Goal: Task Accomplishment & Management: Manage account settings

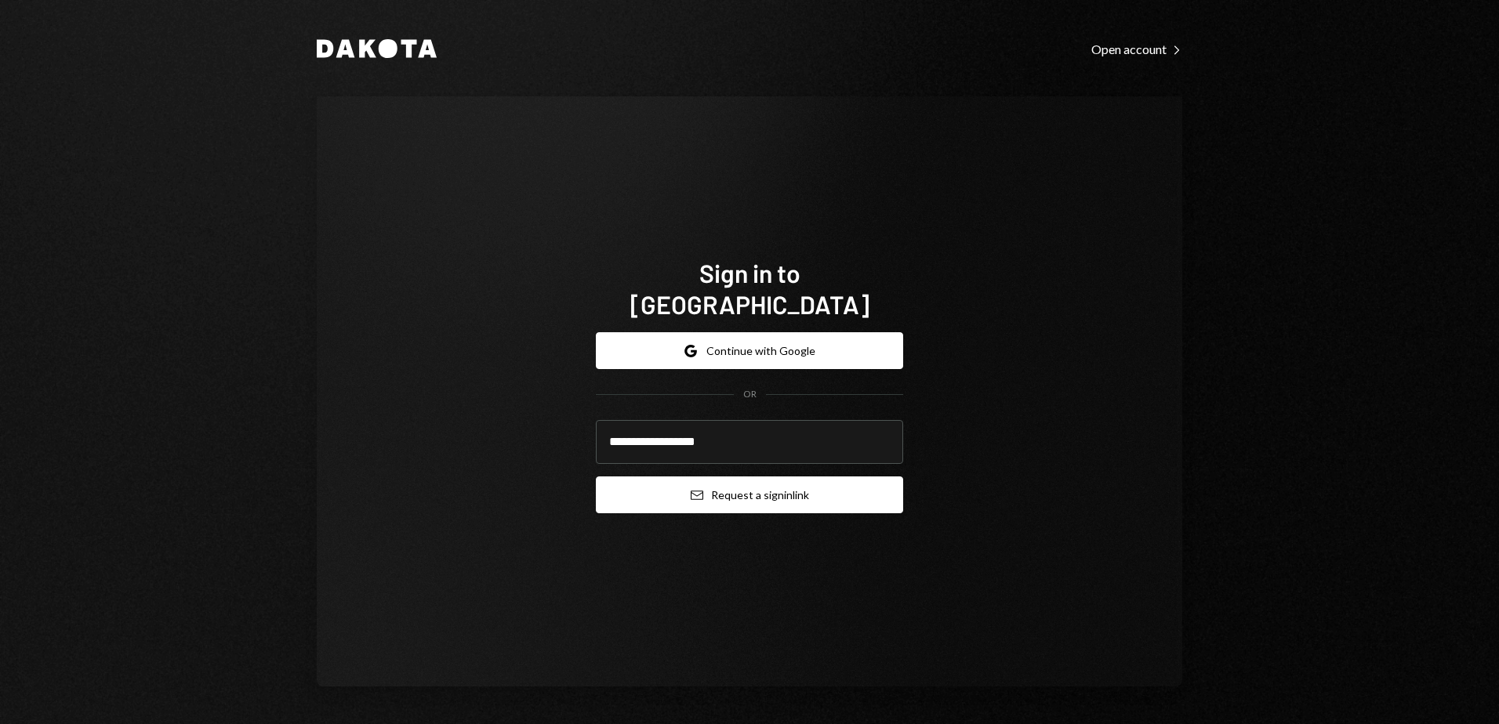
click at [752, 441] on button "Email Request a sign in link" at bounding box center [749, 495] width 307 height 37
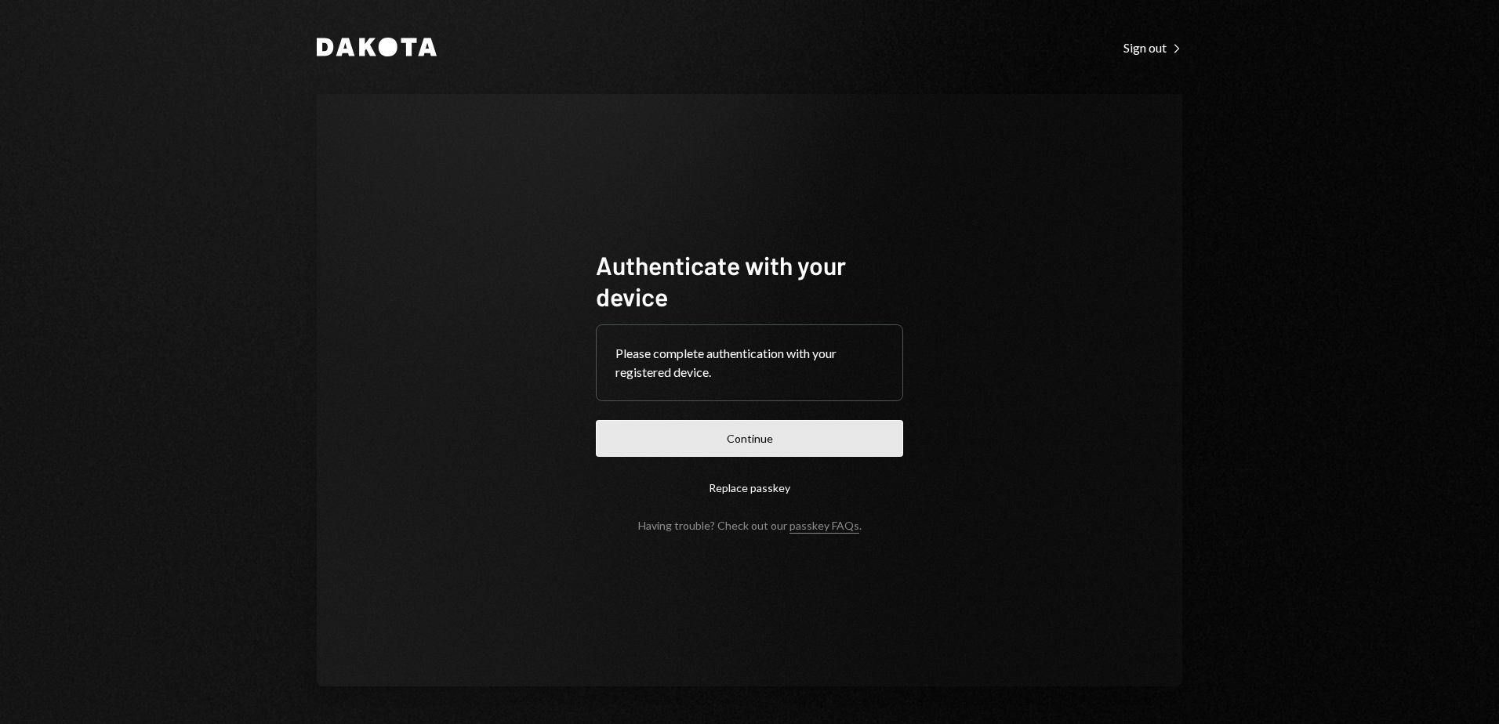
click at [789, 430] on button "Continue" at bounding box center [749, 438] width 307 height 37
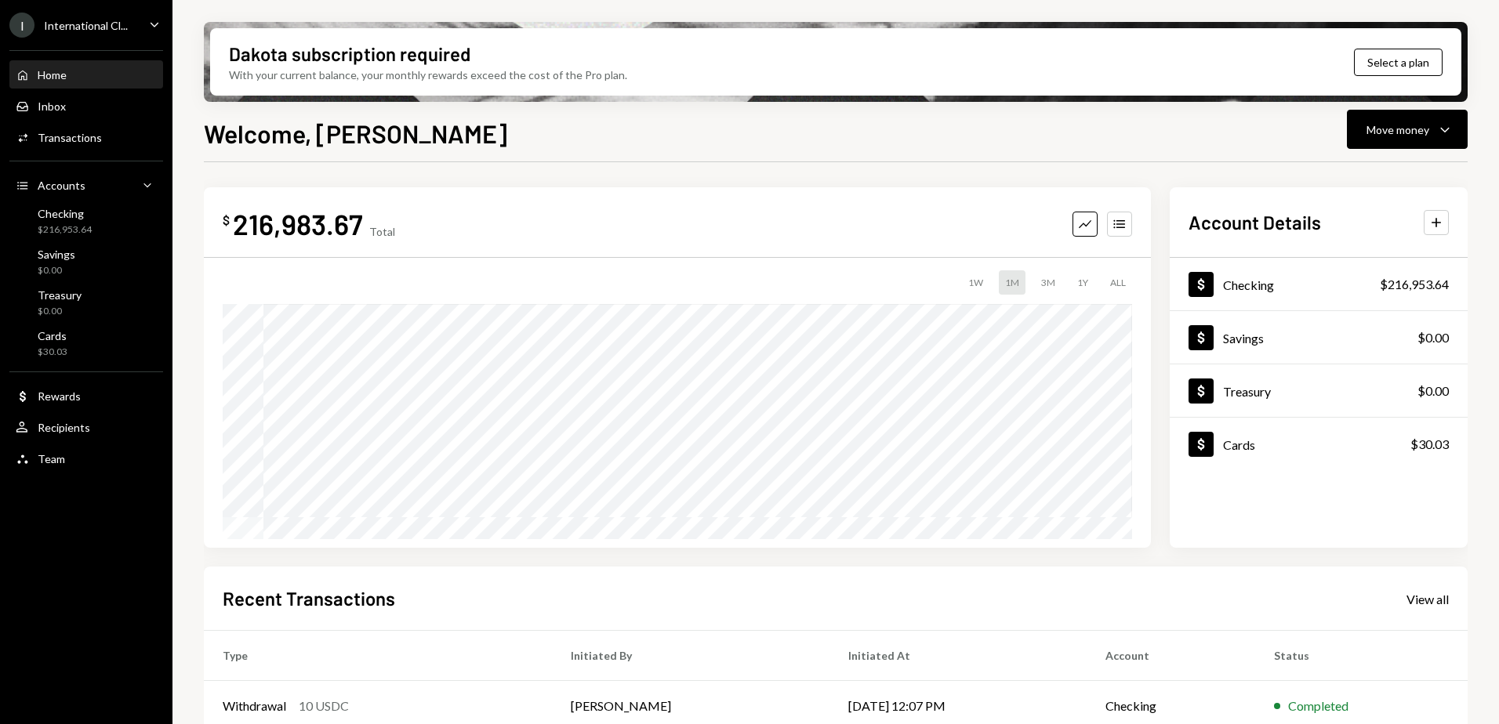
click at [151, 26] on icon "Caret Down" at bounding box center [154, 24] width 17 height 17
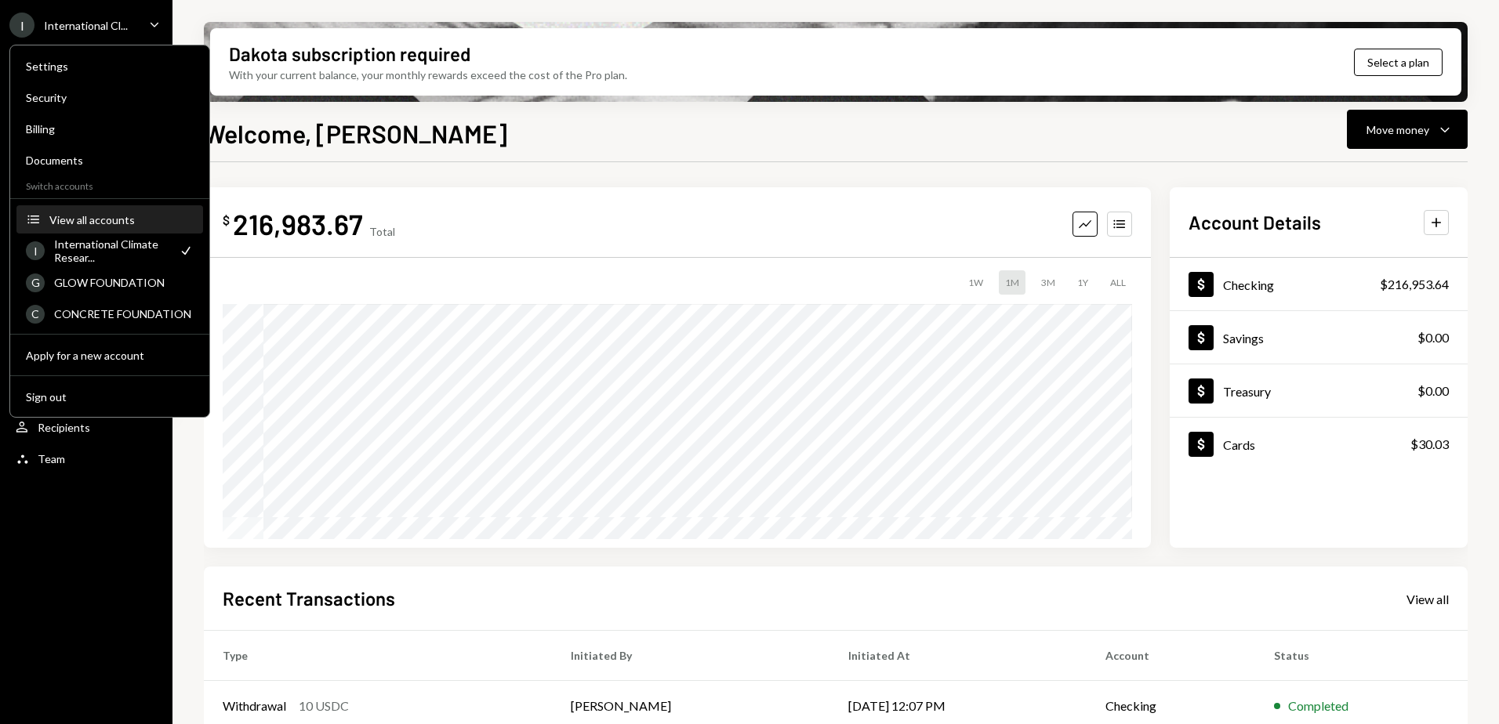
click at [125, 214] on div "View all accounts" at bounding box center [121, 219] width 144 height 13
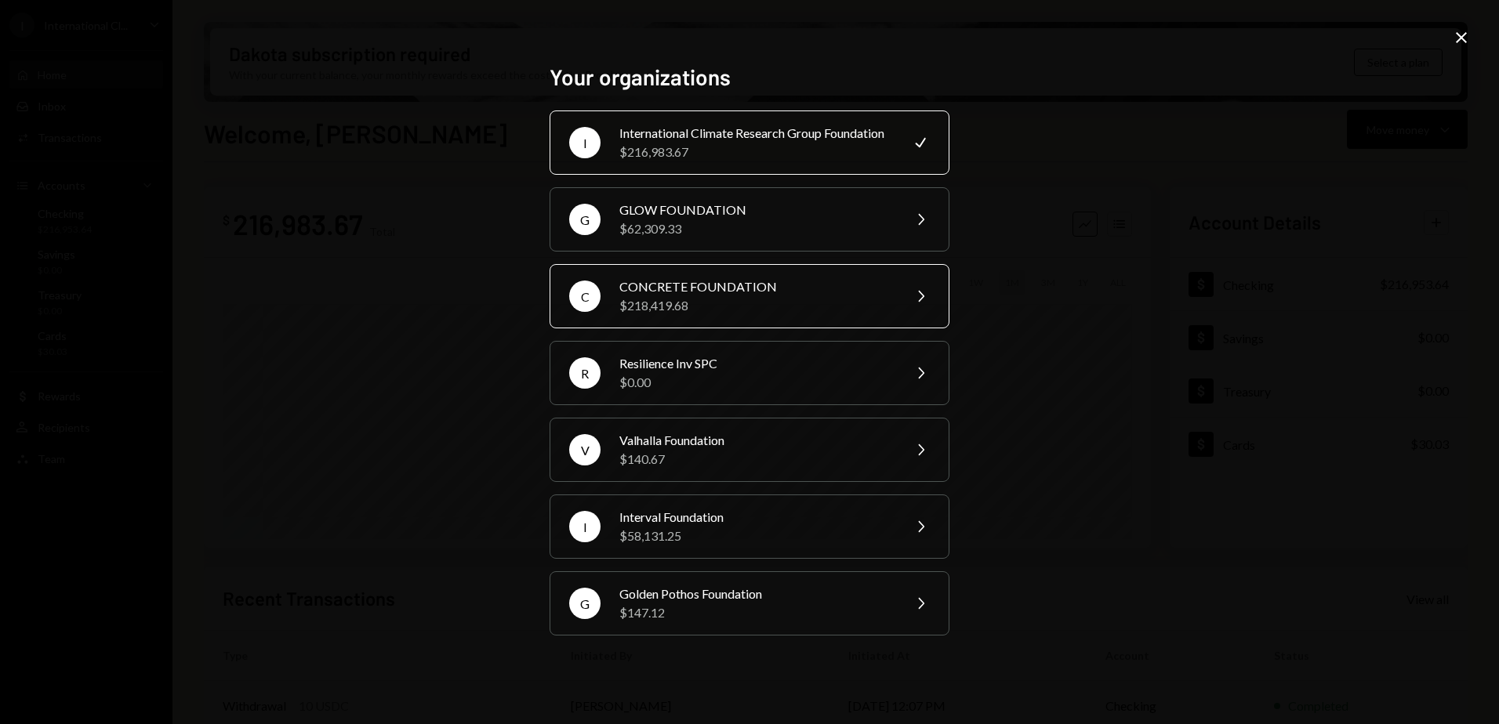
click at [839, 296] on div "CONCRETE FOUNDATION" at bounding box center [755, 286] width 273 height 19
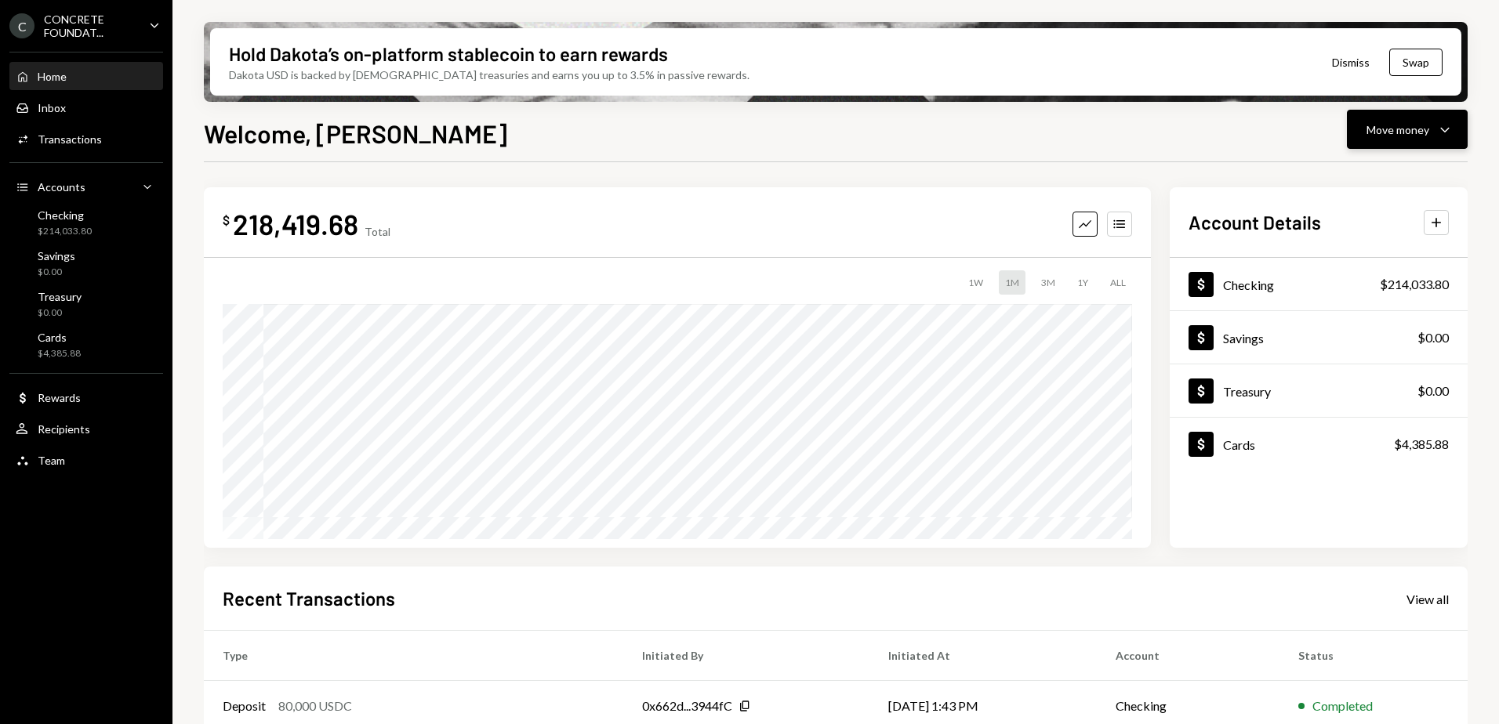
click at [1424, 132] on div "Move money" at bounding box center [1397, 129] width 63 height 16
click at [1371, 245] on div "Deposit" at bounding box center [1394, 247] width 114 height 16
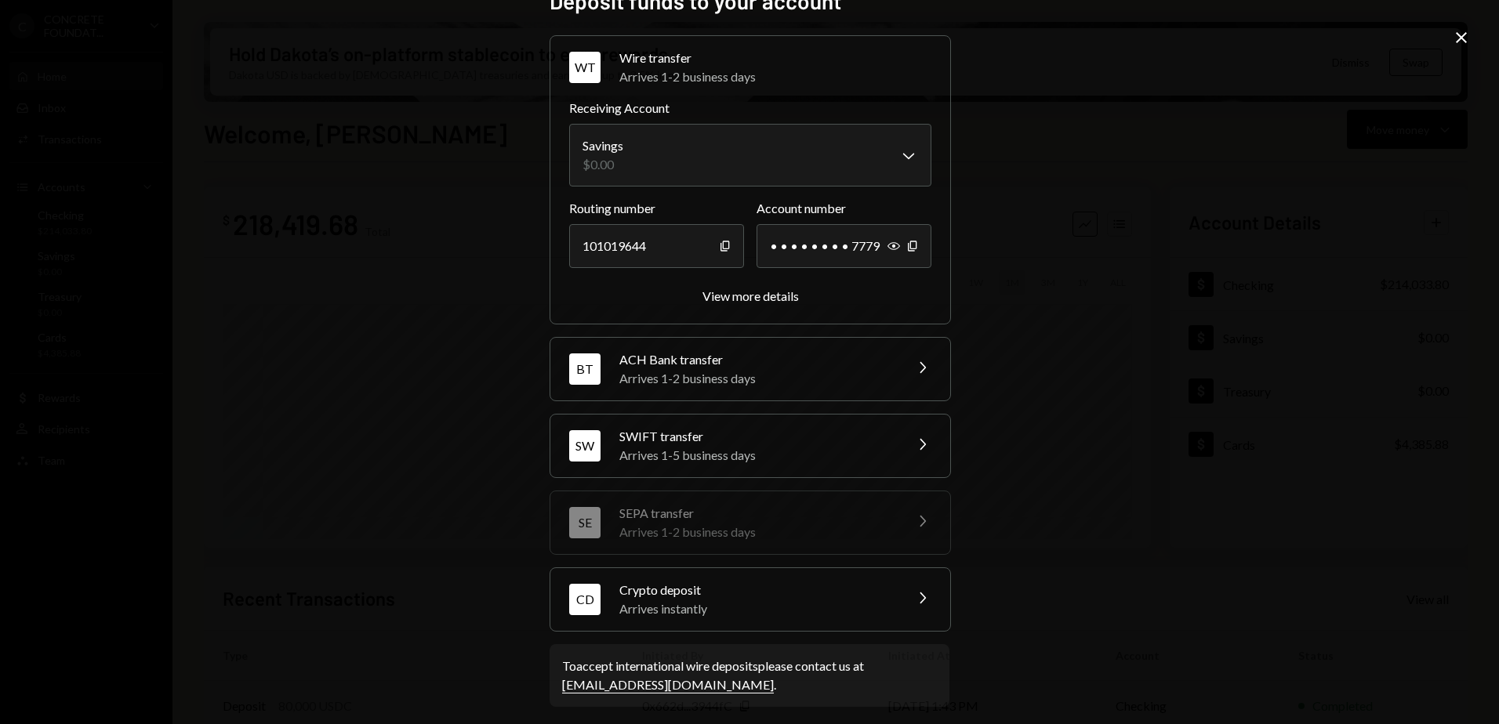
scroll to position [39, 0]
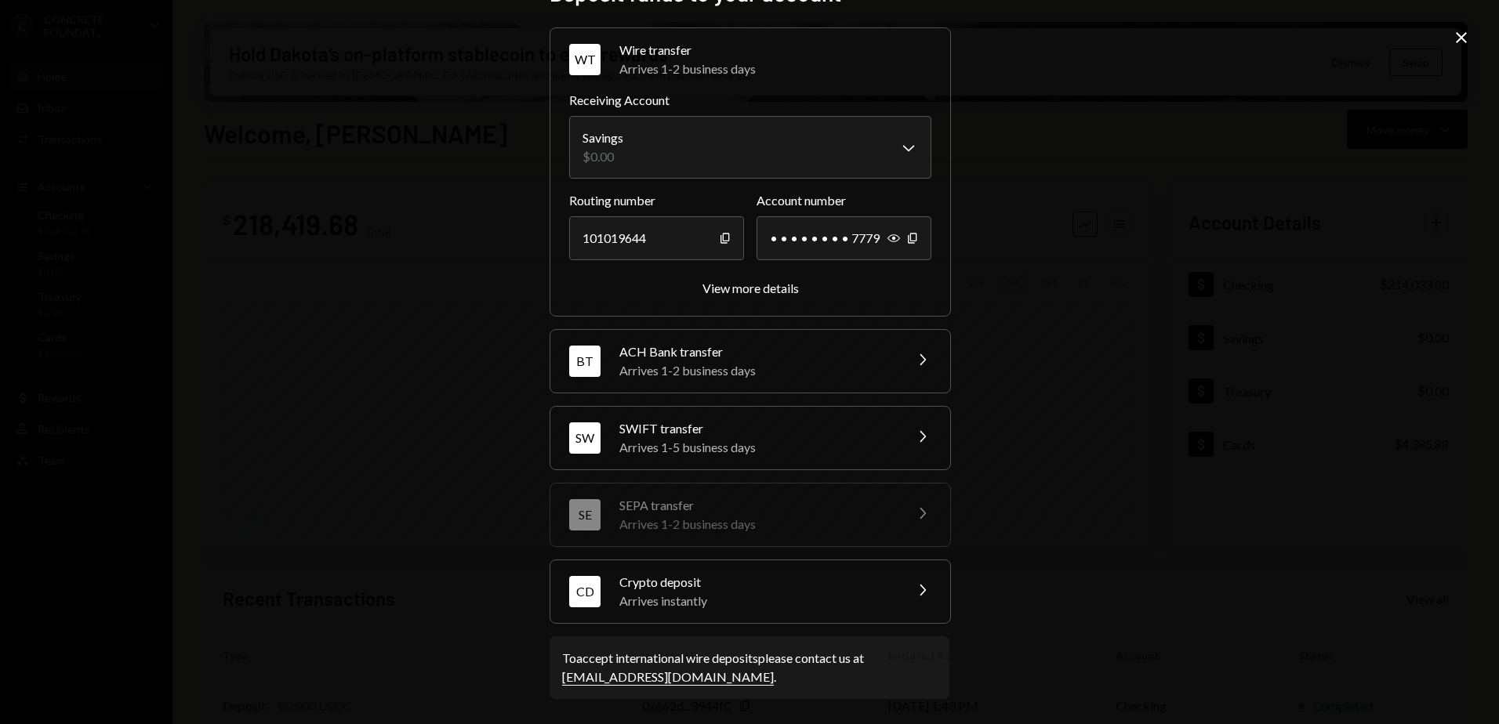
click at [875, 602] on div "Arrives instantly" at bounding box center [756, 601] width 274 height 19
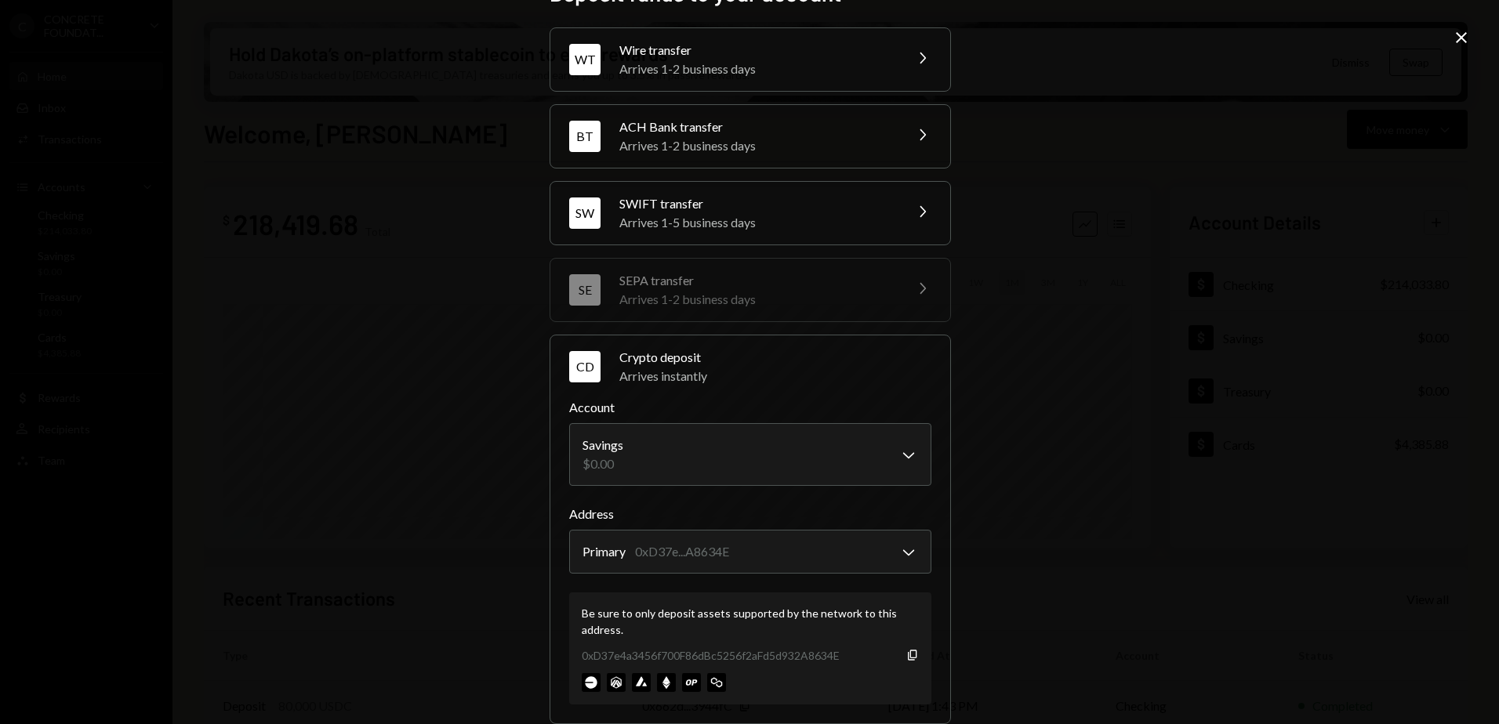
scroll to position [118, 0]
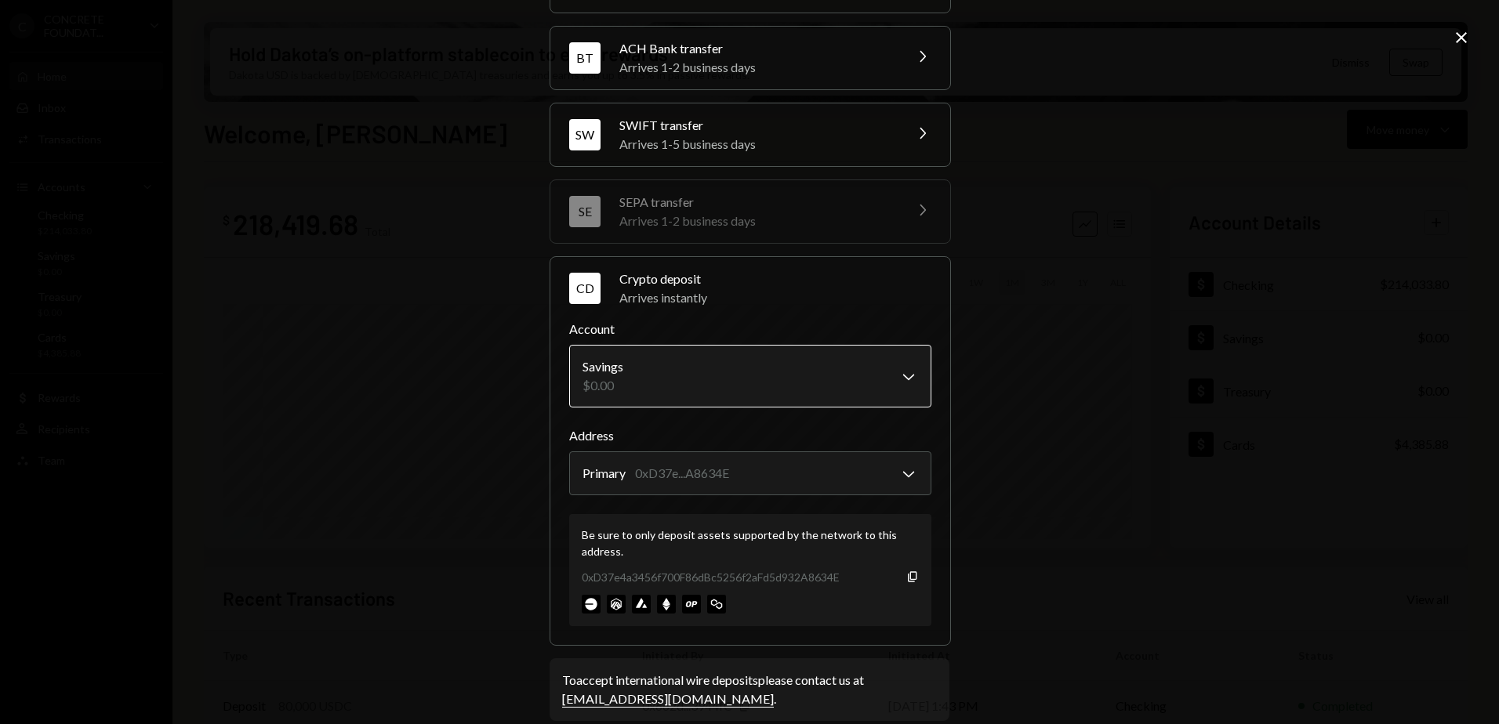
click at [875, 379] on body "C CONCRETE FOUNDAT... Caret Down Home Home Inbox Inbox Activities Transactions …" at bounding box center [749, 362] width 1499 height 724
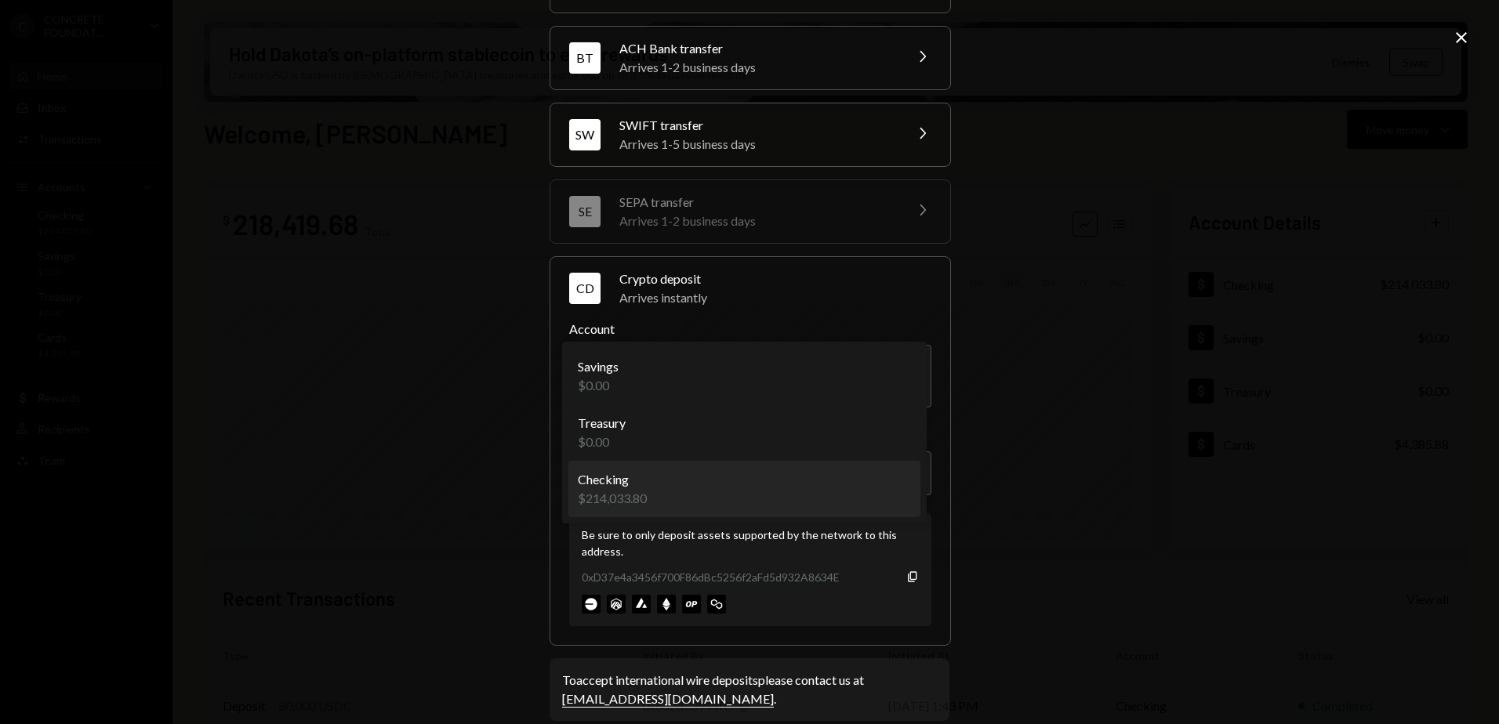
select select "**********"
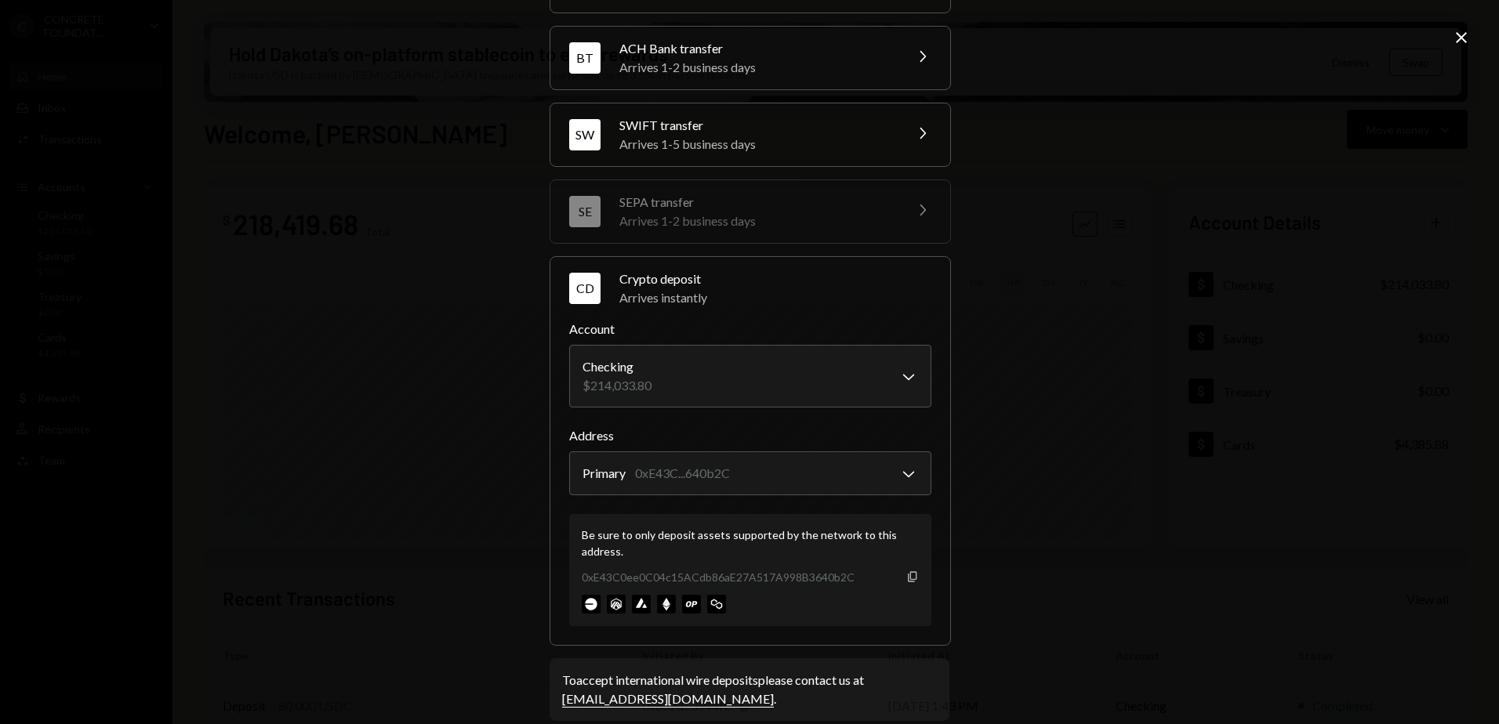
click at [908, 577] on icon "button" at bounding box center [912, 576] width 9 height 10
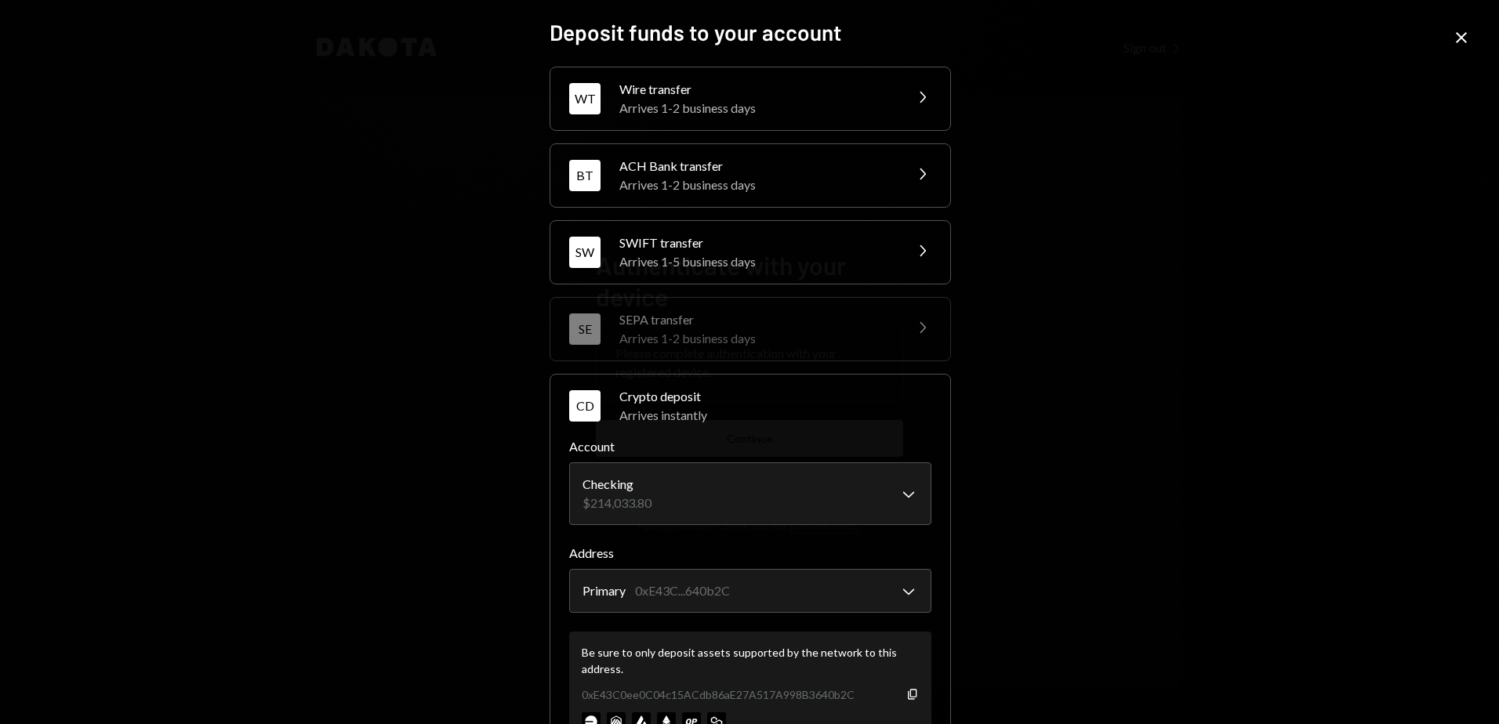
select select "**********"
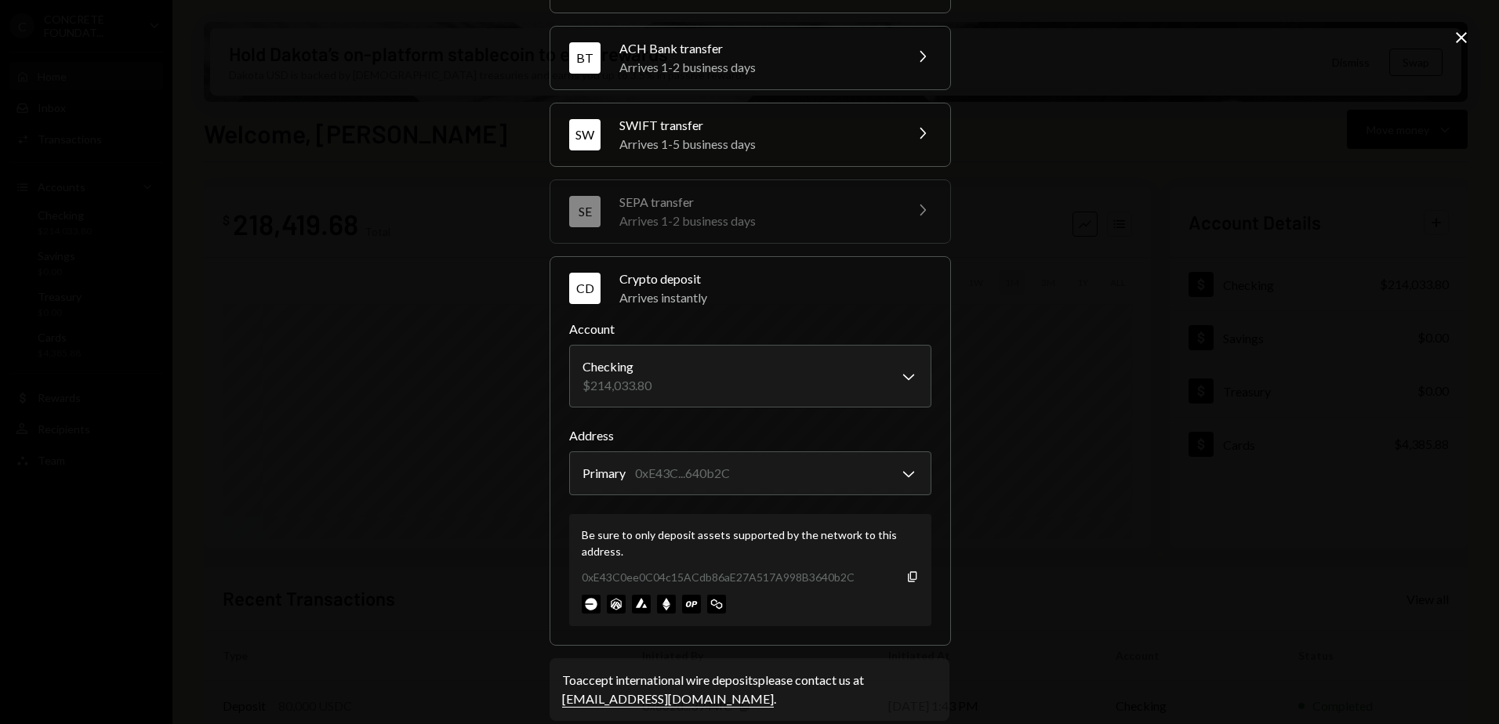
click at [1456, 34] on icon "Close" at bounding box center [1461, 37] width 19 height 19
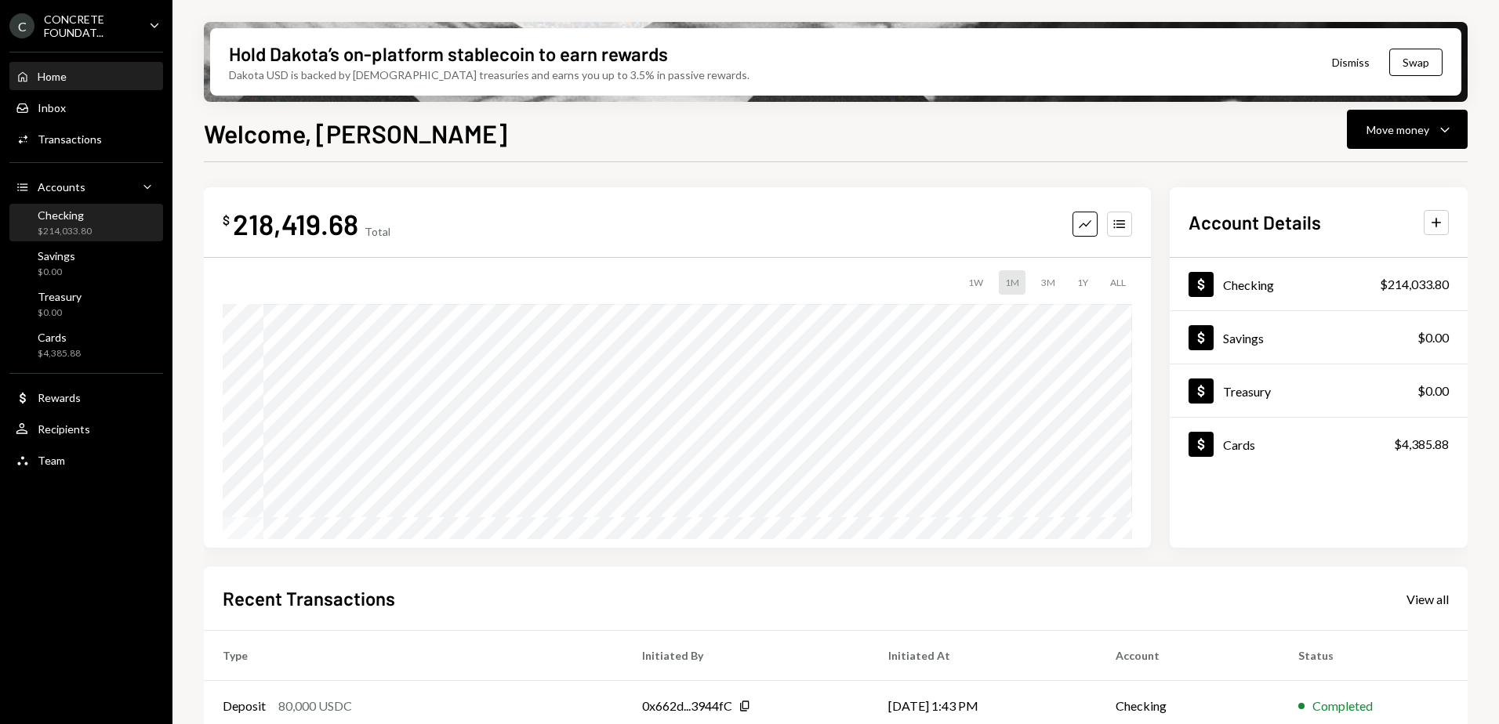
click at [67, 221] on div "Checking" at bounding box center [65, 214] width 54 height 13
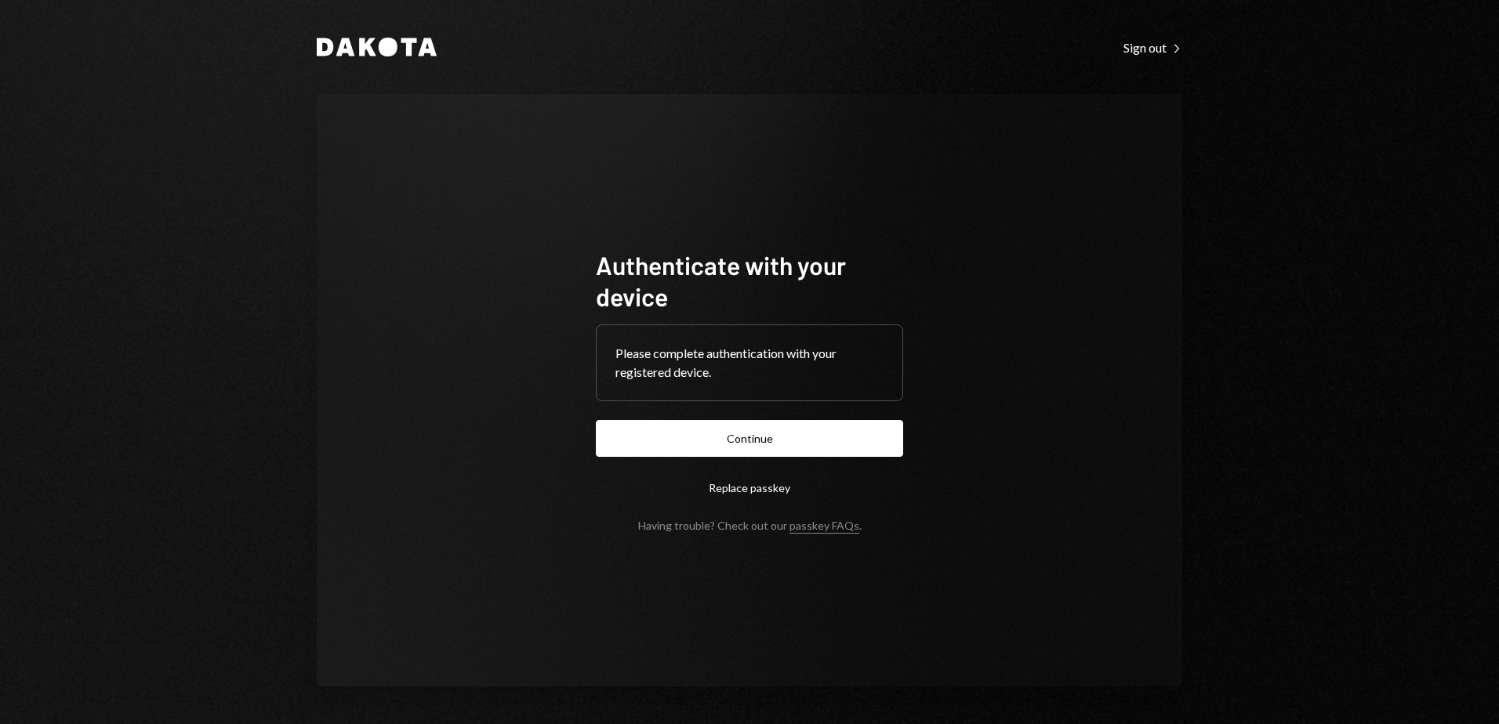
click at [1237, 306] on div "Dakota Sign out Right Caret Authenticate with your device Please complete authe…" at bounding box center [749, 362] width 1499 height 724
click at [763, 430] on button "Continue" at bounding box center [749, 438] width 307 height 37
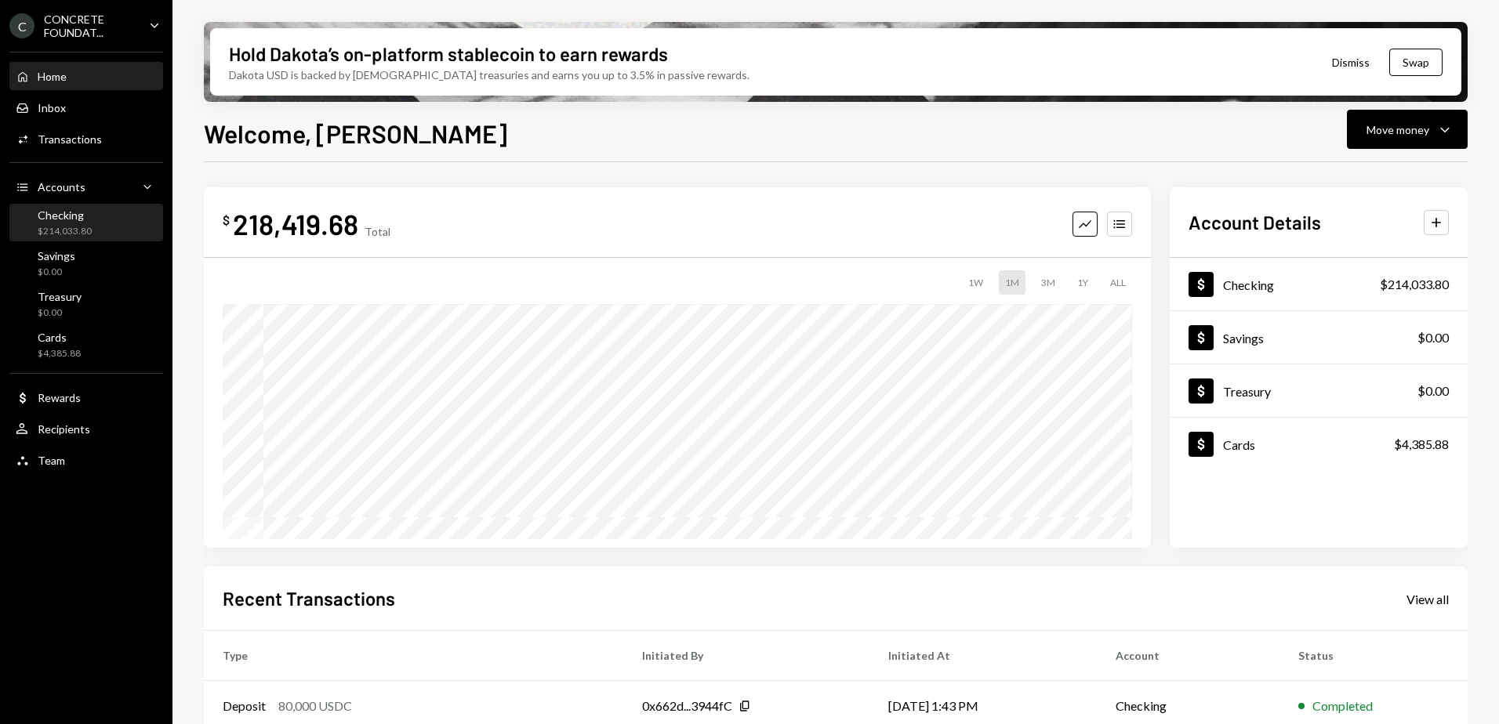
click at [104, 227] on div "Checking $214,033.80" at bounding box center [86, 223] width 141 height 30
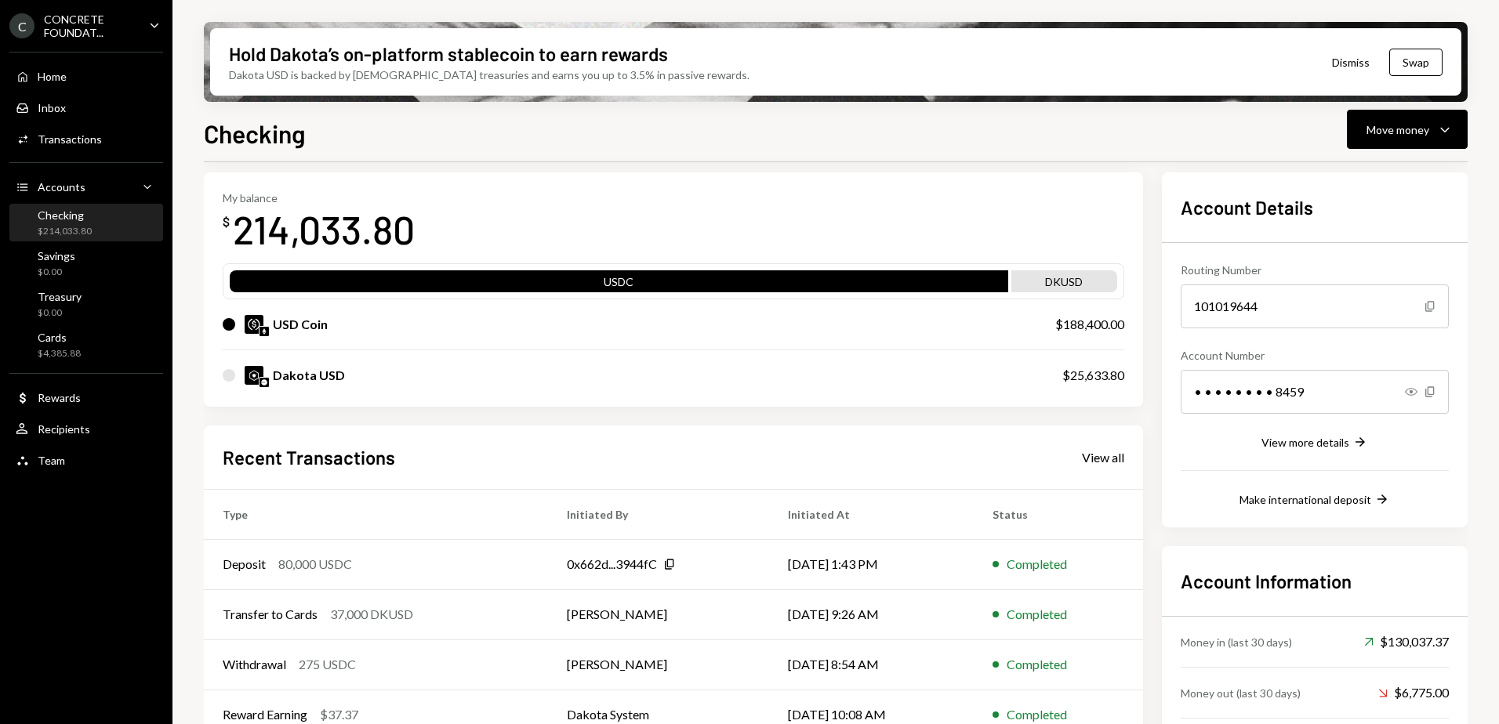
scroll to position [143, 0]
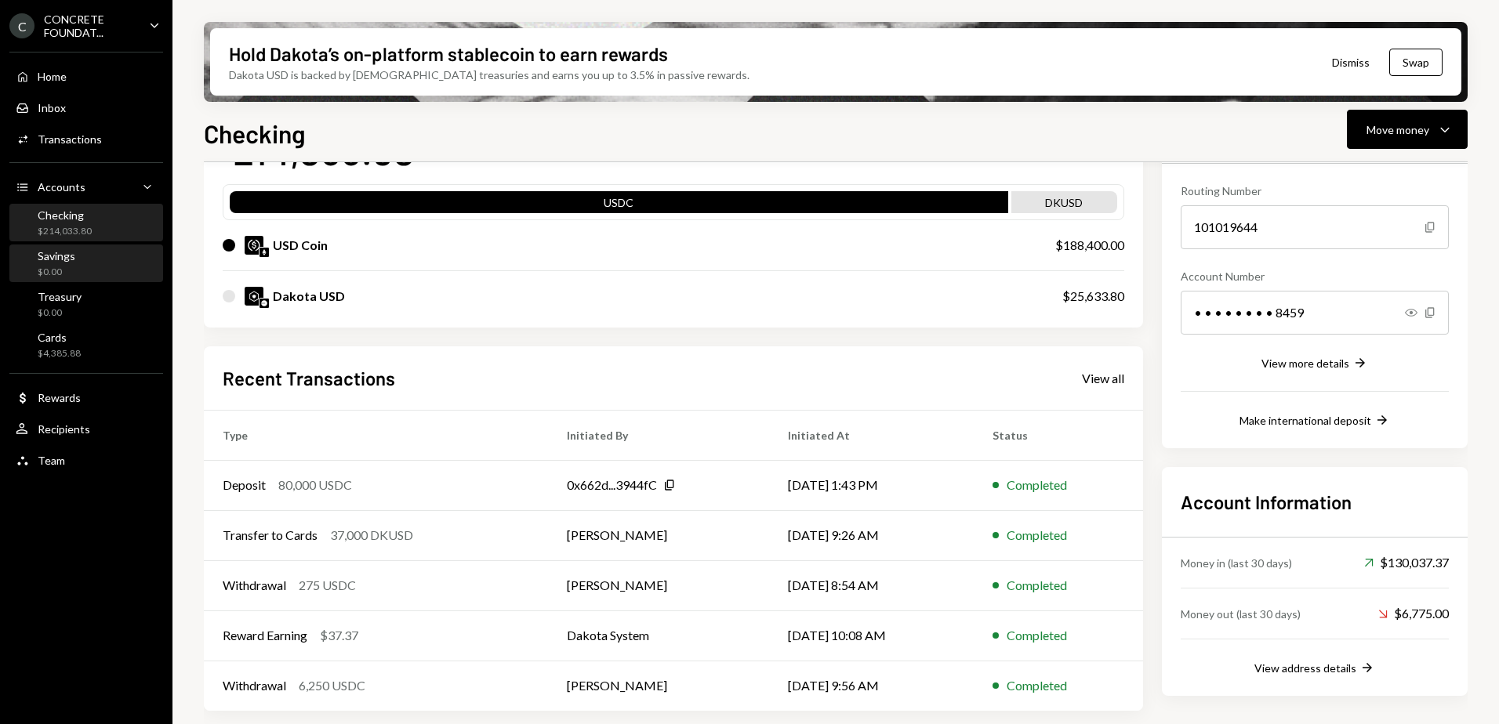
click at [78, 258] on div "Savings $0.00" at bounding box center [86, 264] width 141 height 30
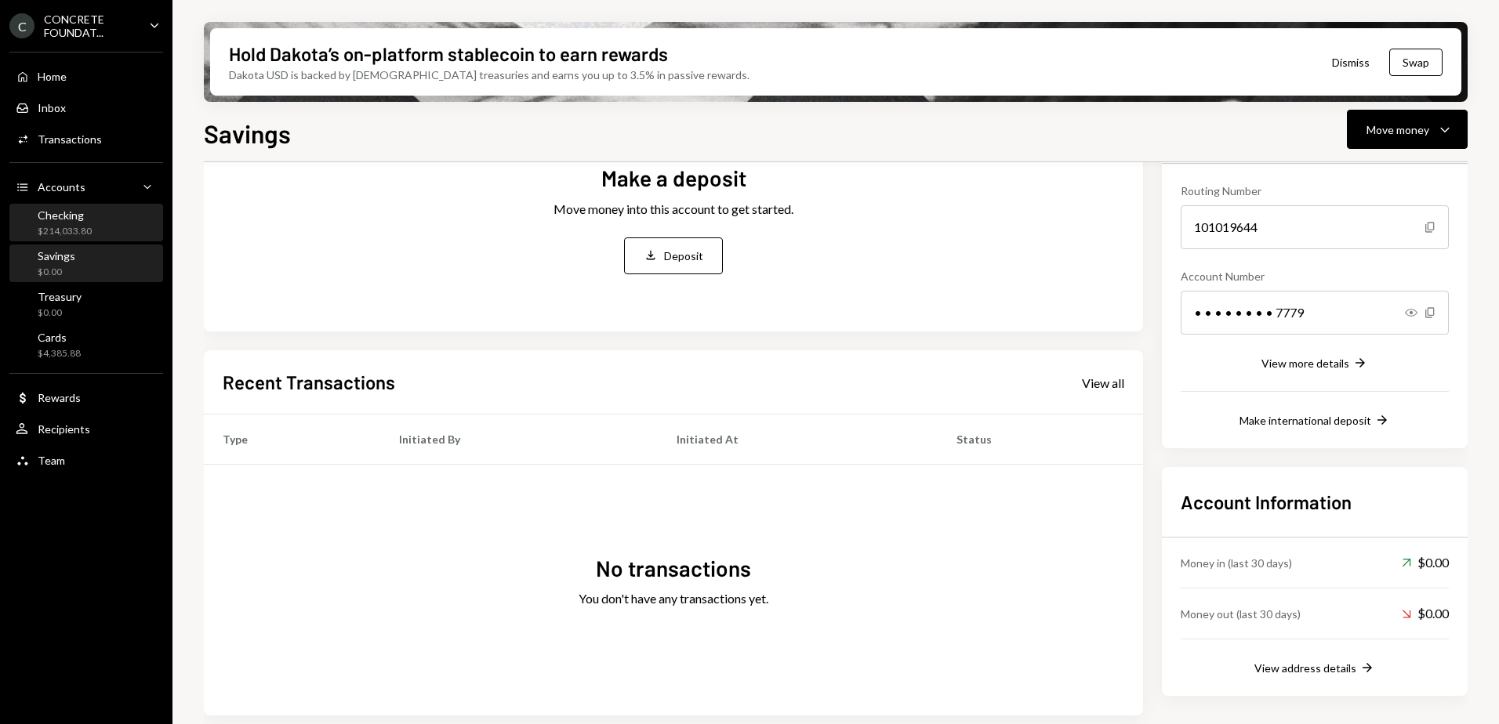
click at [85, 223] on div "Checking $214,033.80" at bounding box center [65, 223] width 54 height 30
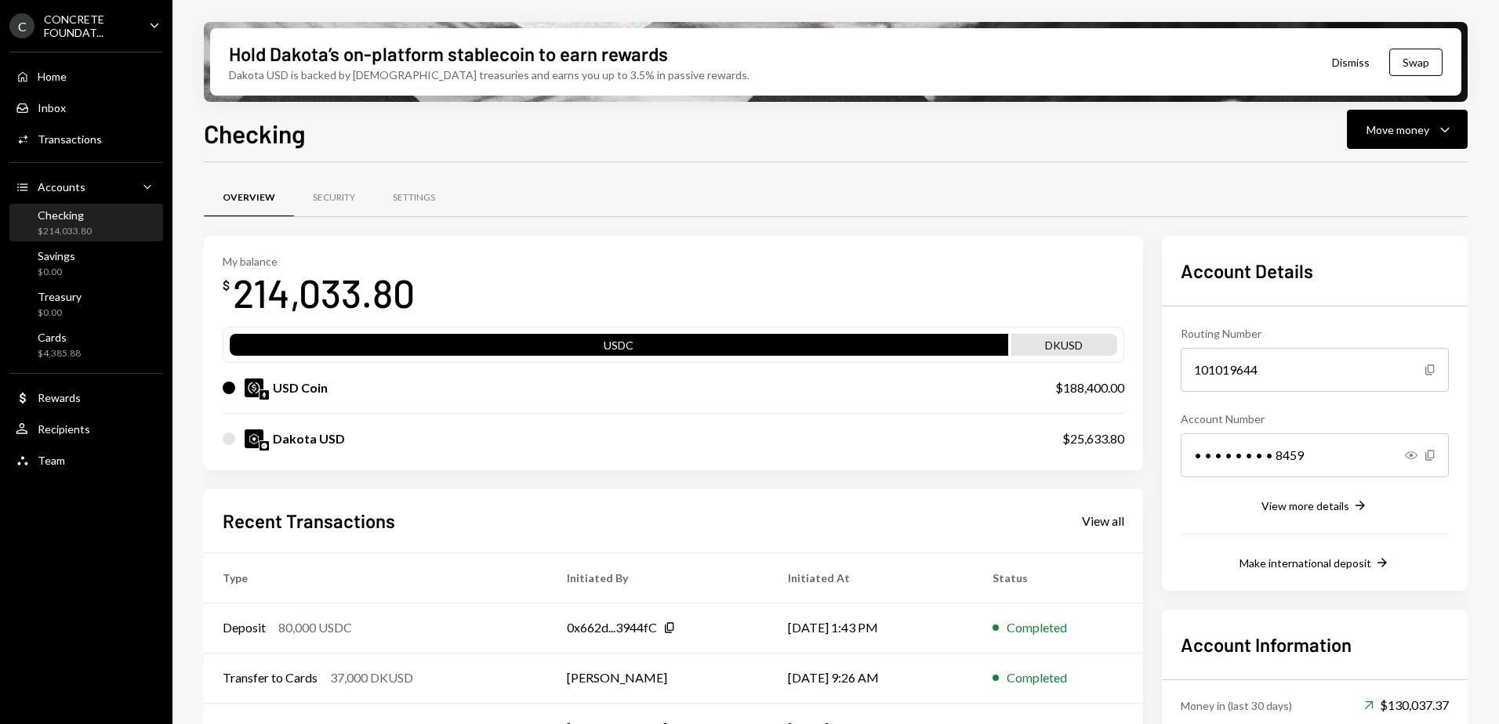
click at [89, 219] on div "Checking" at bounding box center [65, 214] width 54 height 13
click at [75, 140] on div "Transactions" at bounding box center [70, 138] width 64 height 13
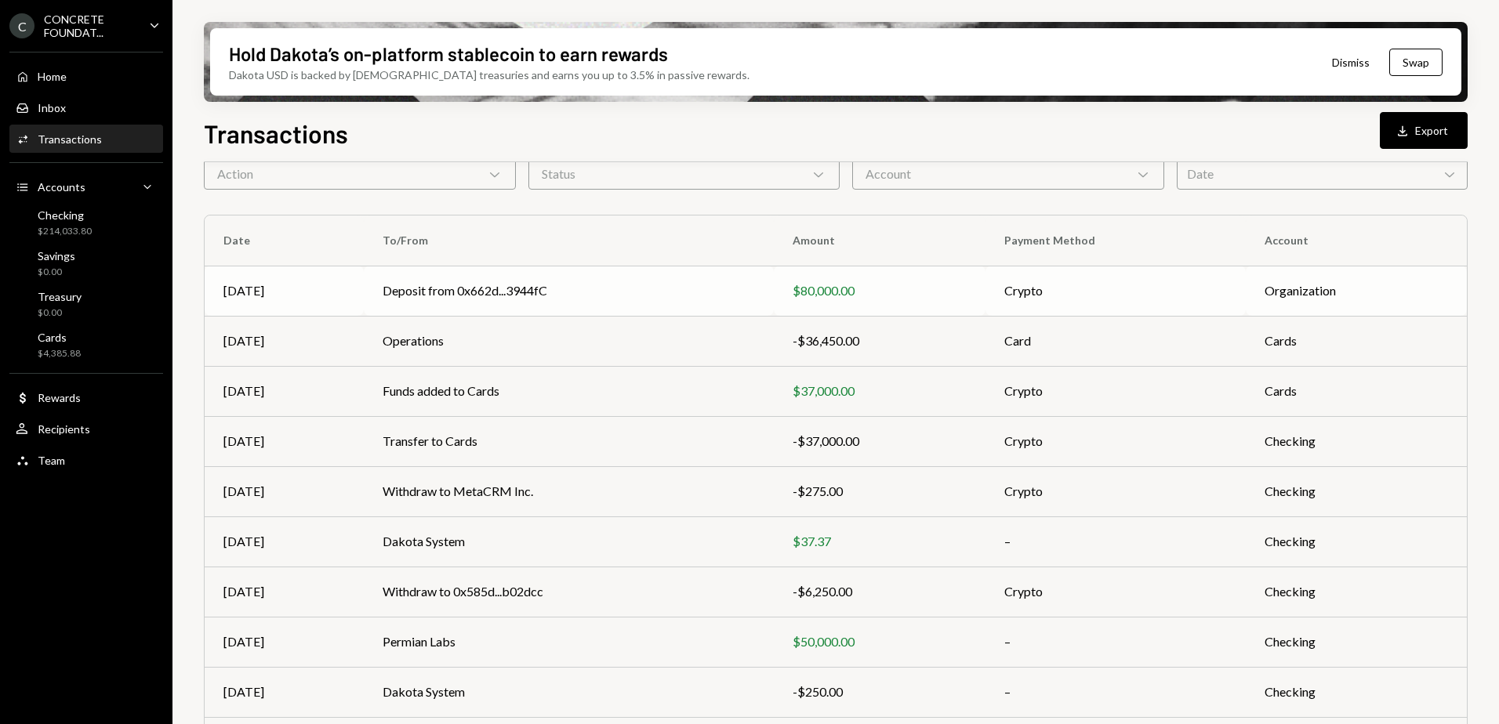
scroll to position [78, 0]
click at [134, 24] on div "CONCRETE FOUNDAT..." at bounding box center [90, 26] width 92 height 27
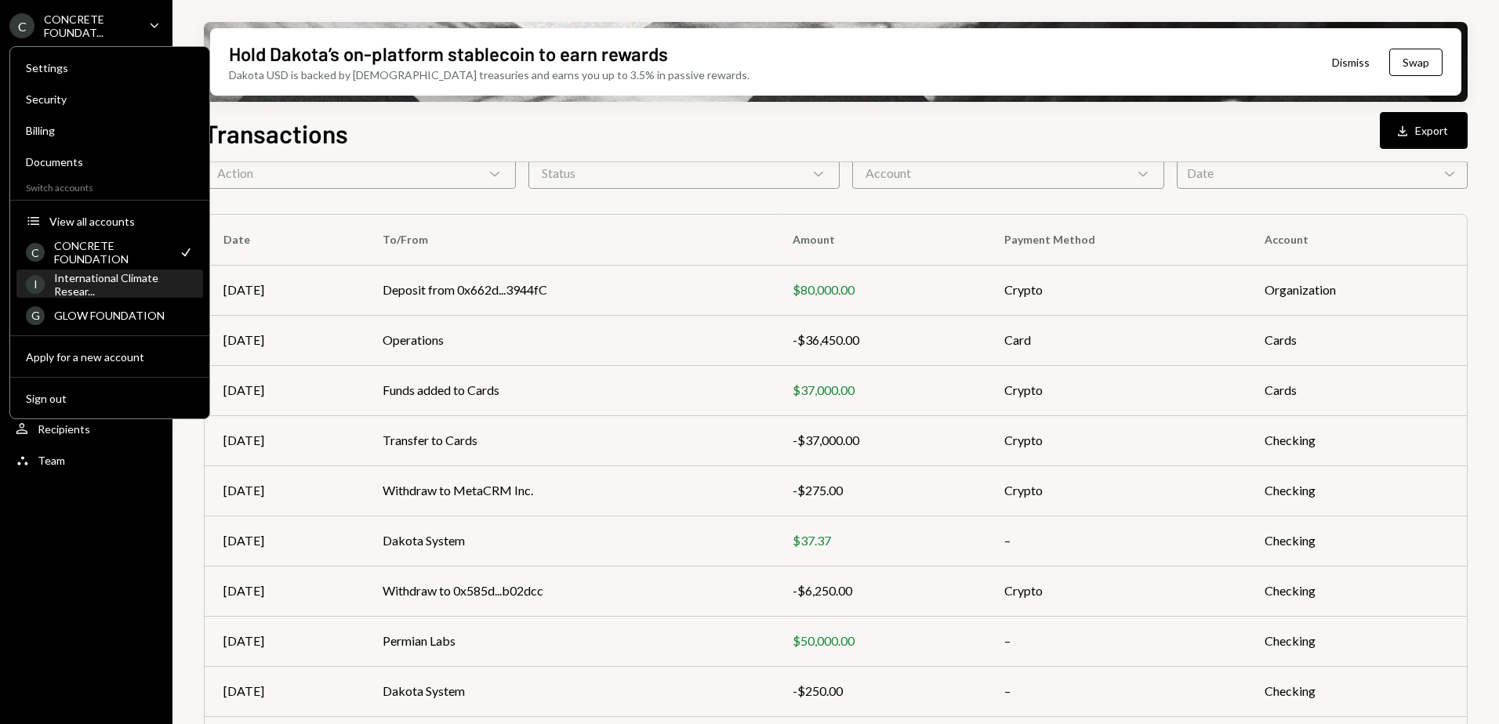
click at [107, 284] on div "International Climate Resear..." at bounding box center [124, 284] width 140 height 27
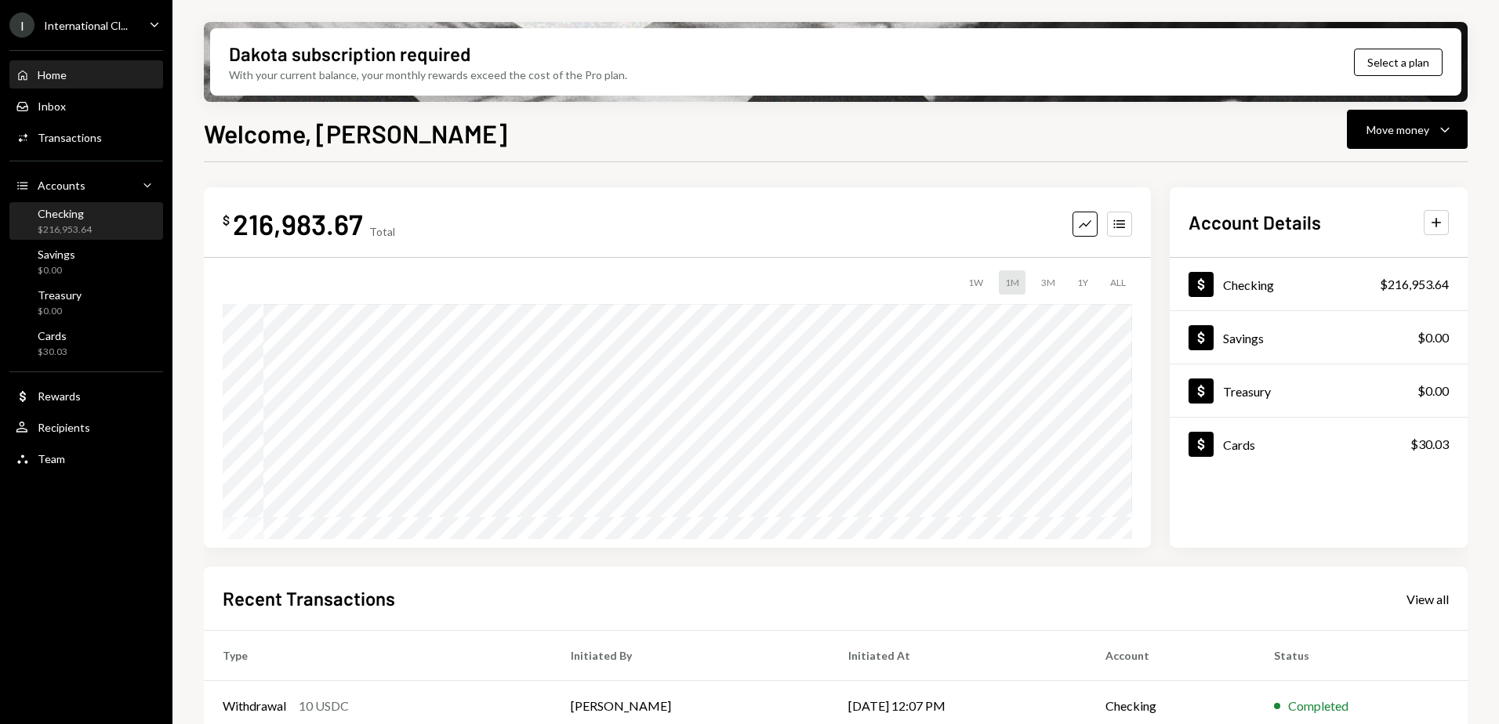
click at [68, 223] on div "$216,953.64" at bounding box center [65, 229] width 54 height 13
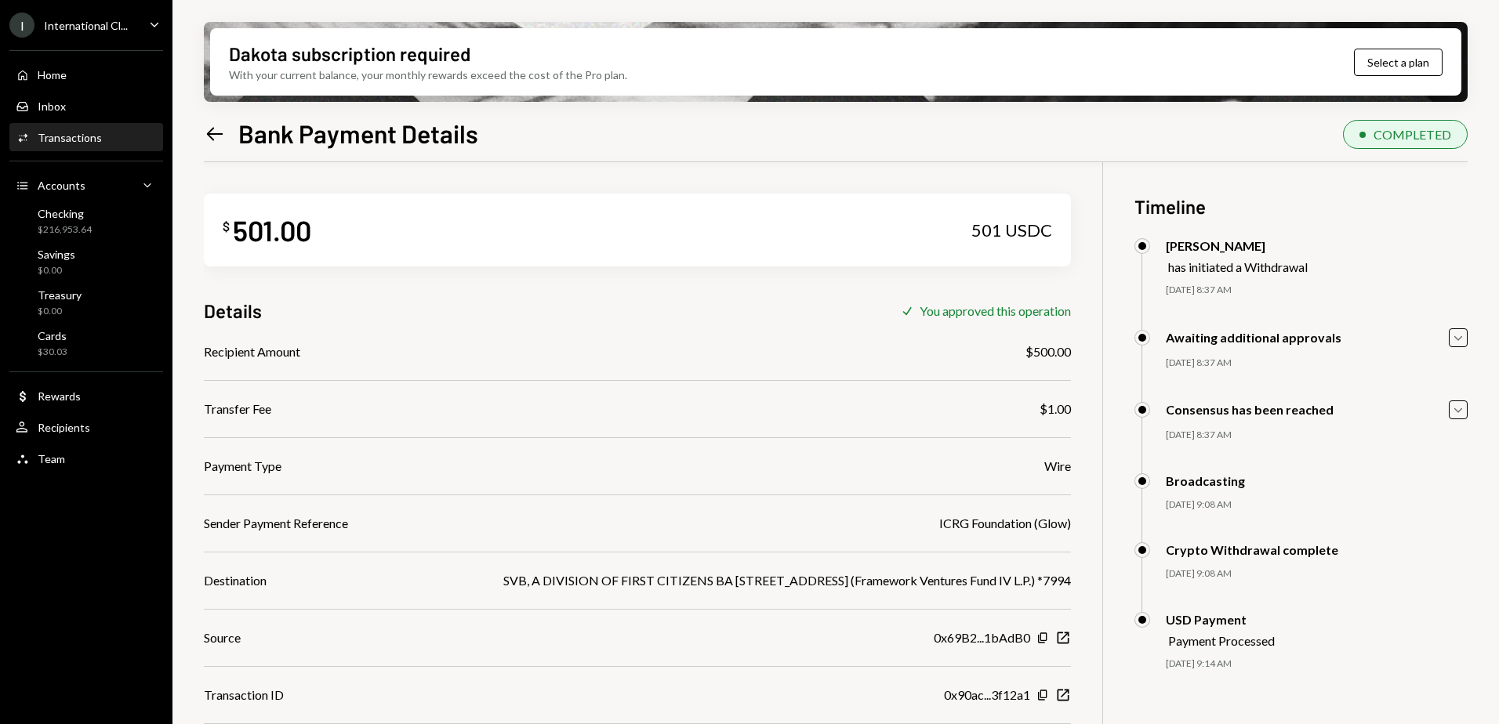
scroll to position [125, 0]
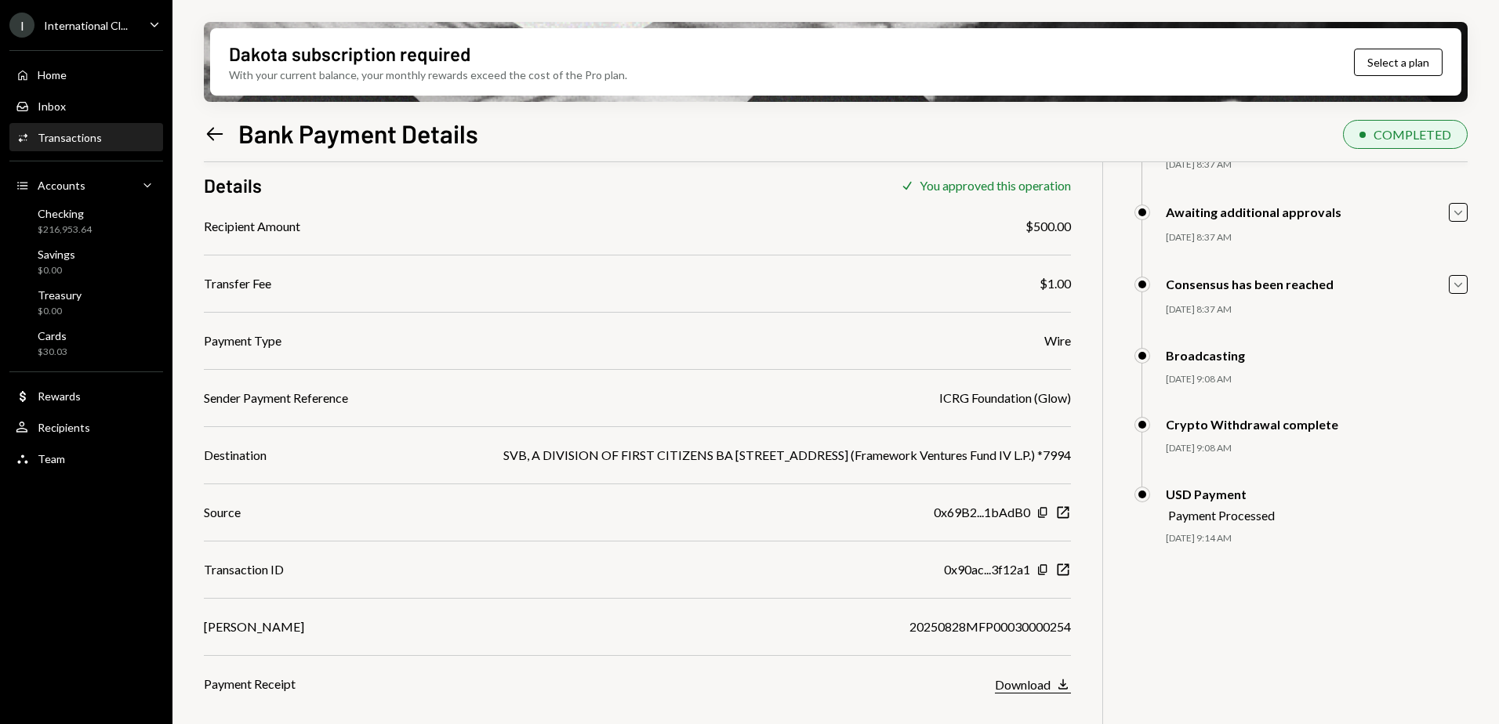
click at [1050, 684] on div "Download" at bounding box center [1023, 684] width 56 height 15
click at [142, 23] on div "I International Cl... Caret Down" at bounding box center [86, 25] width 172 height 25
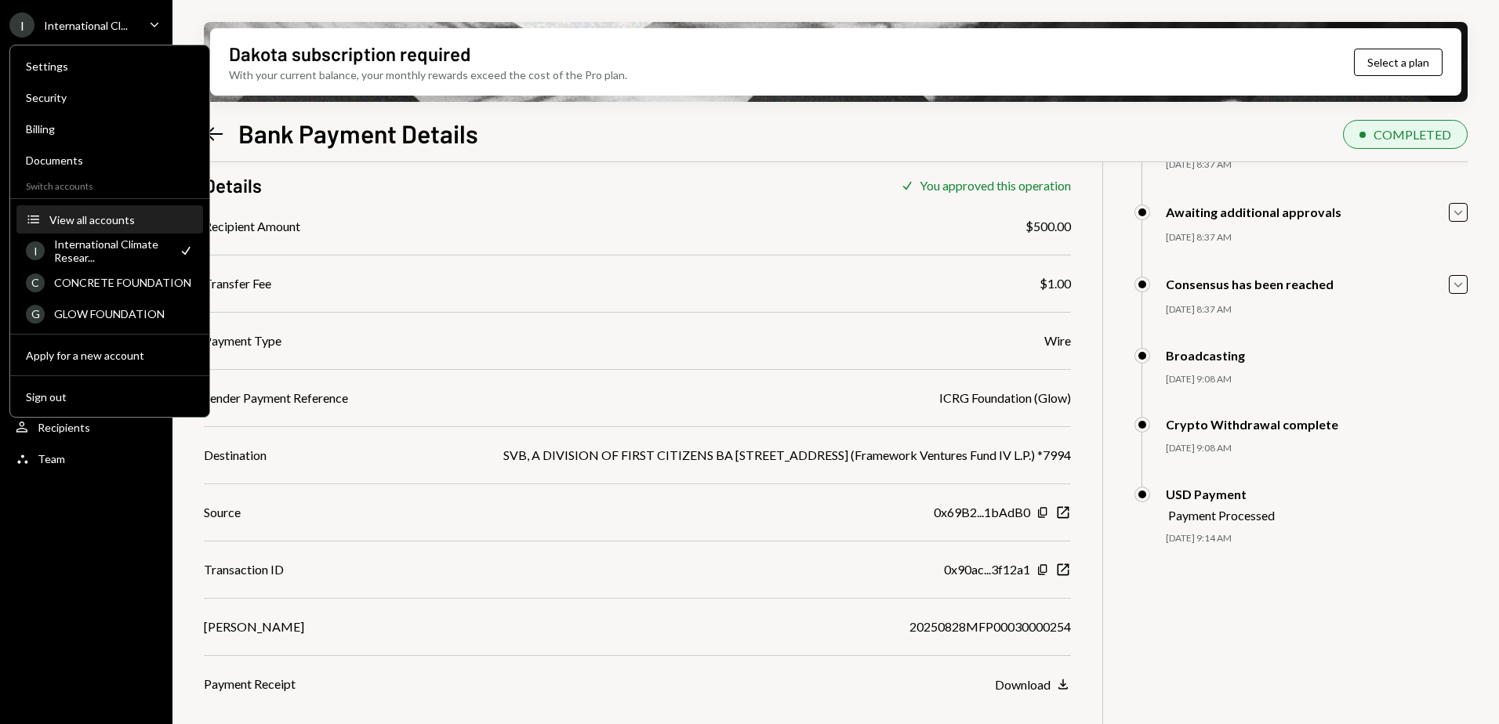
click at [98, 218] on div "View all accounts" at bounding box center [121, 219] width 144 height 13
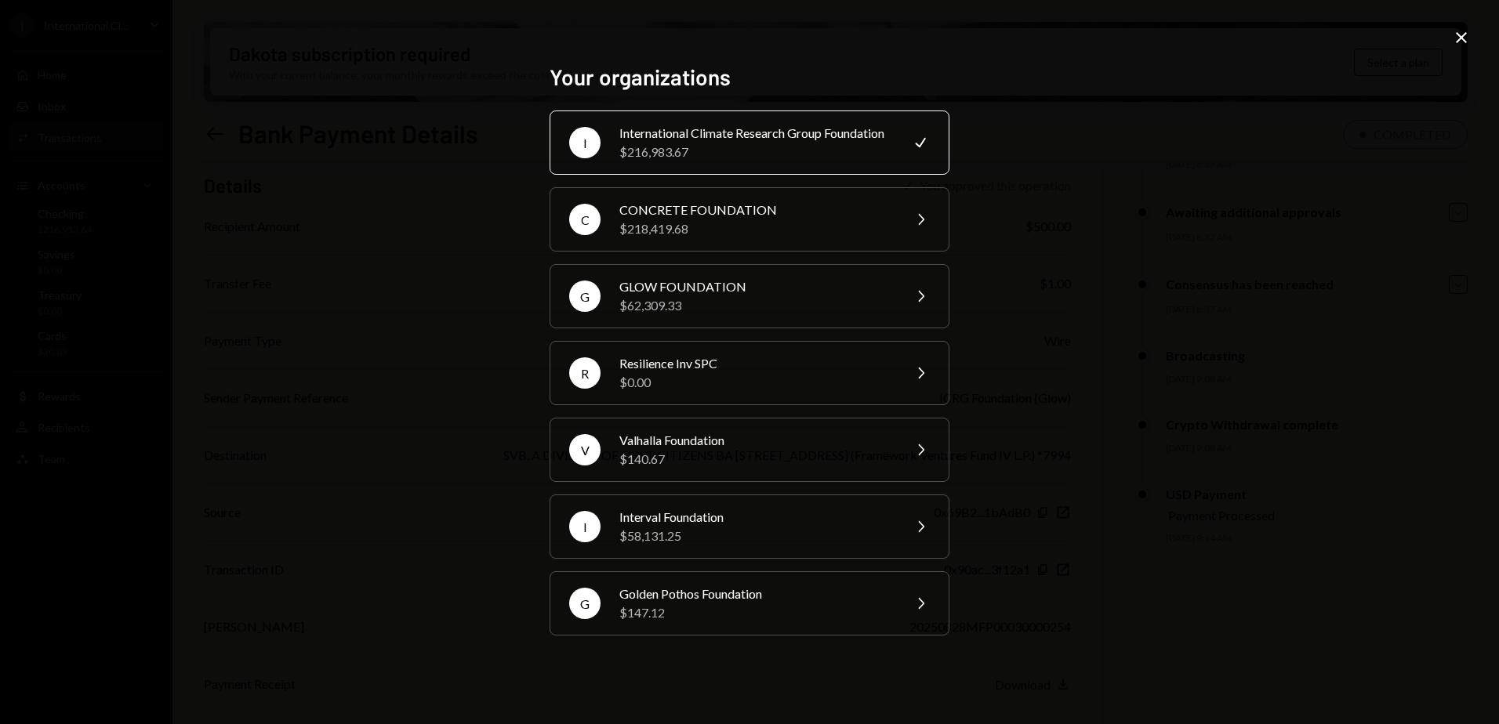
click at [1459, 37] on icon "Close" at bounding box center [1461, 37] width 19 height 19
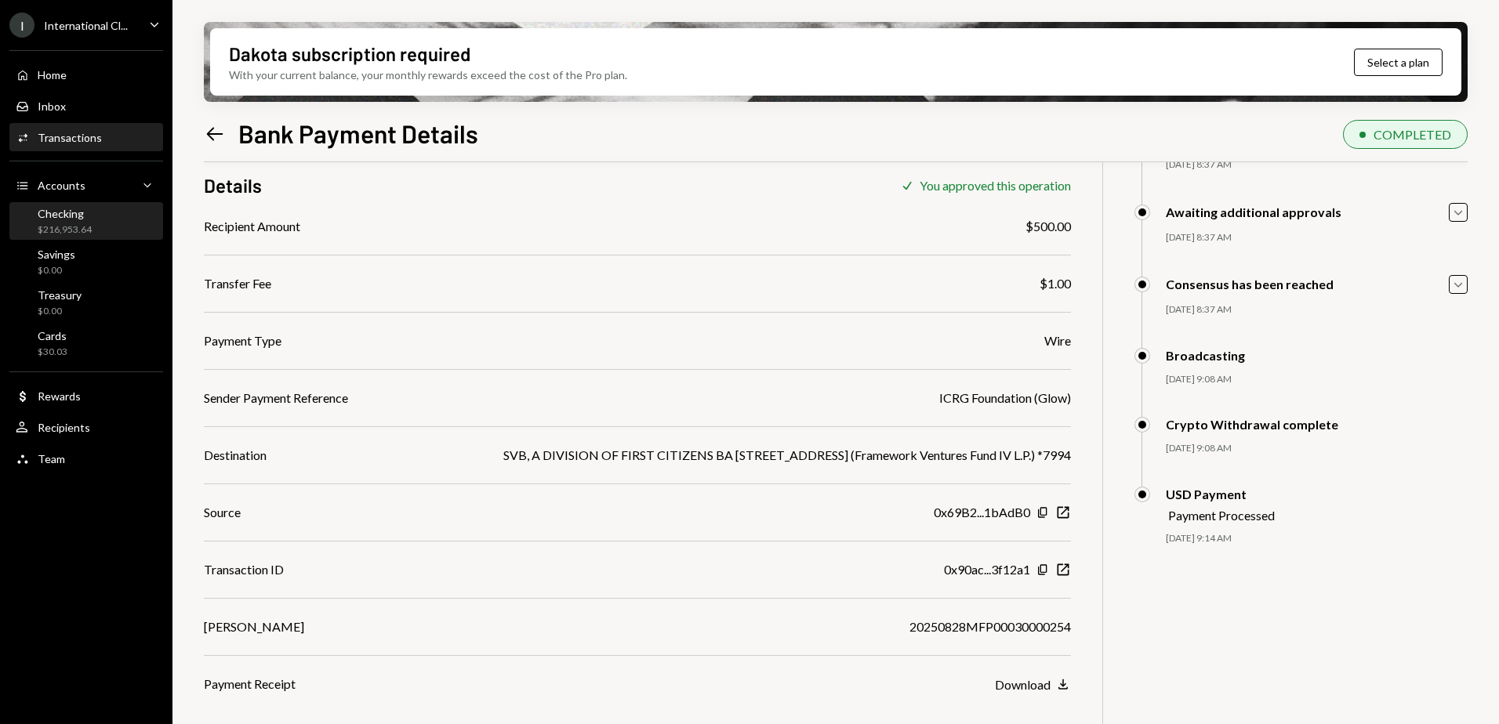
click at [78, 222] on div "Checking $216,953.64" at bounding box center [65, 222] width 54 height 30
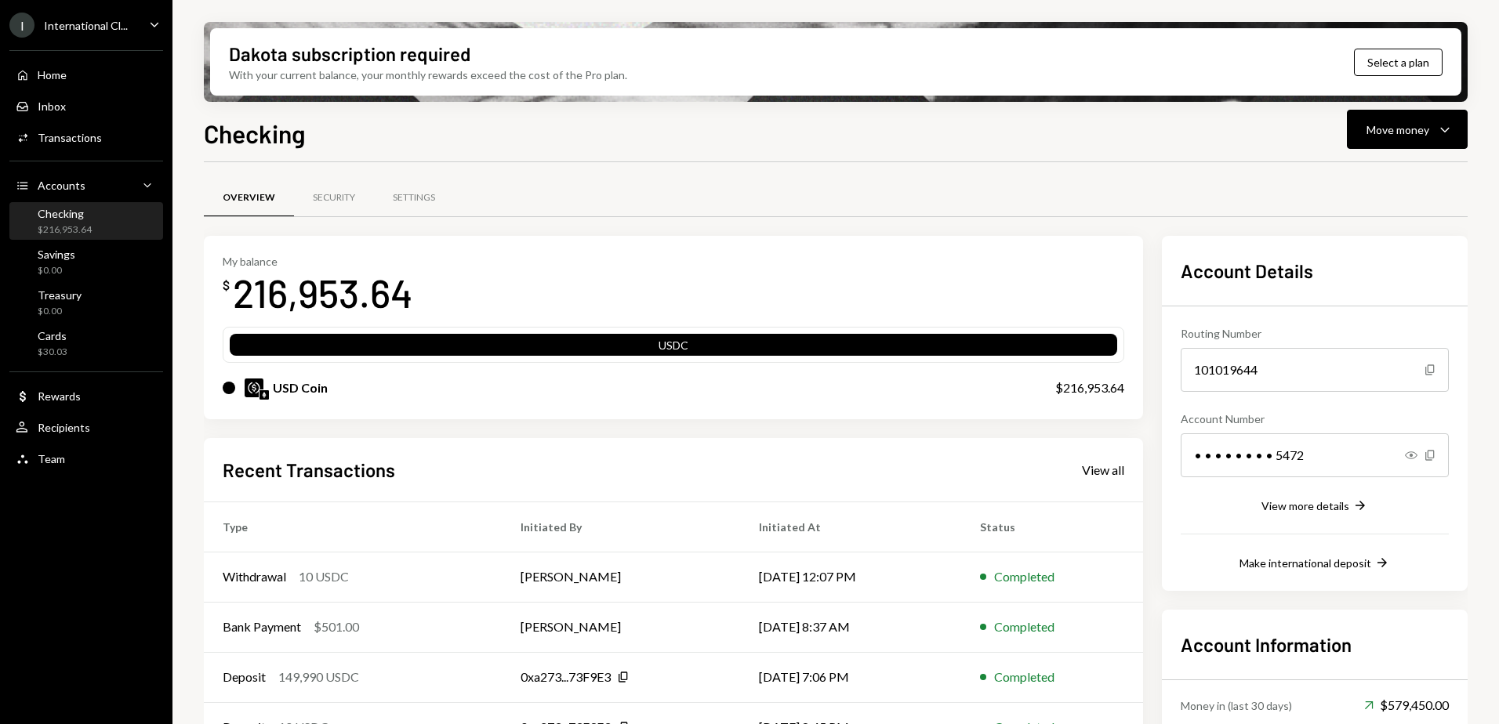
click at [148, 27] on icon "Caret Down" at bounding box center [154, 24] width 17 height 17
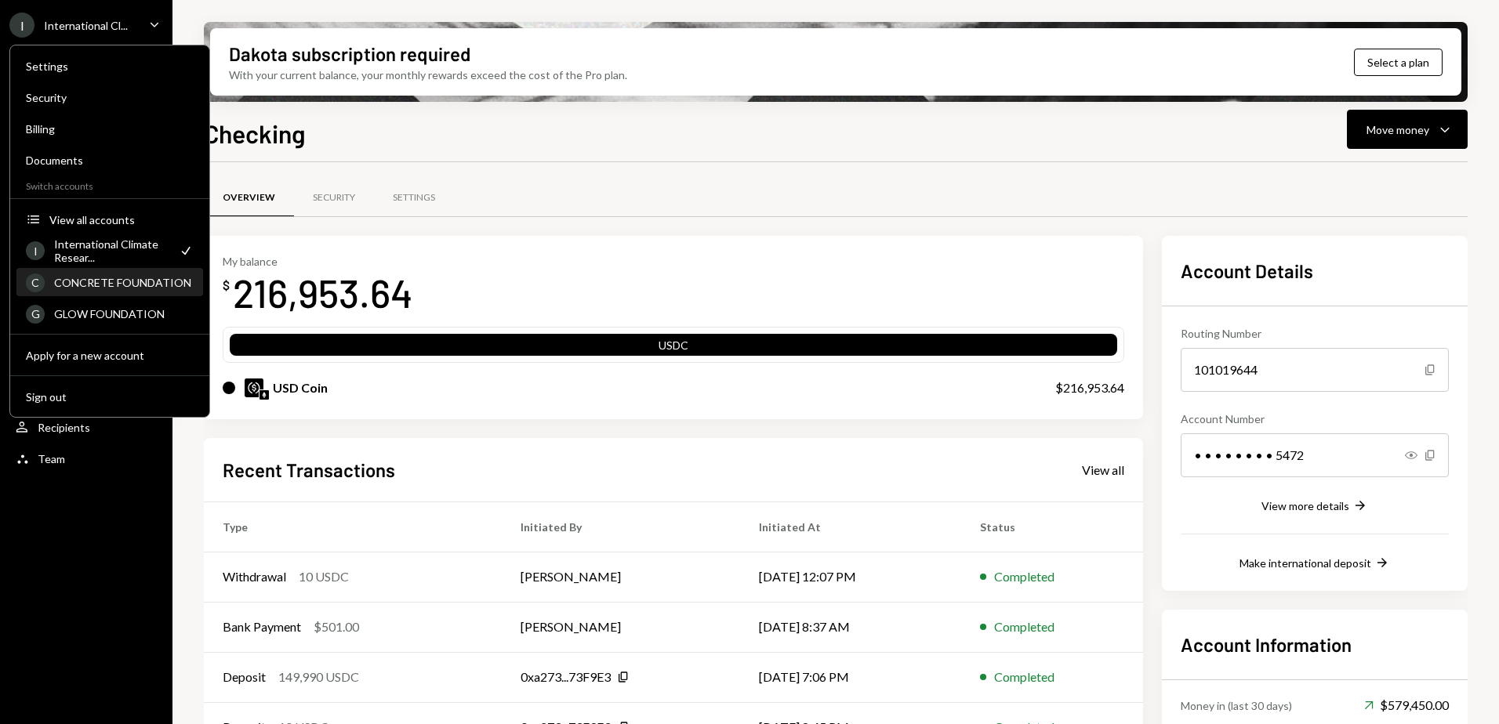
click at [130, 278] on div "CONCRETE FOUNDATION" at bounding box center [124, 282] width 140 height 13
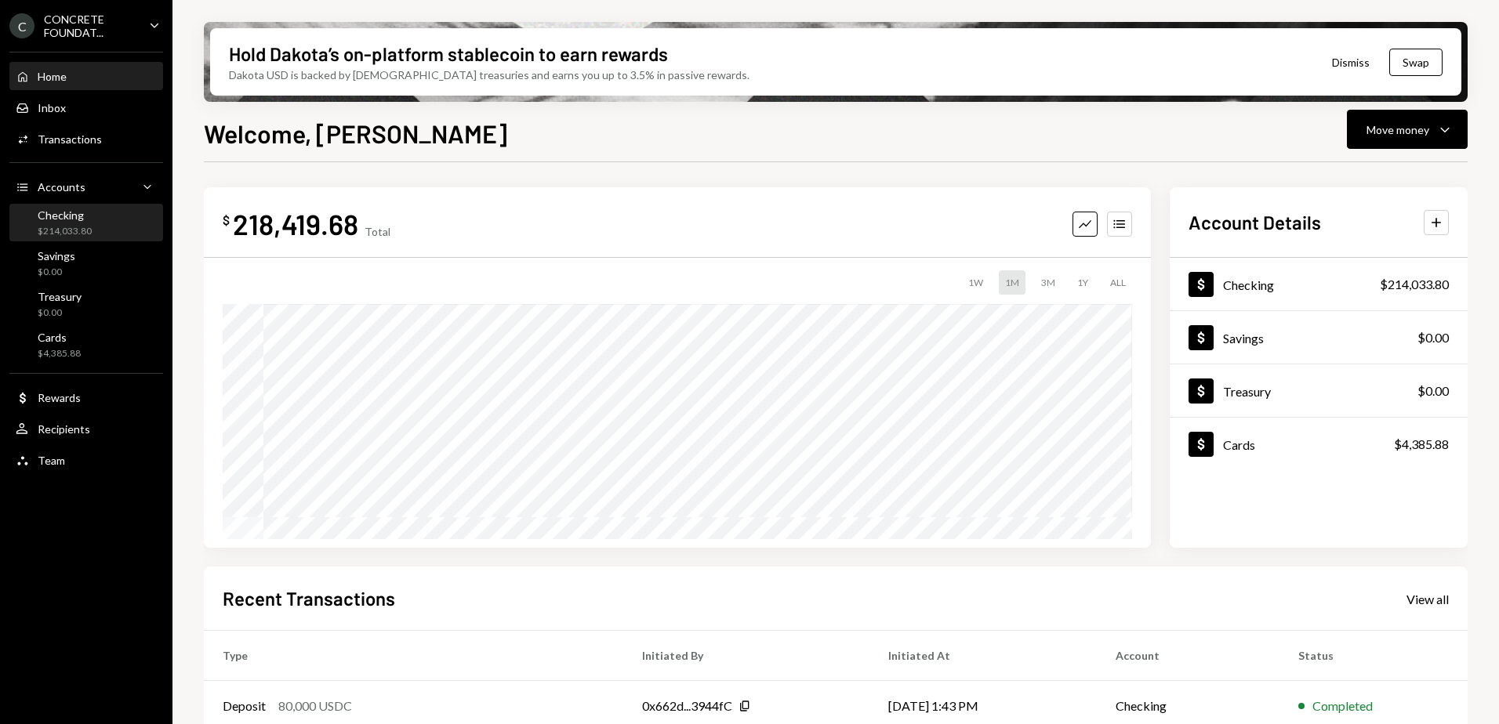
click at [58, 221] on div "Checking" at bounding box center [65, 214] width 54 height 13
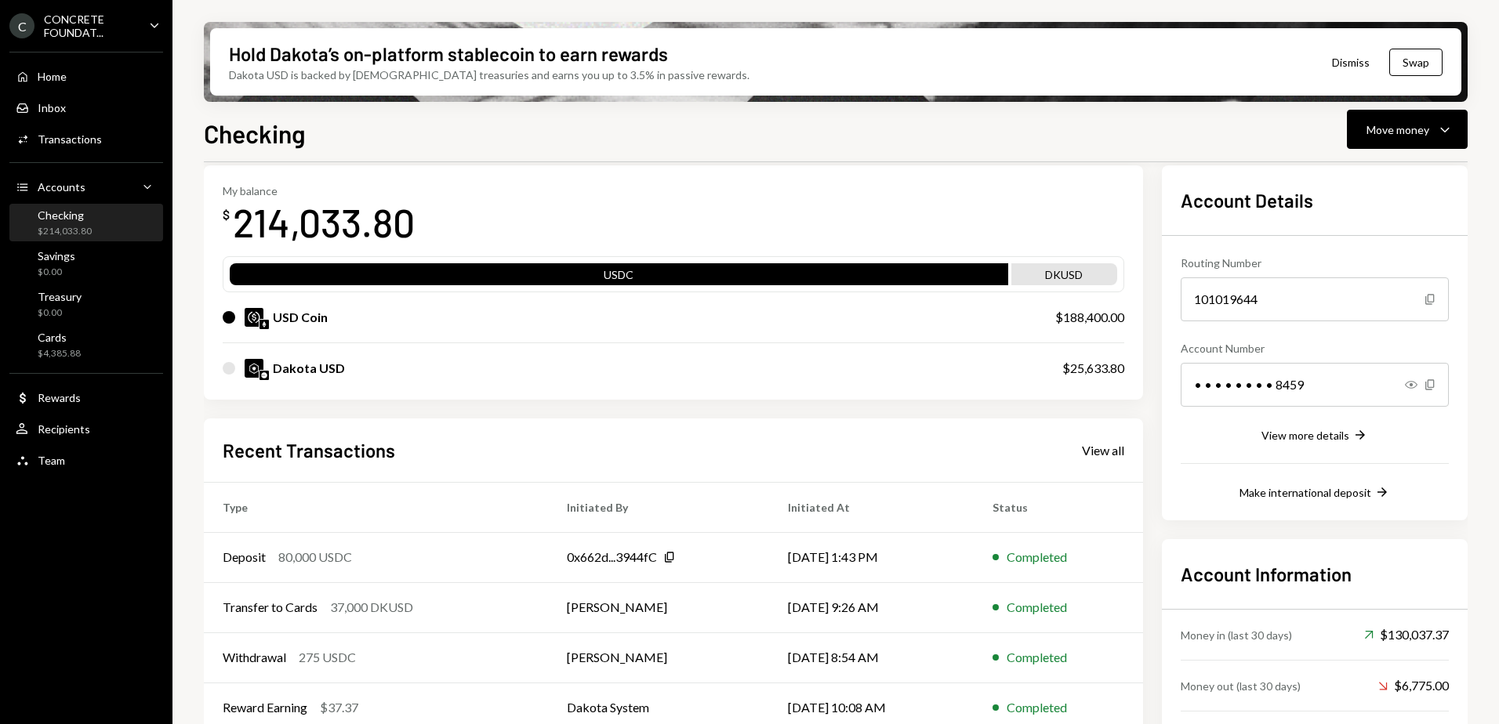
scroll to position [143, 0]
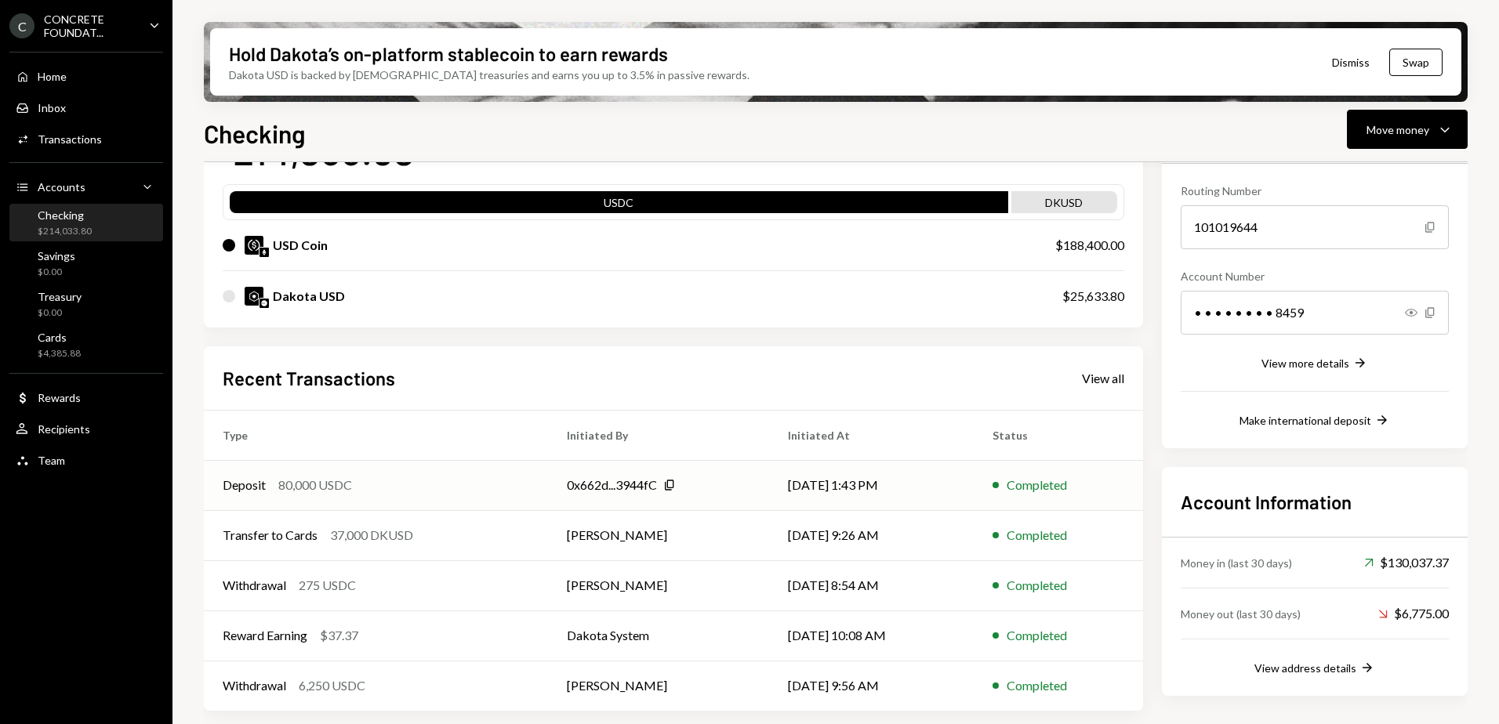
click at [373, 479] on div "Deposit 80,000 USDC" at bounding box center [376, 485] width 306 height 19
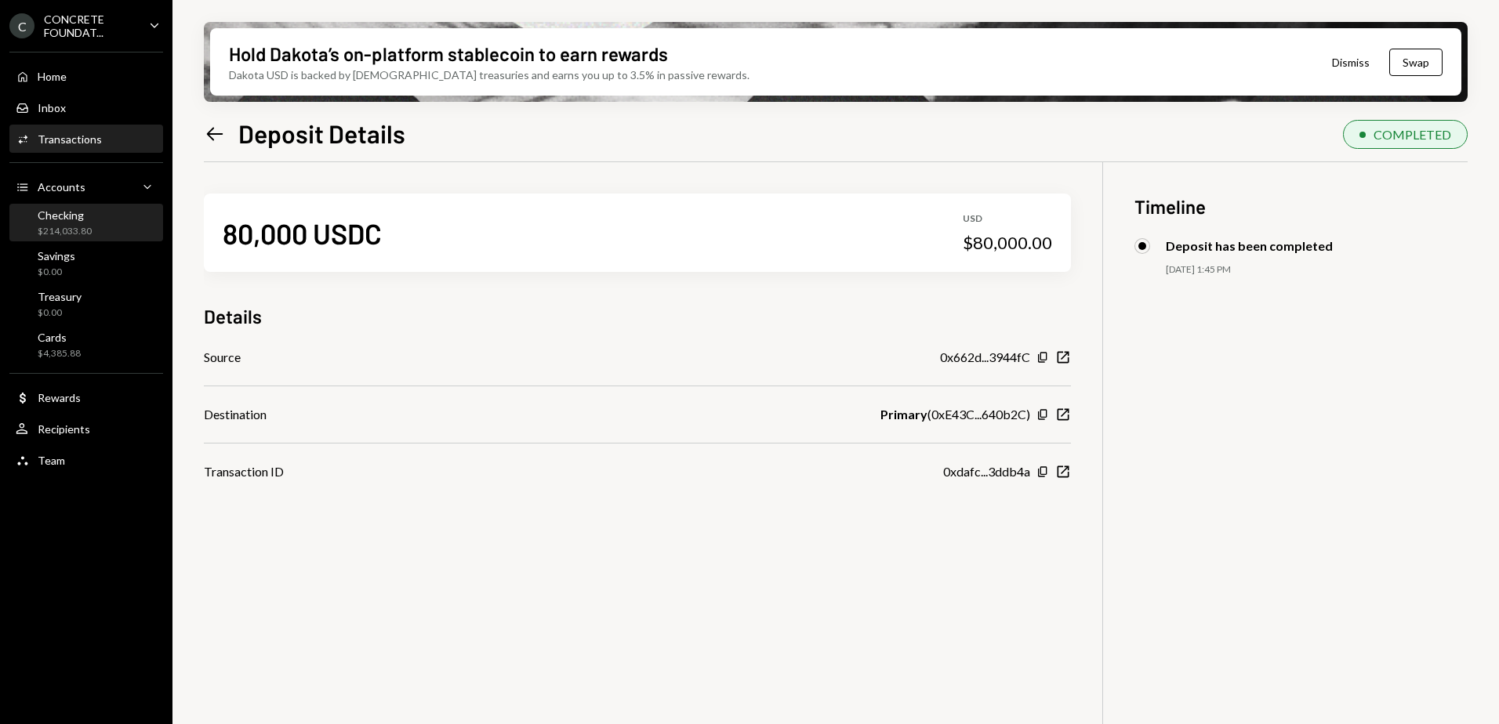
click at [93, 216] on div "Checking $214,033.80" at bounding box center [86, 223] width 141 height 30
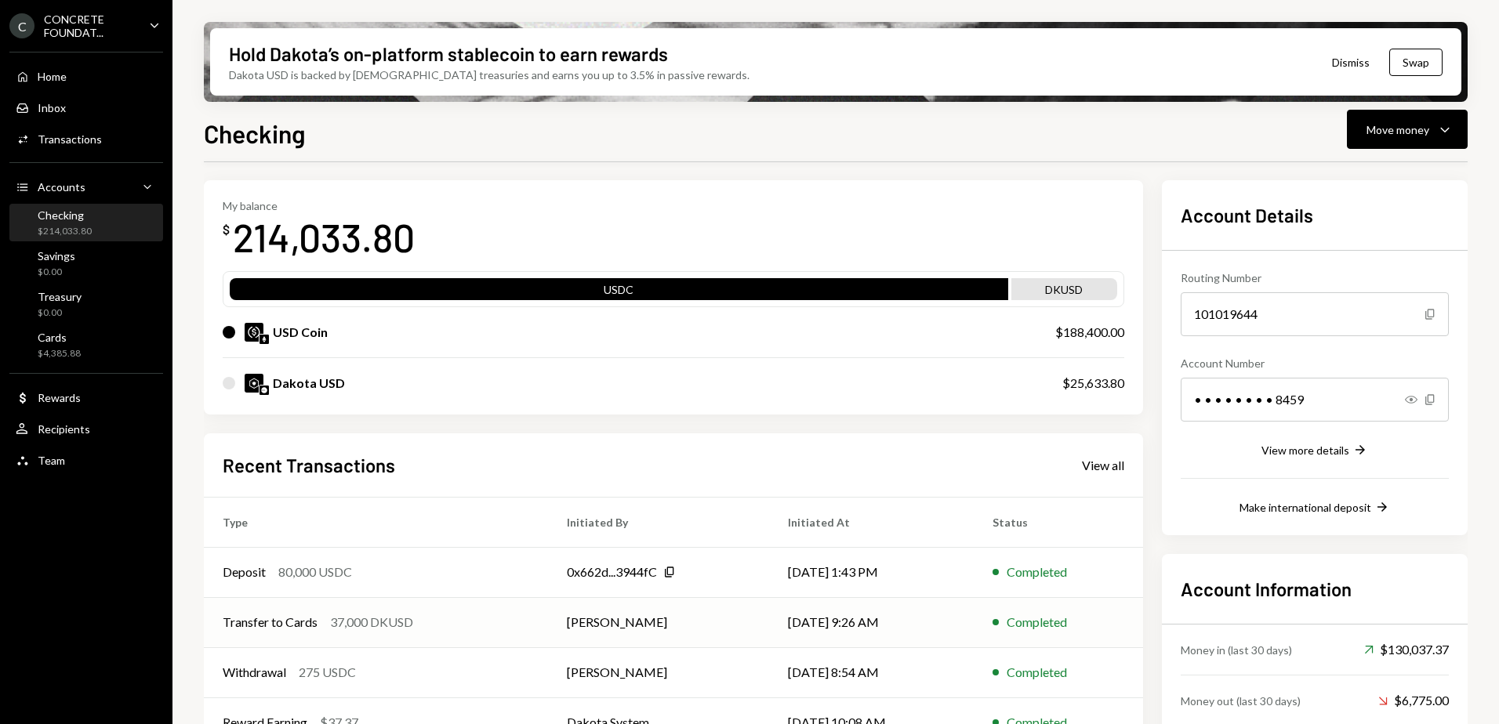
scroll to position [78, 0]
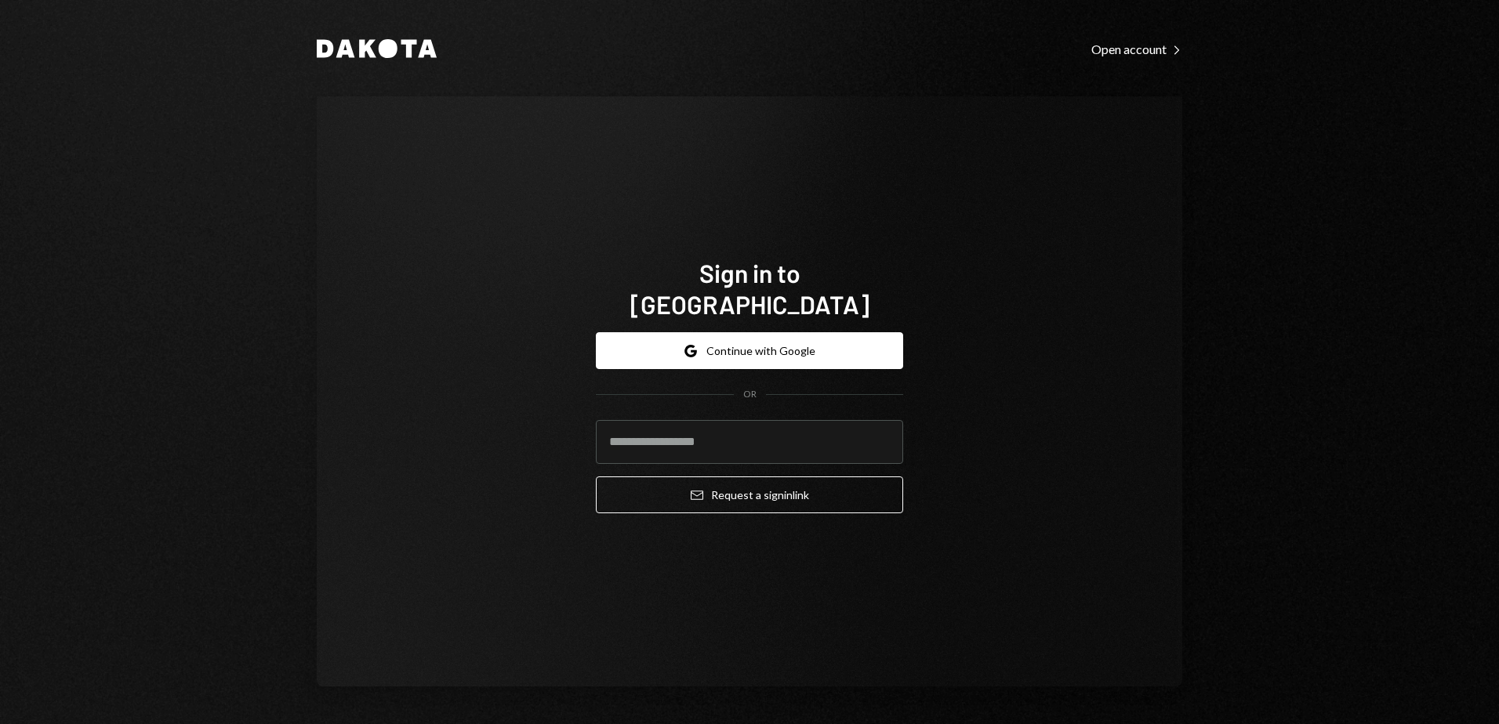
type input "**********"
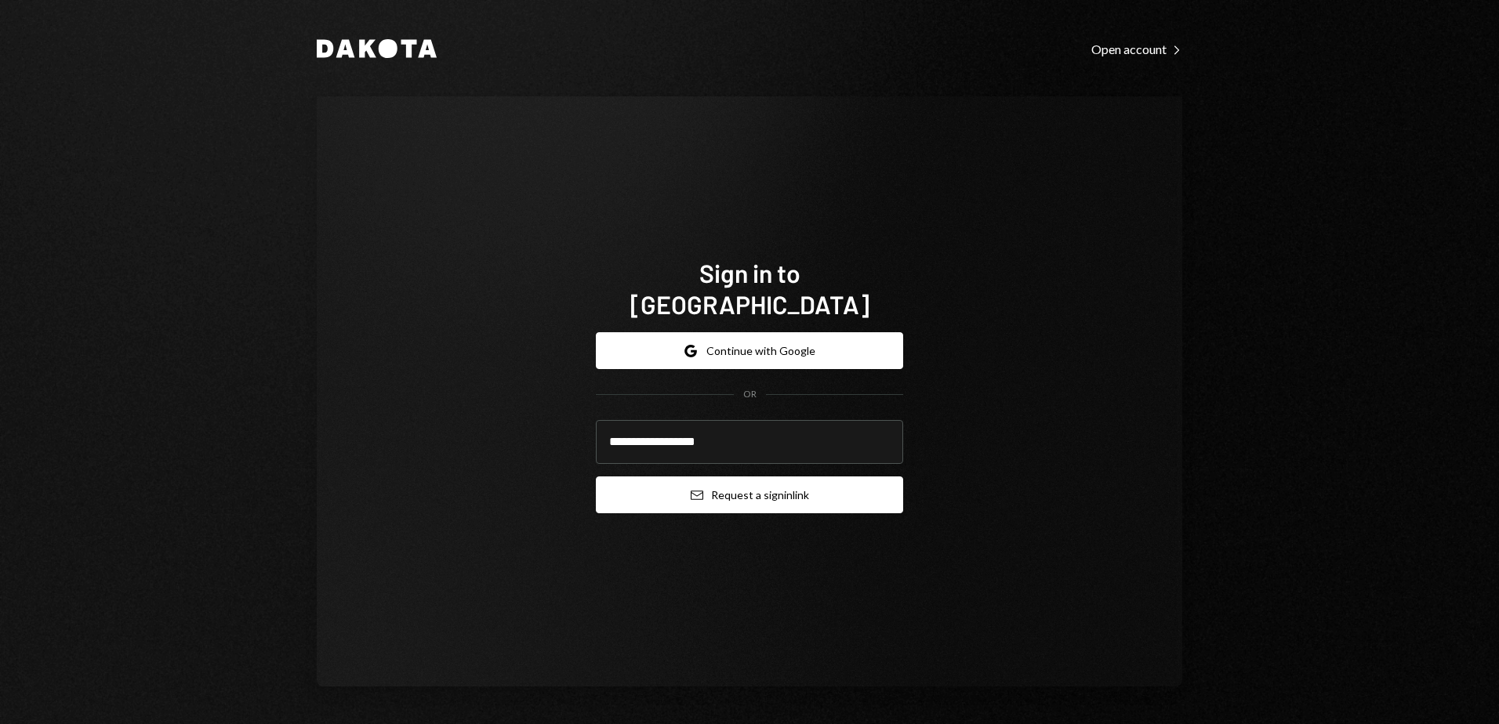
click at [773, 477] on button "Email Request a sign in link" at bounding box center [749, 495] width 307 height 37
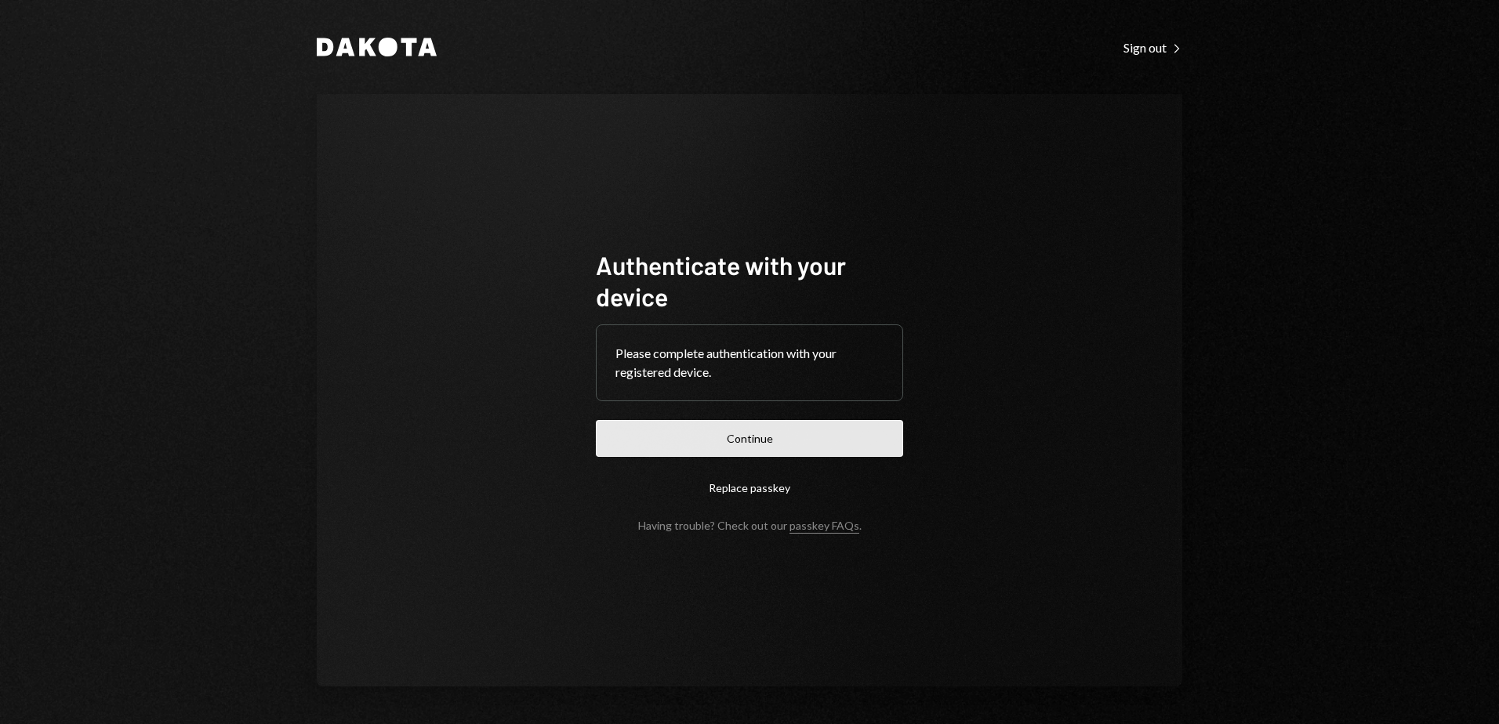
click at [814, 432] on button "Continue" at bounding box center [749, 438] width 307 height 37
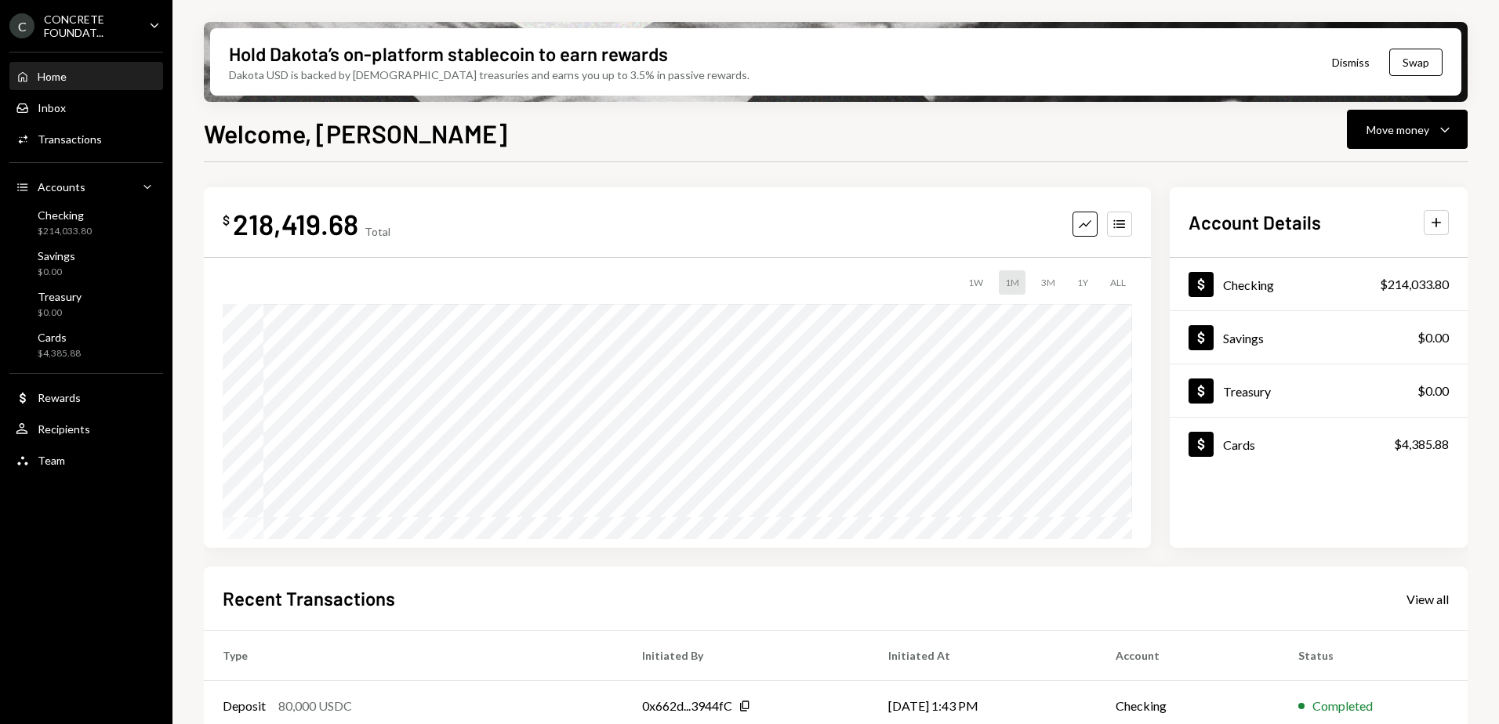
click at [150, 24] on icon "Main" at bounding box center [154, 25] width 8 height 5
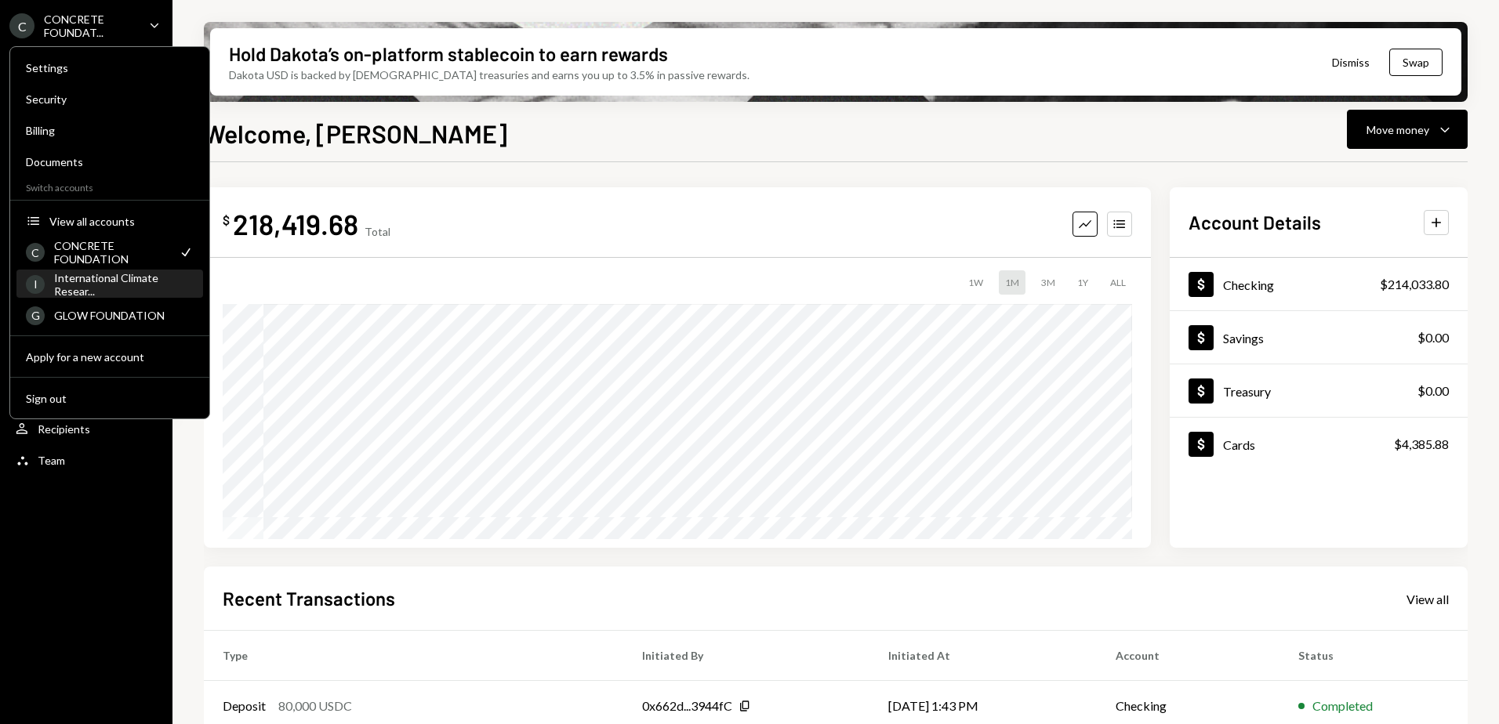
click at [108, 284] on div "International Climate Resear..." at bounding box center [124, 284] width 140 height 27
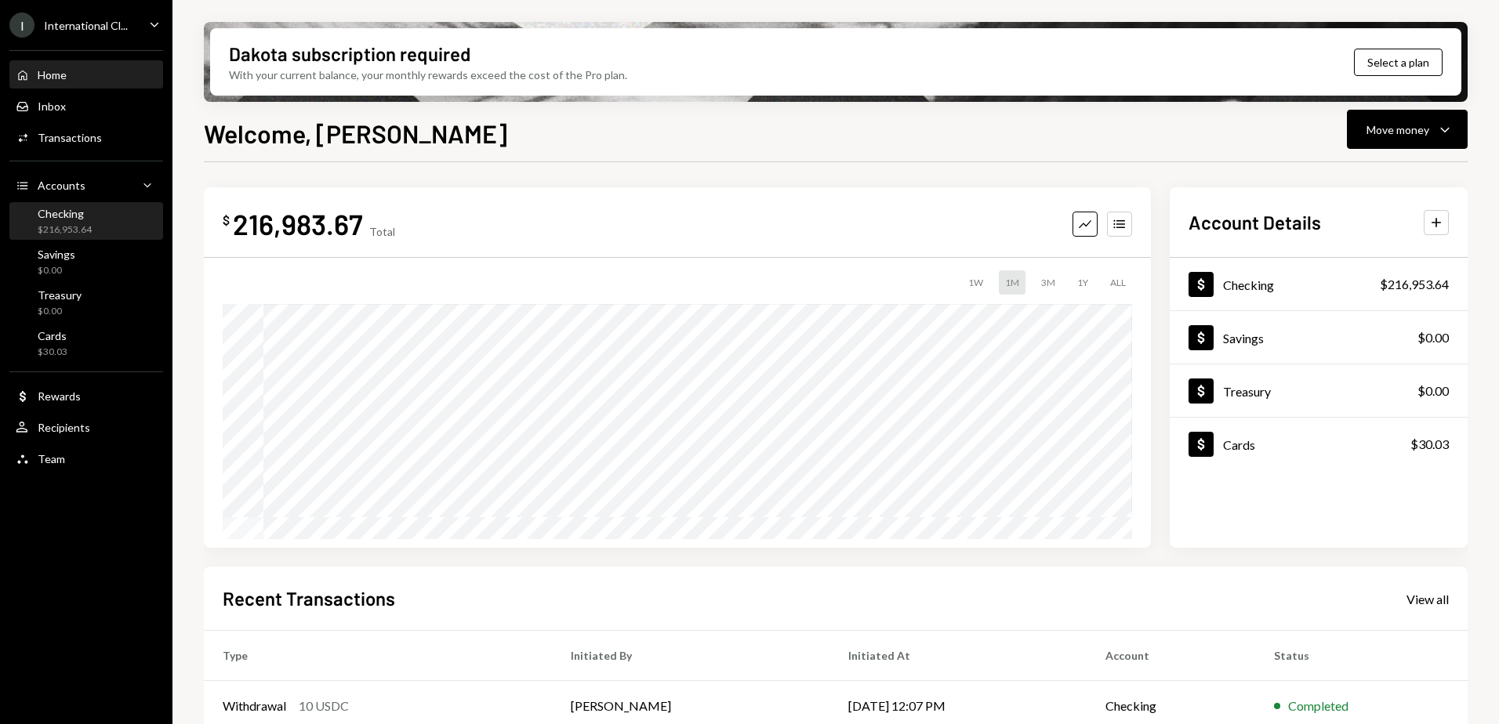
click at [72, 226] on div "$216,953.64" at bounding box center [65, 229] width 54 height 13
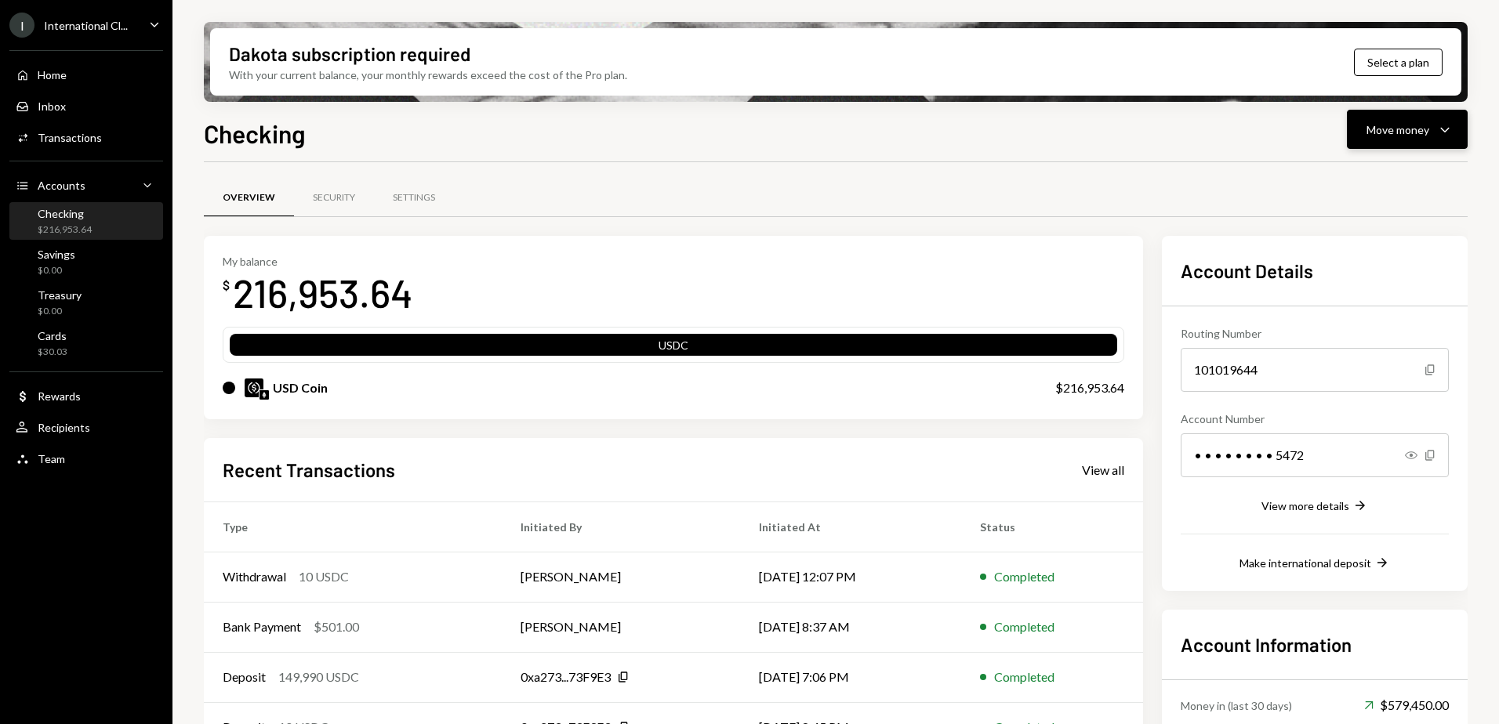
click at [1420, 129] on div "Move money" at bounding box center [1397, 129] width 63 height 16
click at [1379, 212] on div "Transfer" at bounding box center [1394, 212] width 114 height 16
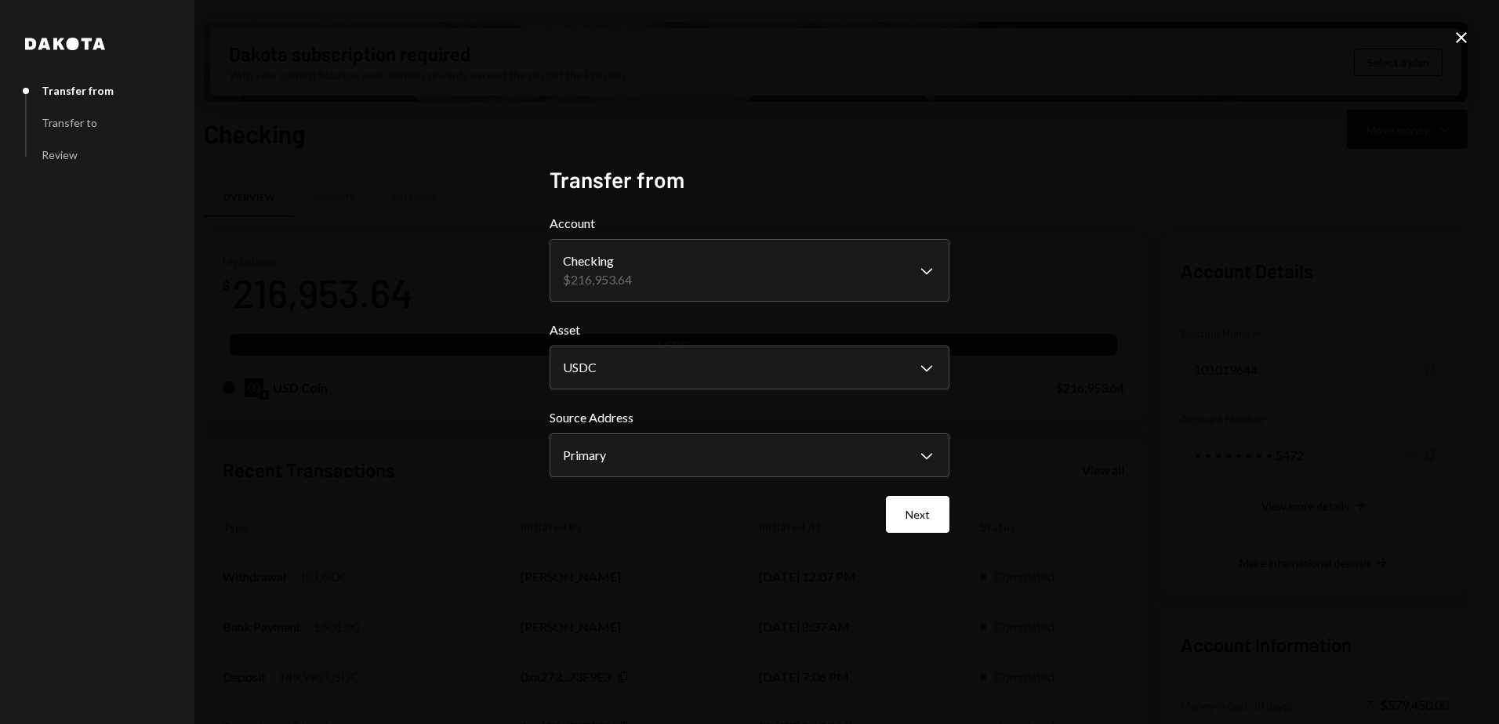
click at [1455, 36] on icon "Close" at bounding box center [1461, 37] width 19 height 19
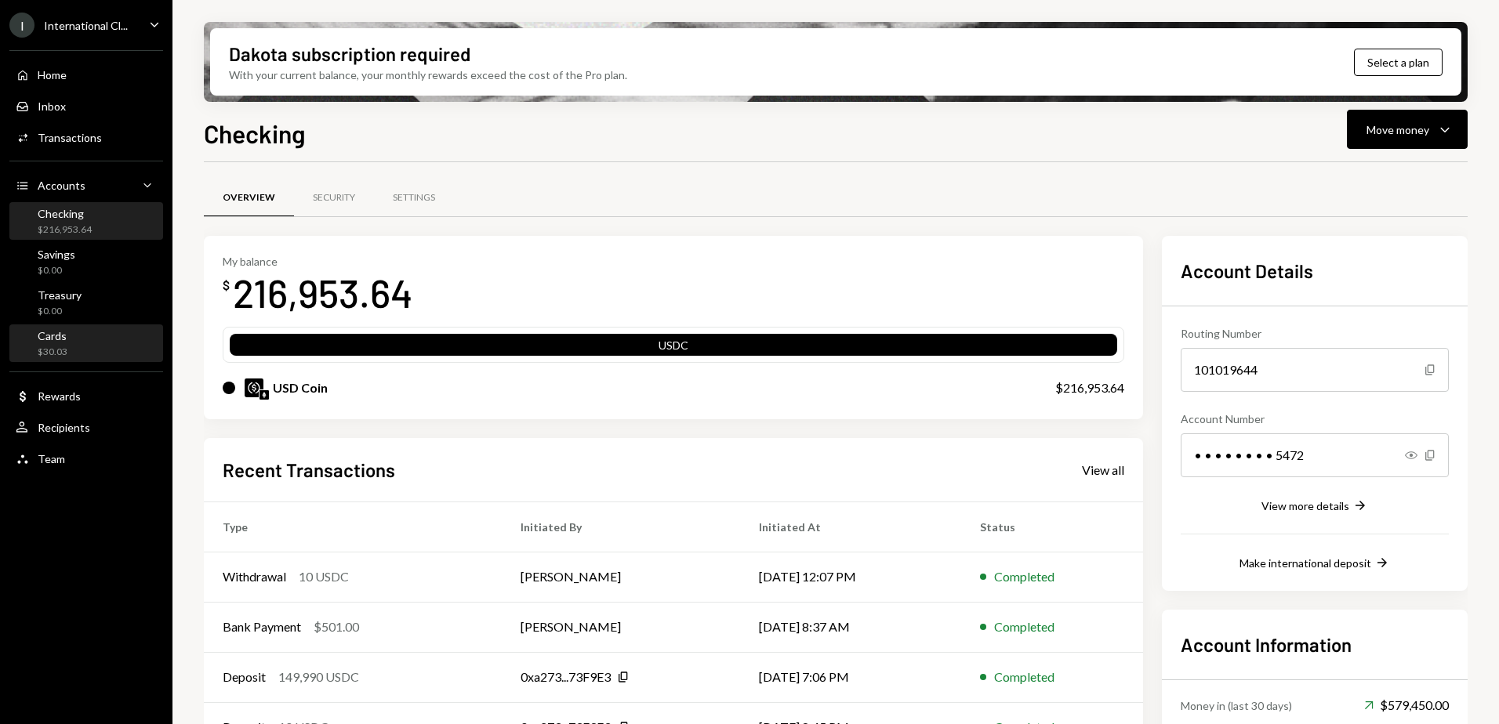
click at [81, 351] on div "Cards $30.03" at bounding box center [86, 344] width 141 height 30
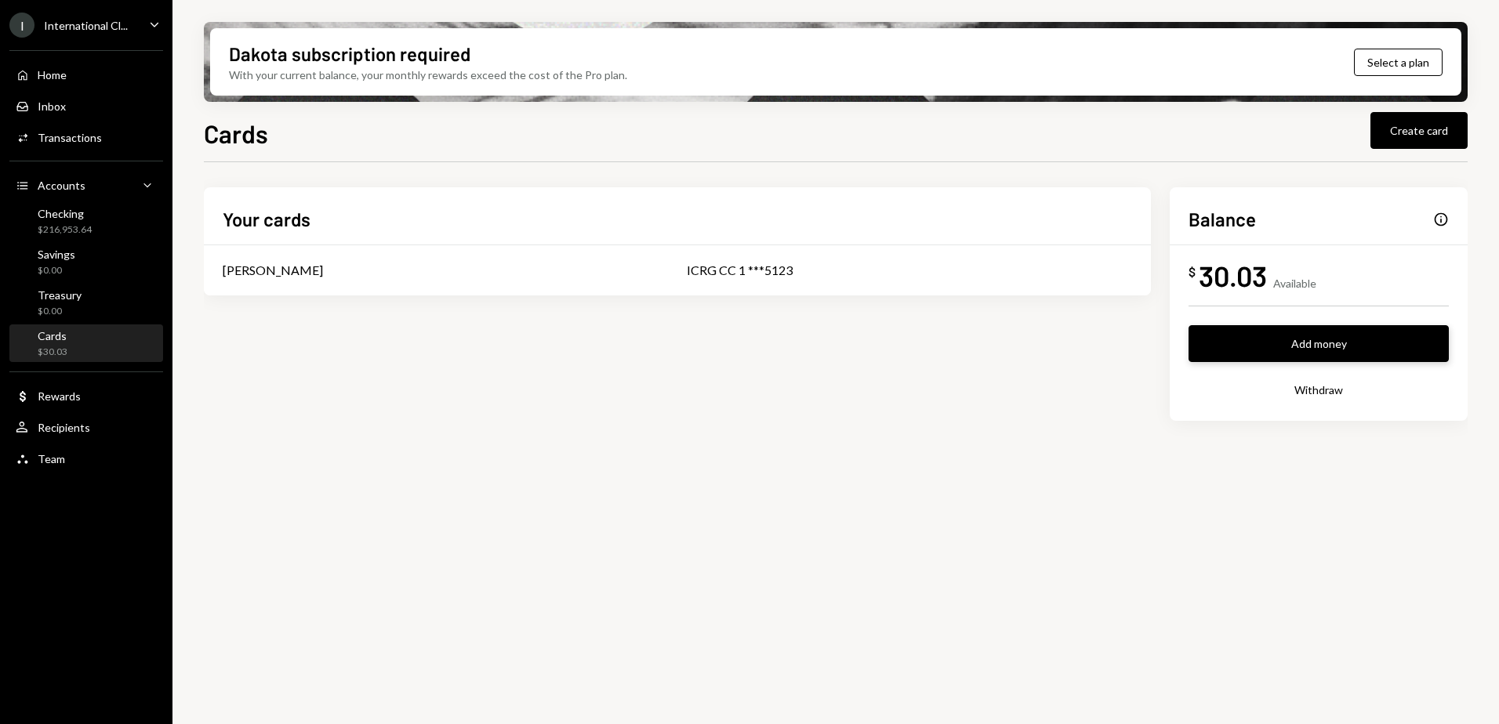
click at [1344, 347] on button "Add money" at bounding box center [1318, 343] width 260 height 37
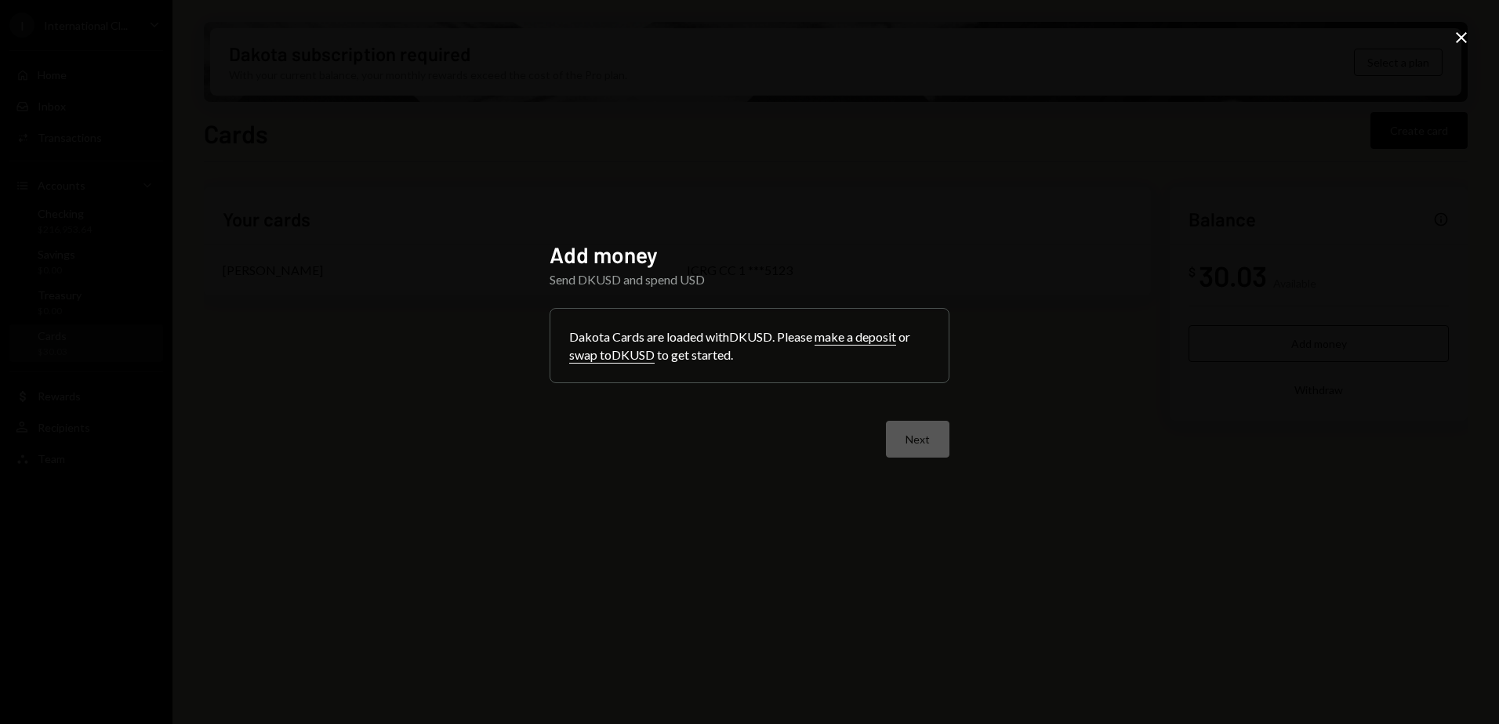
click at [1454, 28] on icon "Close" at bounding box center [1461, 37] width 19 height 19
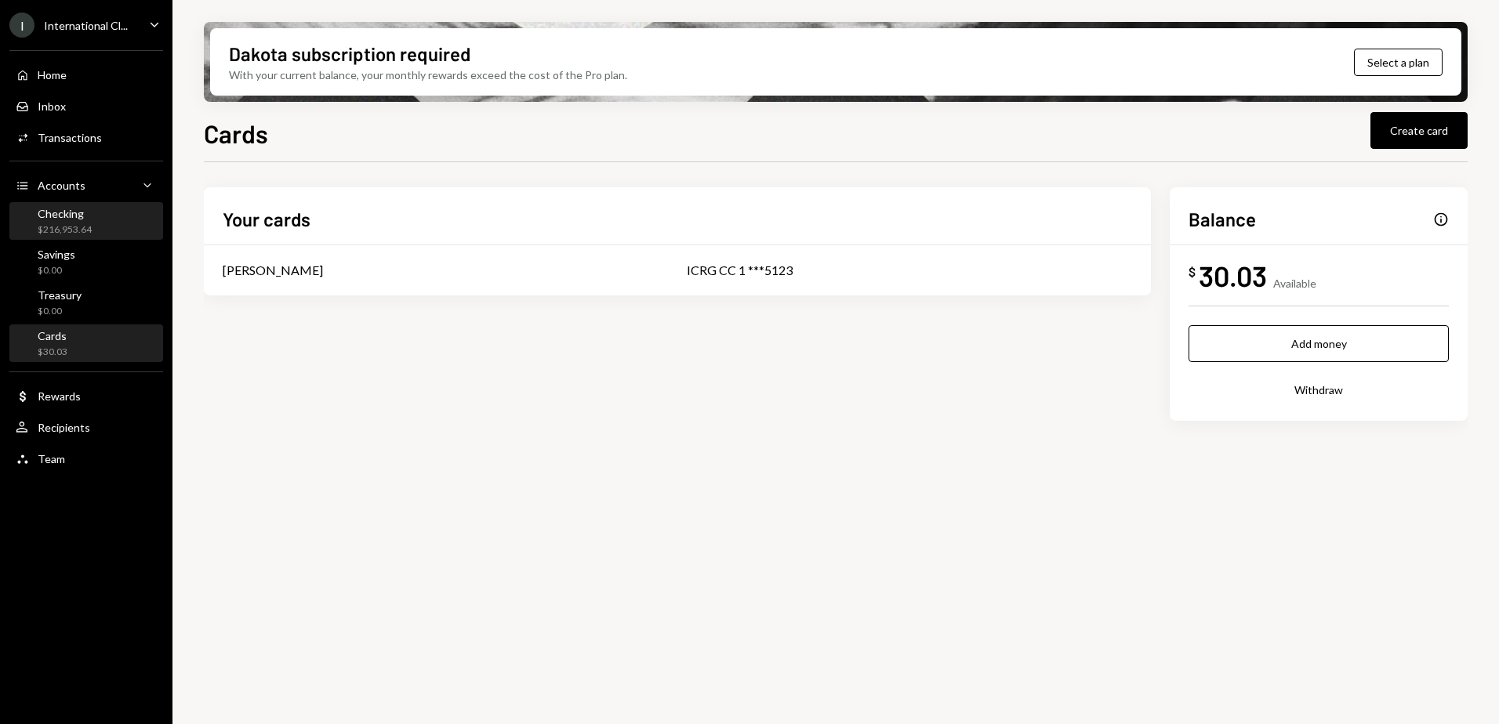
click at [63, 218] on div "Checking" at bounding box center [65, 213] width 54 height 13
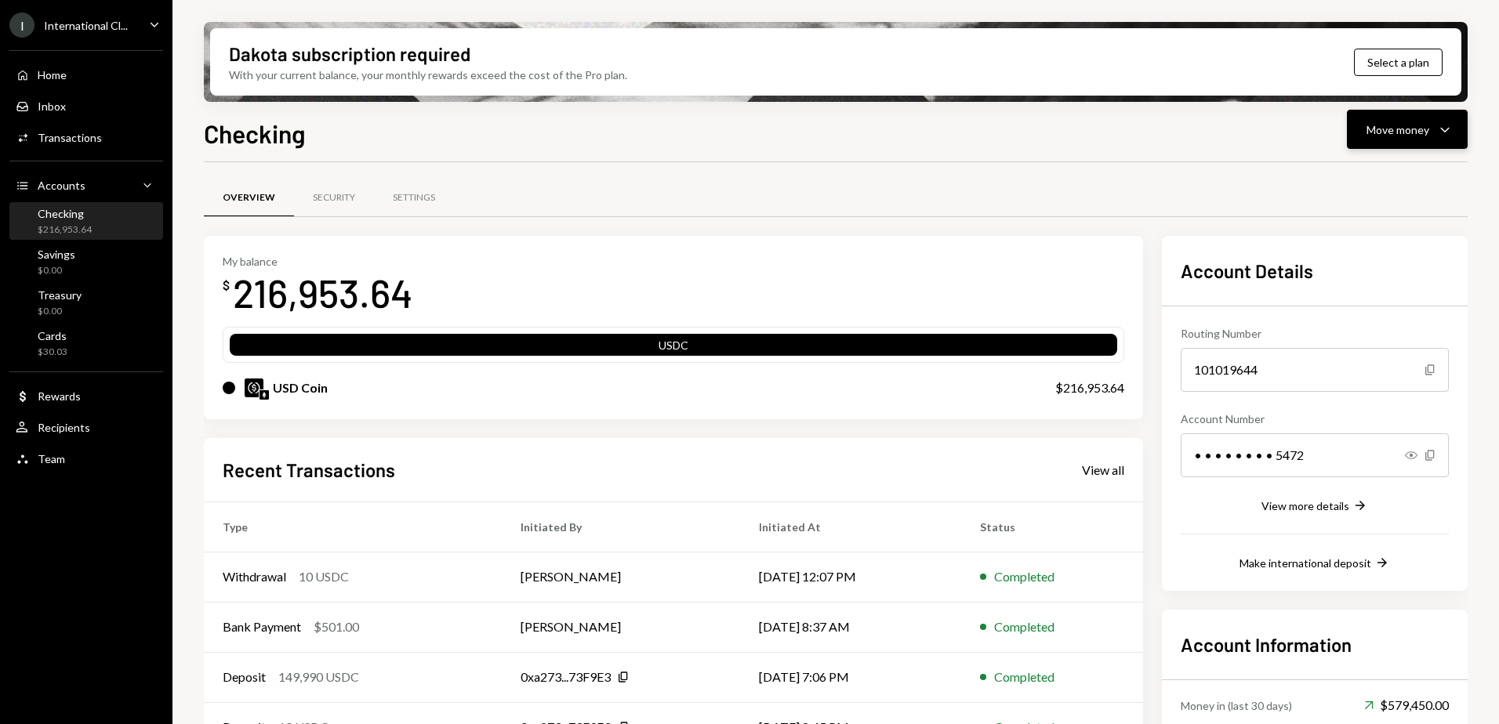
click at [1447, 131] on icon "Caret Down" at bounding box center [1444, 129] width 19 height 19
click at [1378, 293] on div "Swap stablecoins" at bounding box center [1394, 296] width 114 height 16
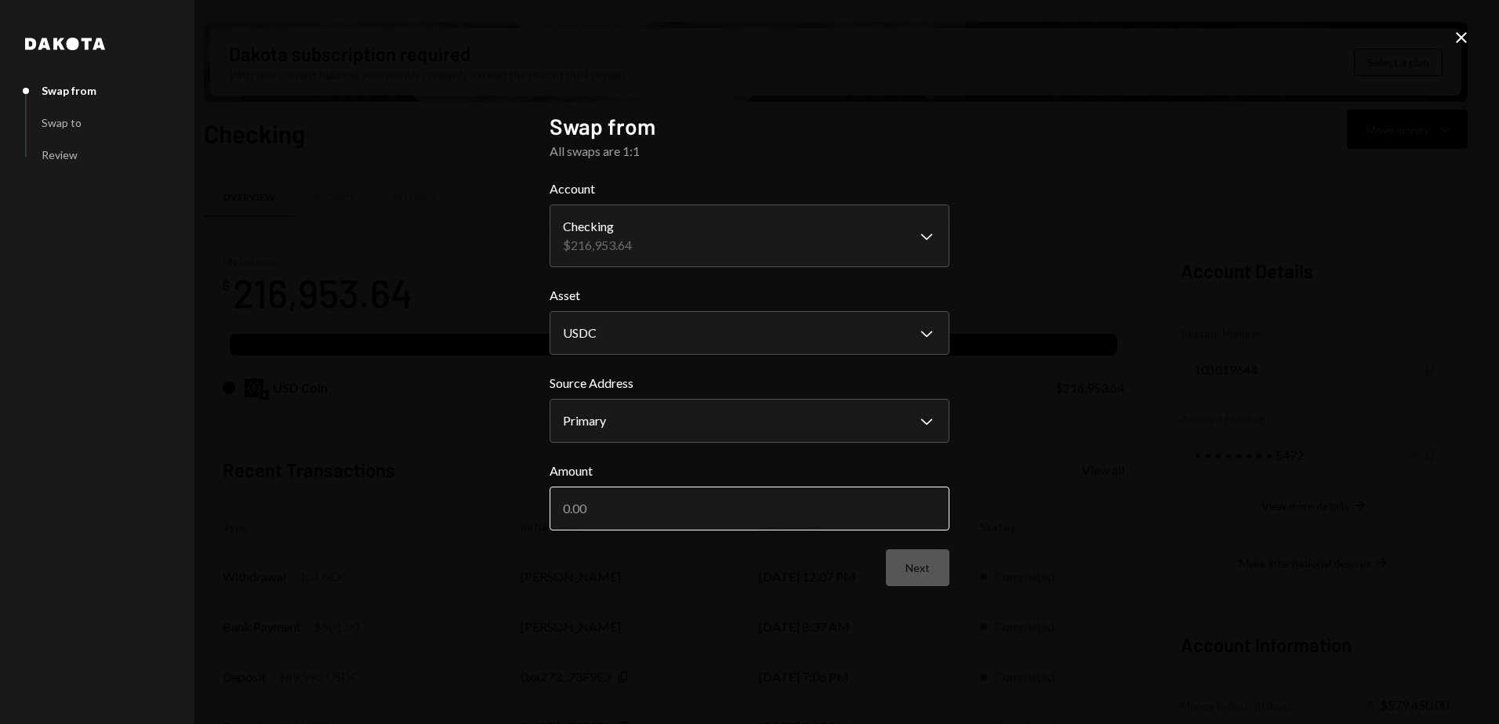
click at [741, 505] on input "Amount" at bounding box center [749, 509] width 400 height 44
click at [1463, 31] on icon "Close" at bounding box center [1461, 37] width 19 height 19
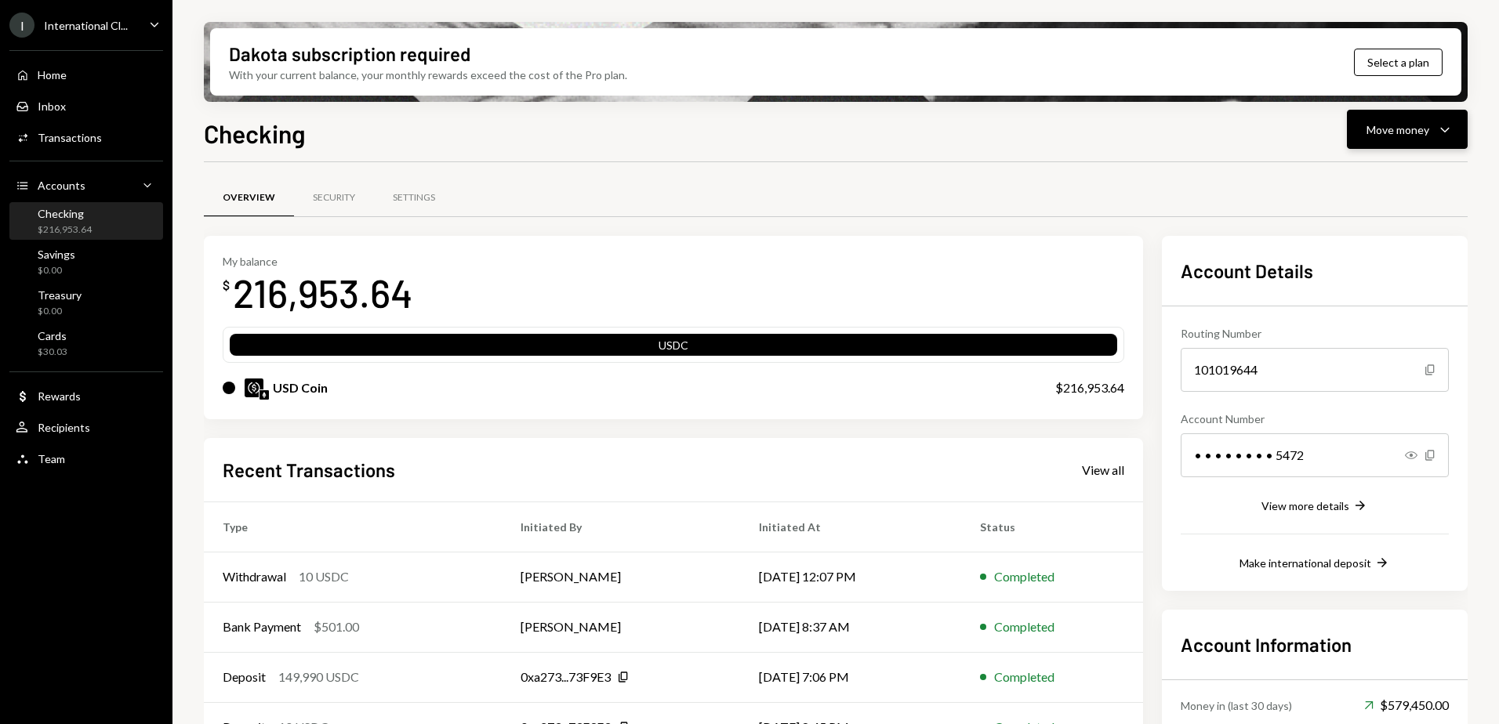
click at [1430, 131] on div "Move money Caret Down" at bounding box center [1407, 129] width 82 height 19
click at [1379, 297] on div "Swap stablecoins" at bounding box center [1394, 296] width 114 height 16
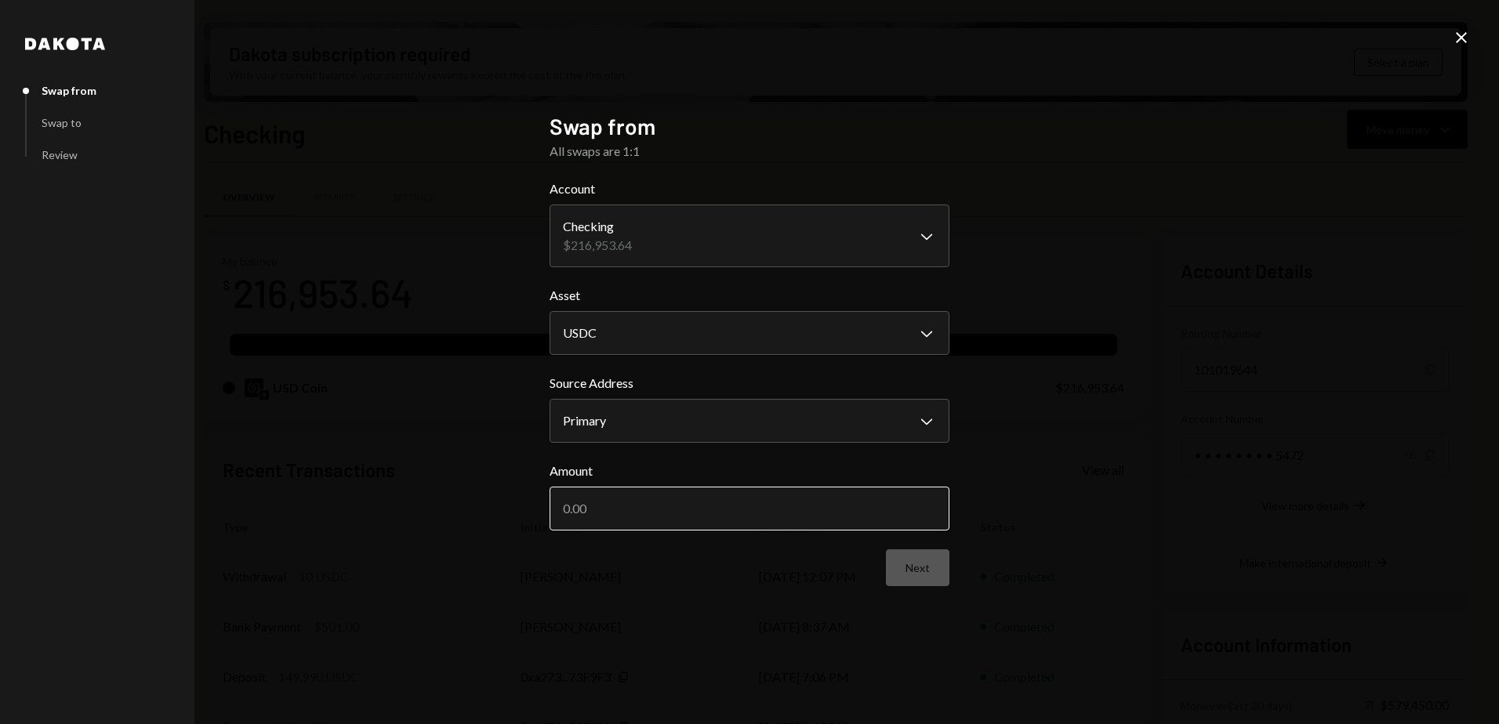
click at [671, 506] on input "Amount" at bounding box center [749, 509] width 400 height 44
type input "10000"
click at [1216, 542] on div "**********" at bounding box center [749, 362] width 1499 height 724
click at [794, 343] on body "I International Cl... Caret Down Home Home Inbox Inbox Activities Transactions …" at bounding box center [749, 362] width 1499 height 724
click at [1240, 333] on div "**********" at bounding box center [749, 362] width 1499 height 724
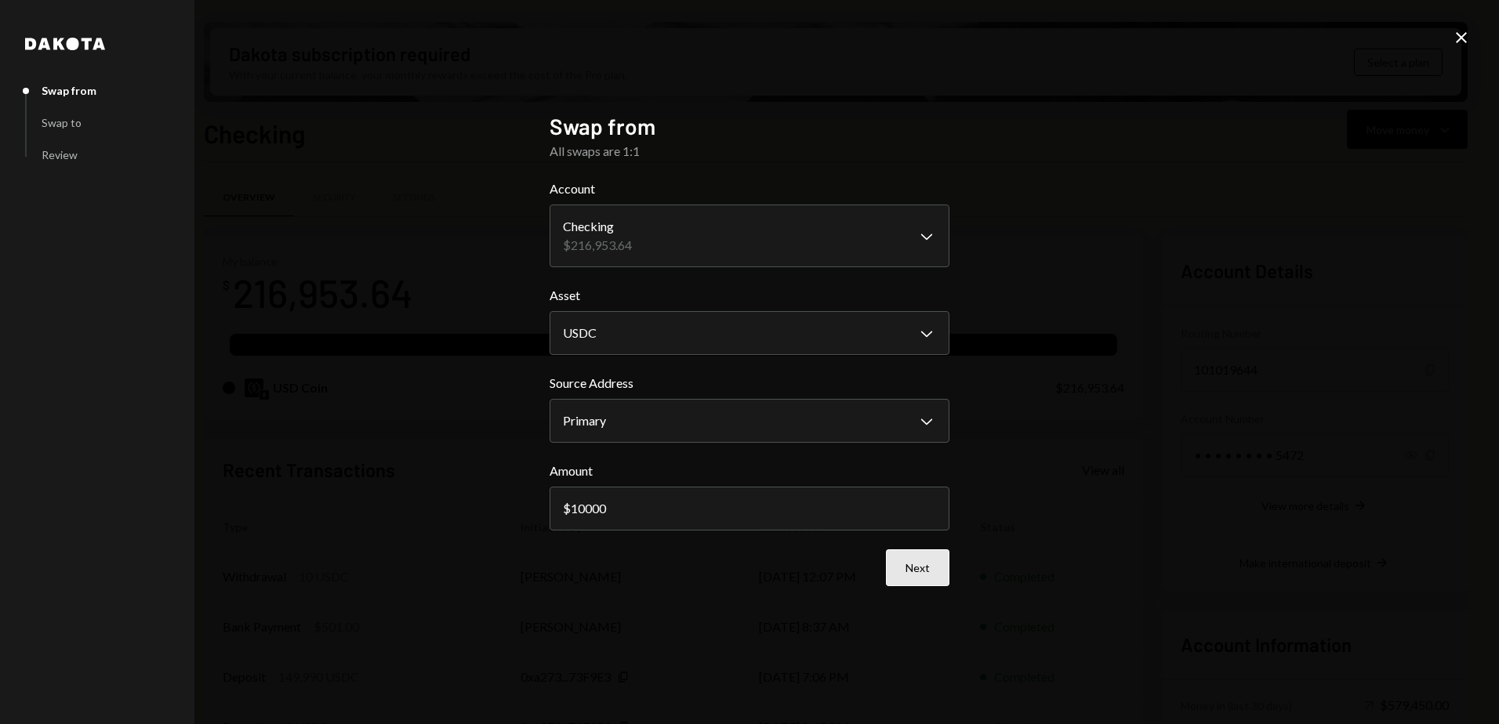
click at [920, 571] on button "Next" at bounding box center [917, 567] width 63 height 37
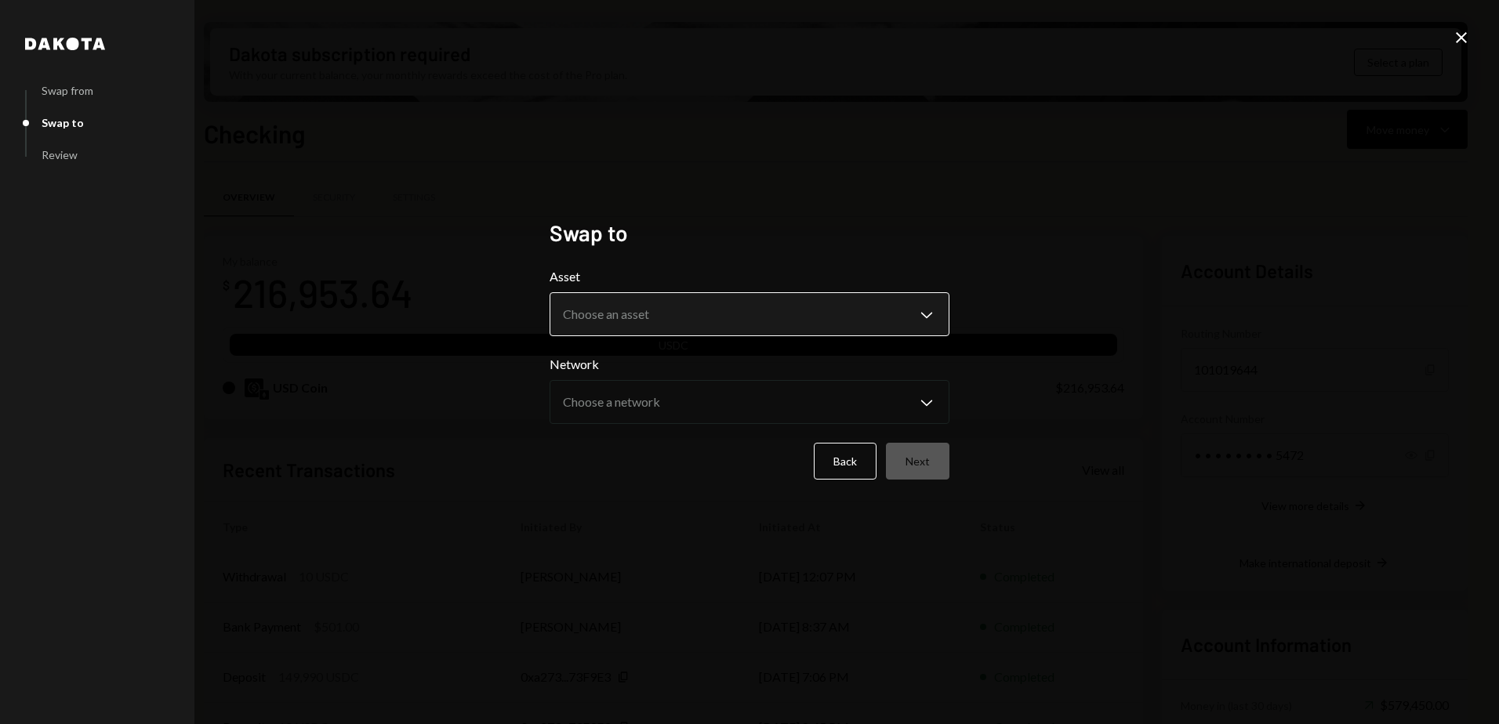
click at [748, 303] on body "I International Cl... Caret Down Home Home Inbox Inbox Activities Transactions …" at bounding box center [749, 362] width 1499 height 724
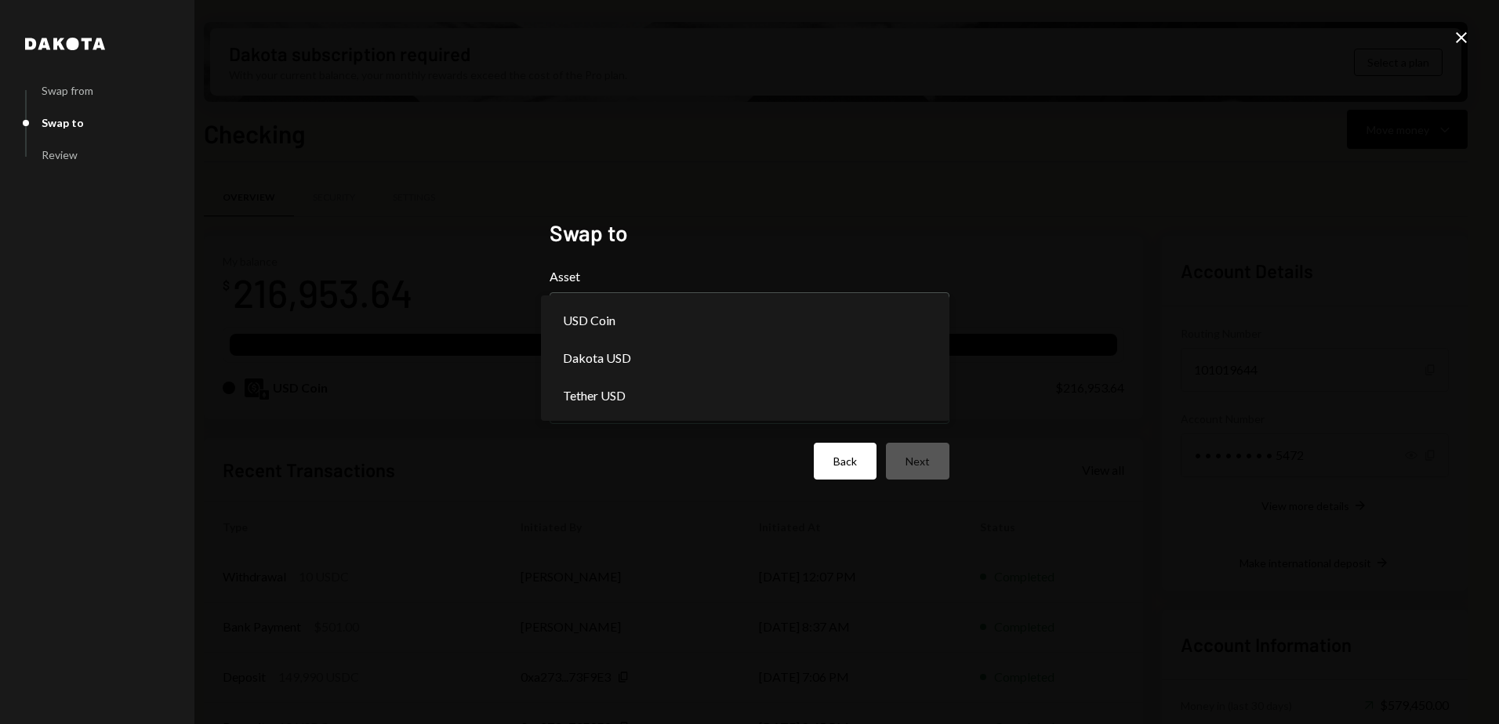
click at [833, 451] on button "Back" at bounding box center [845, 461] width 63 height 37
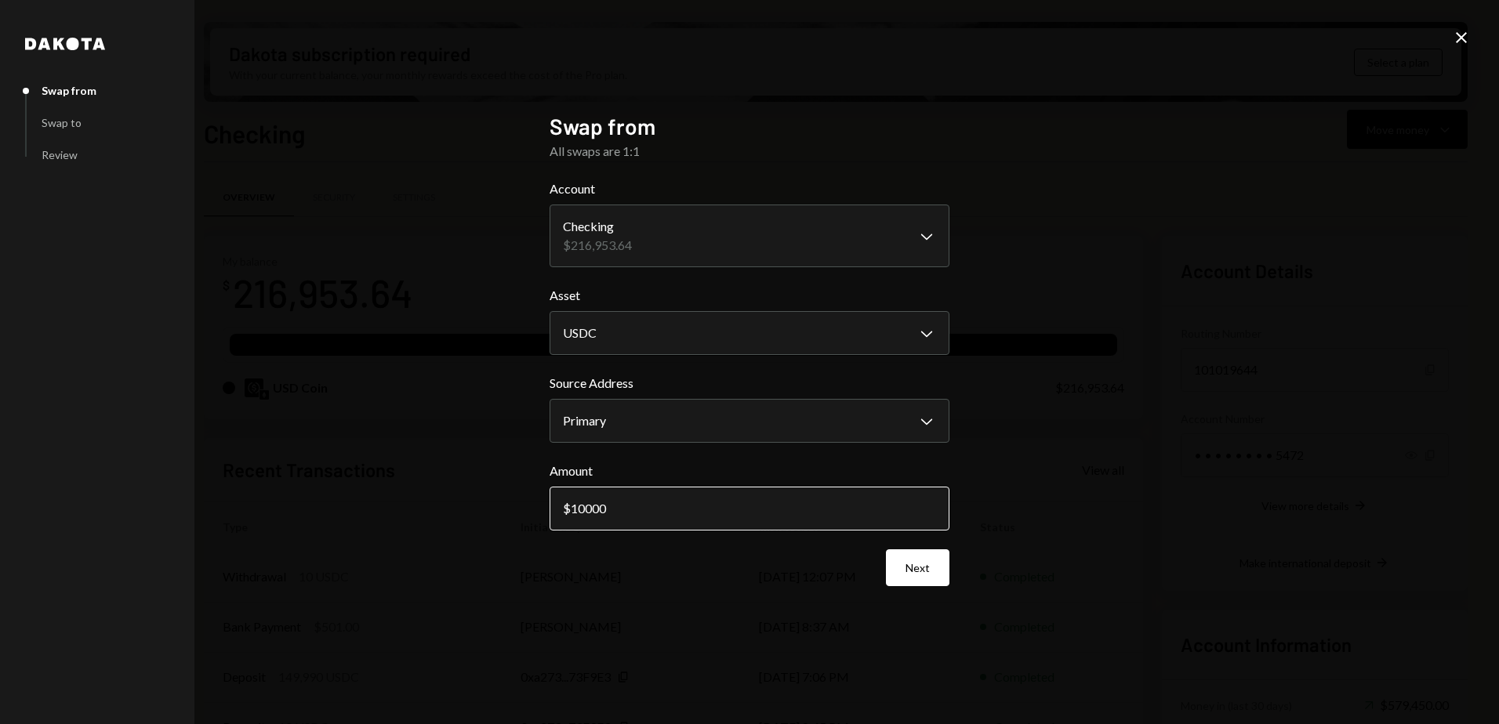
click at [635, 513] on input "10000" at bounding box center [749, 509] width 400 height 44
type input "1000"
drag, startPoint x: 1321, startPoint y: 478, endPoint x: 1114, endPoint y: 529, distance: 213.1
click at [1320, 478] on div "**********" at bounding box center [749, 362] width 1499 height 724
click at [913, 571] on button "Next" at bounding box center [917, 567] width 63 height 37
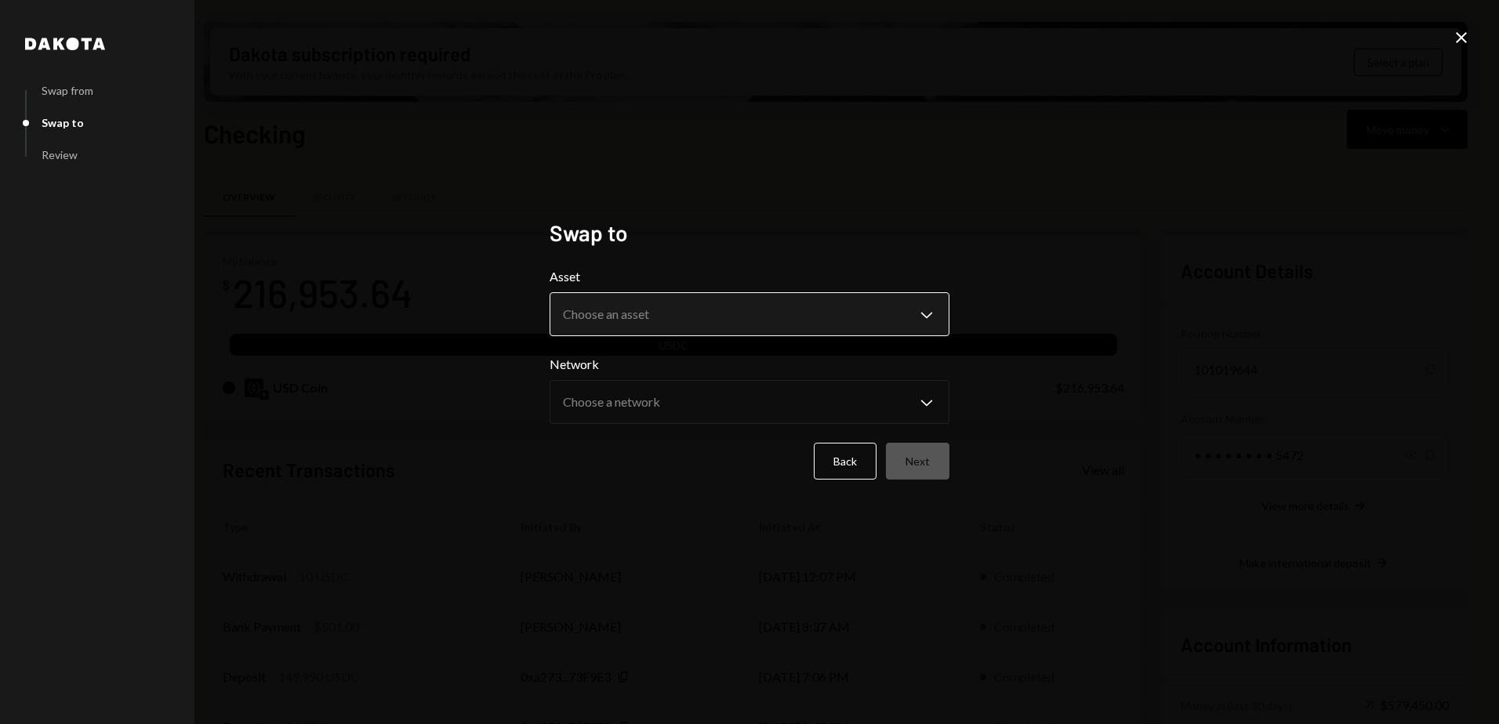
click at [682, 293] on button "Choose an asset Chevron Down" at bounding box center [749, 314] width 400 height 44
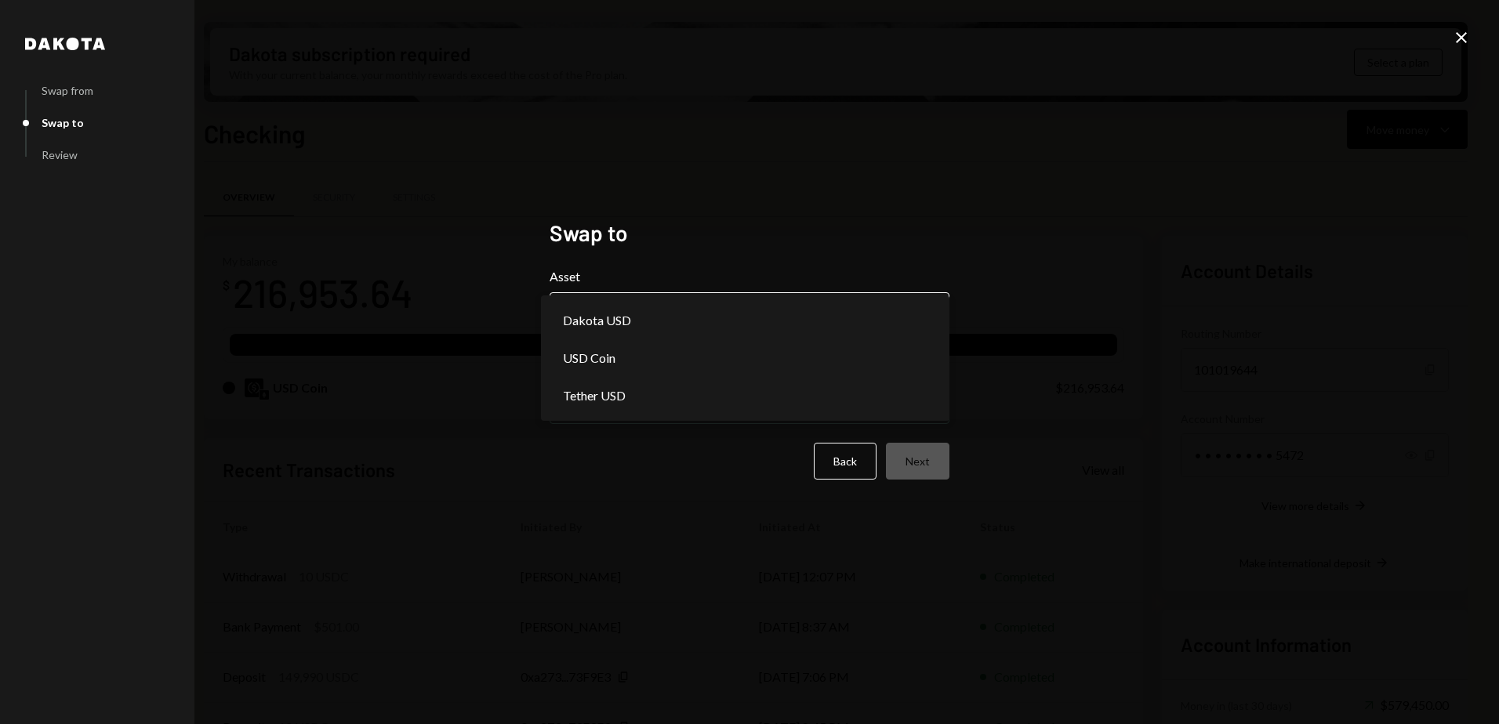
select select "*****"
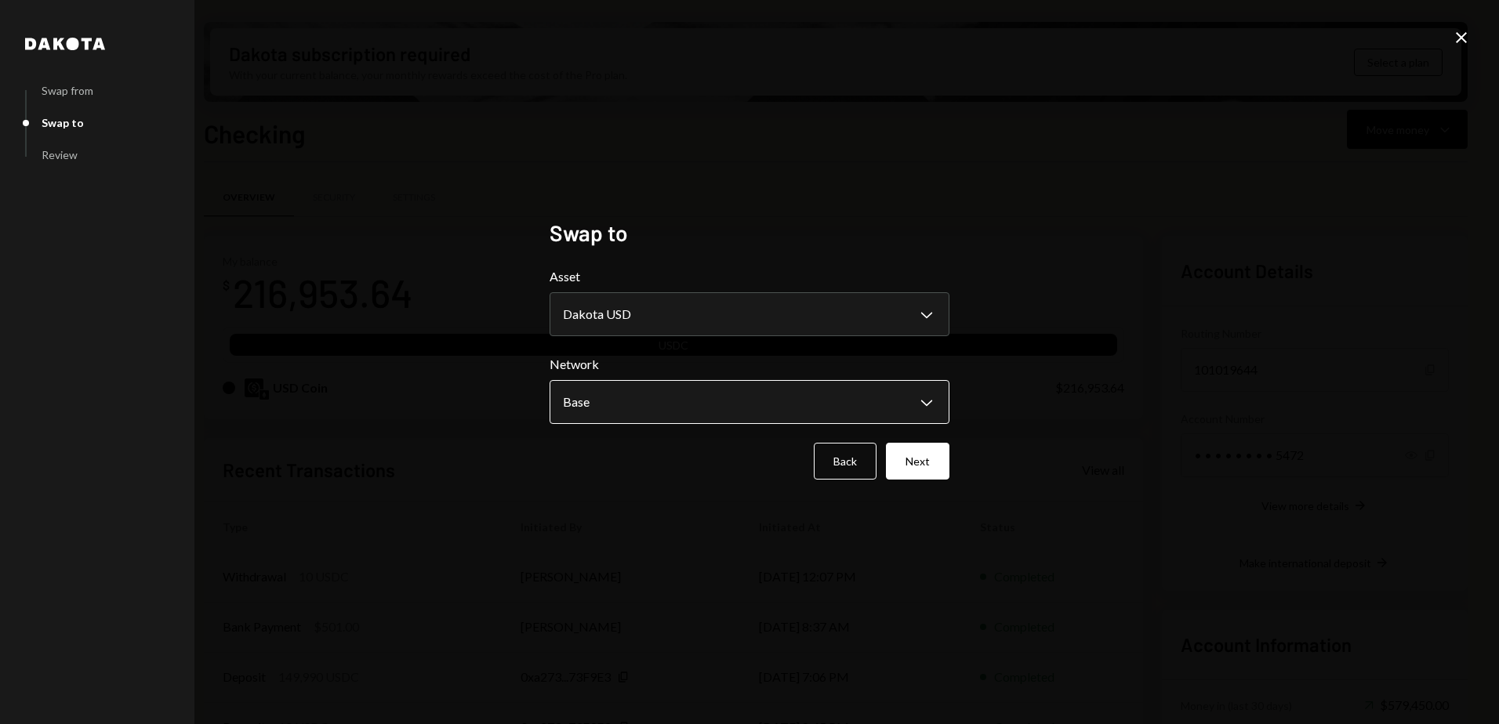
click at [645, 405] on body "I International Cl... Caret Down Home Home Inbox Inbox Activities Transactions …" at bounding box center [749, 362] width 1499 height 724
drag, startPoint x: 1226, startPoint y: 447, endPoint x: 1209, endPoint y: 447, distance: 16.5
click at [1223, 447] on div "**********" at bounding box center [749, 362] width 1499 height 724
click at [933, 464] on button "Next" at bounding box center [917, 461] width 63 height 37
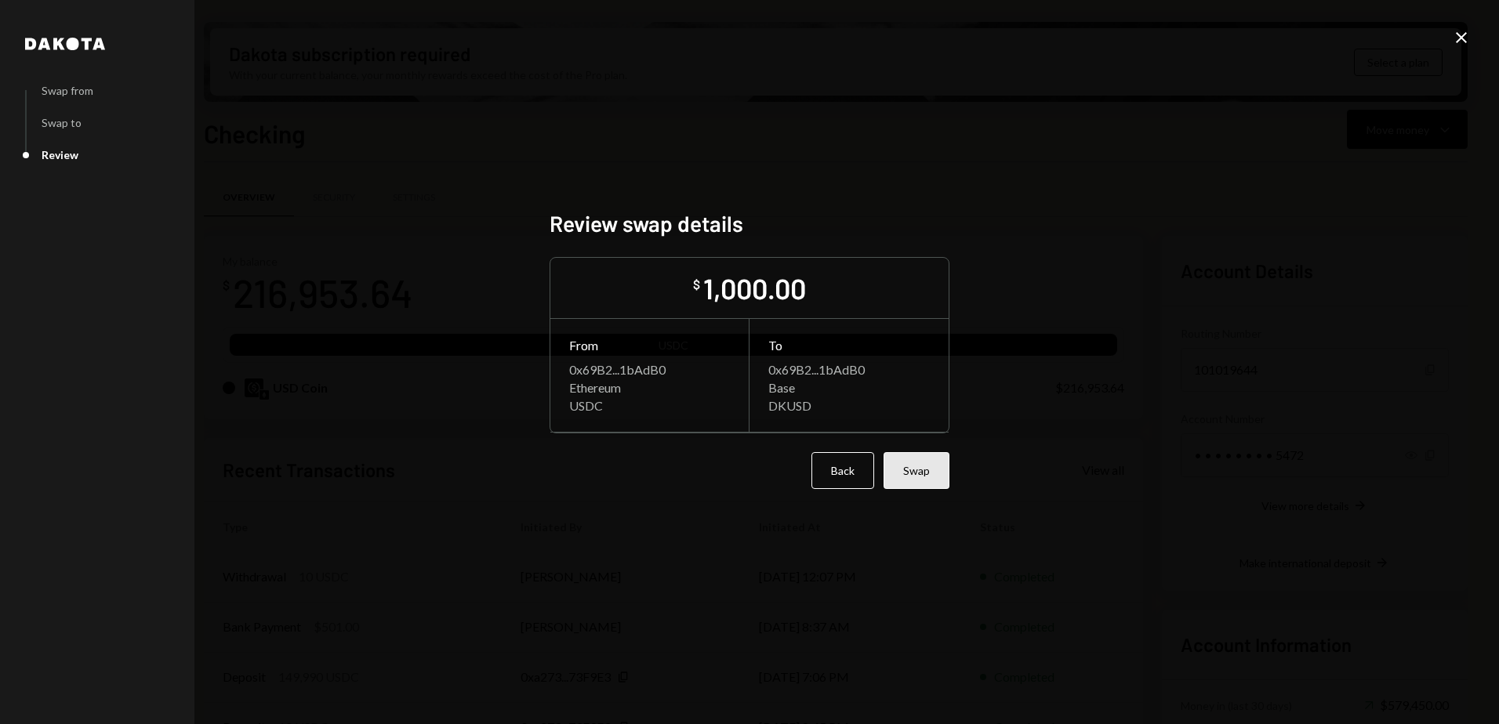
click at [928, 467] on button "Swap" at bounding box center [916, 470] width 66 height 37
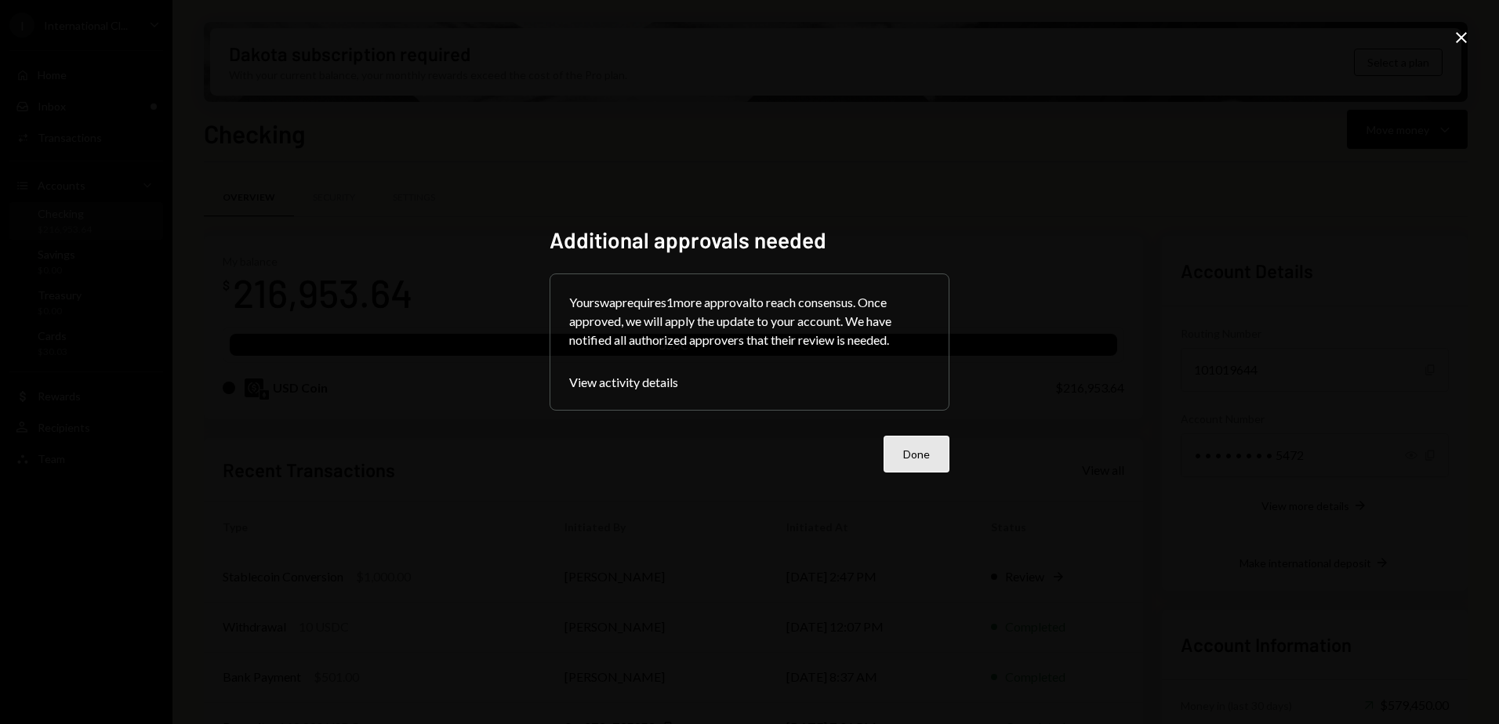
click at [901, 451] on button "Done" at bounding box center [916, 454] width 66 height 37
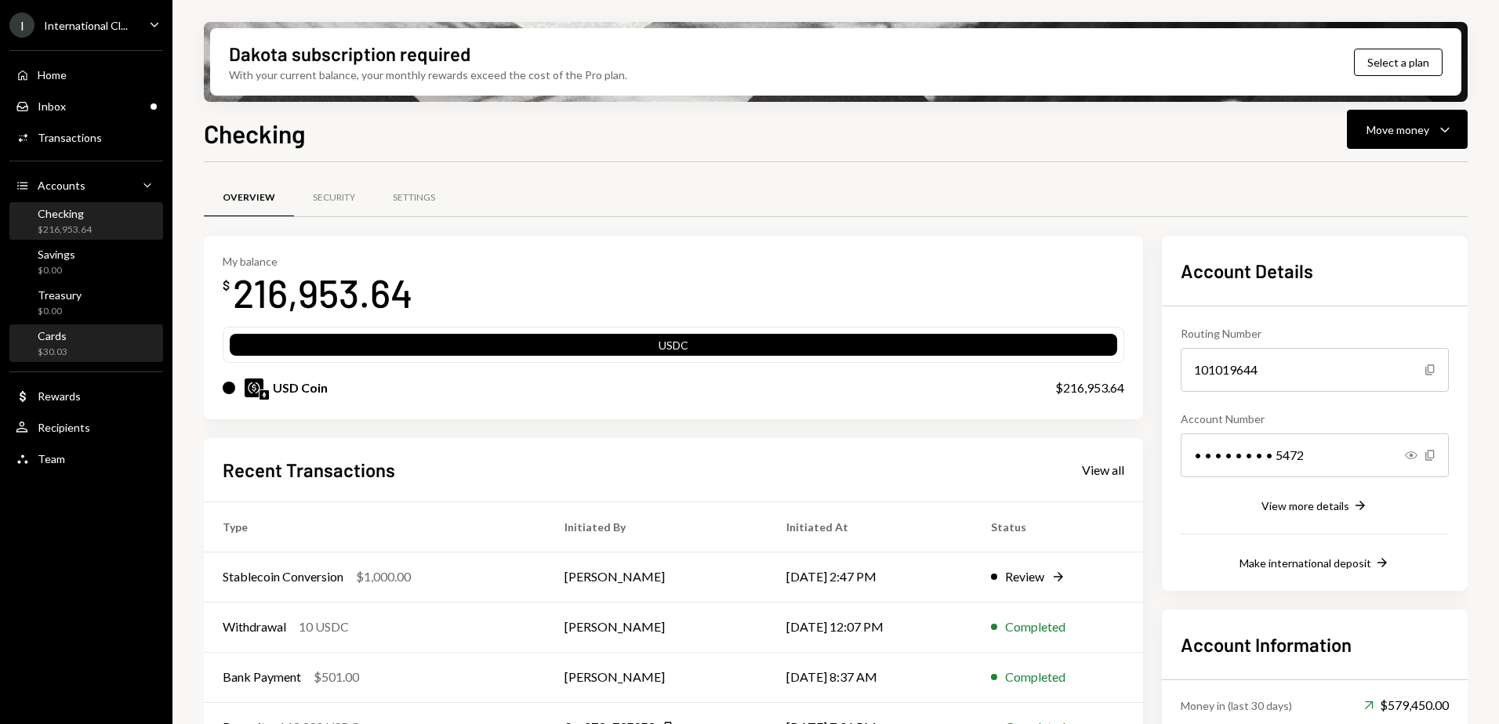
click at [70, 352] on div "Cards $30.03" at bounding box center [86, 344] width 141 height 30
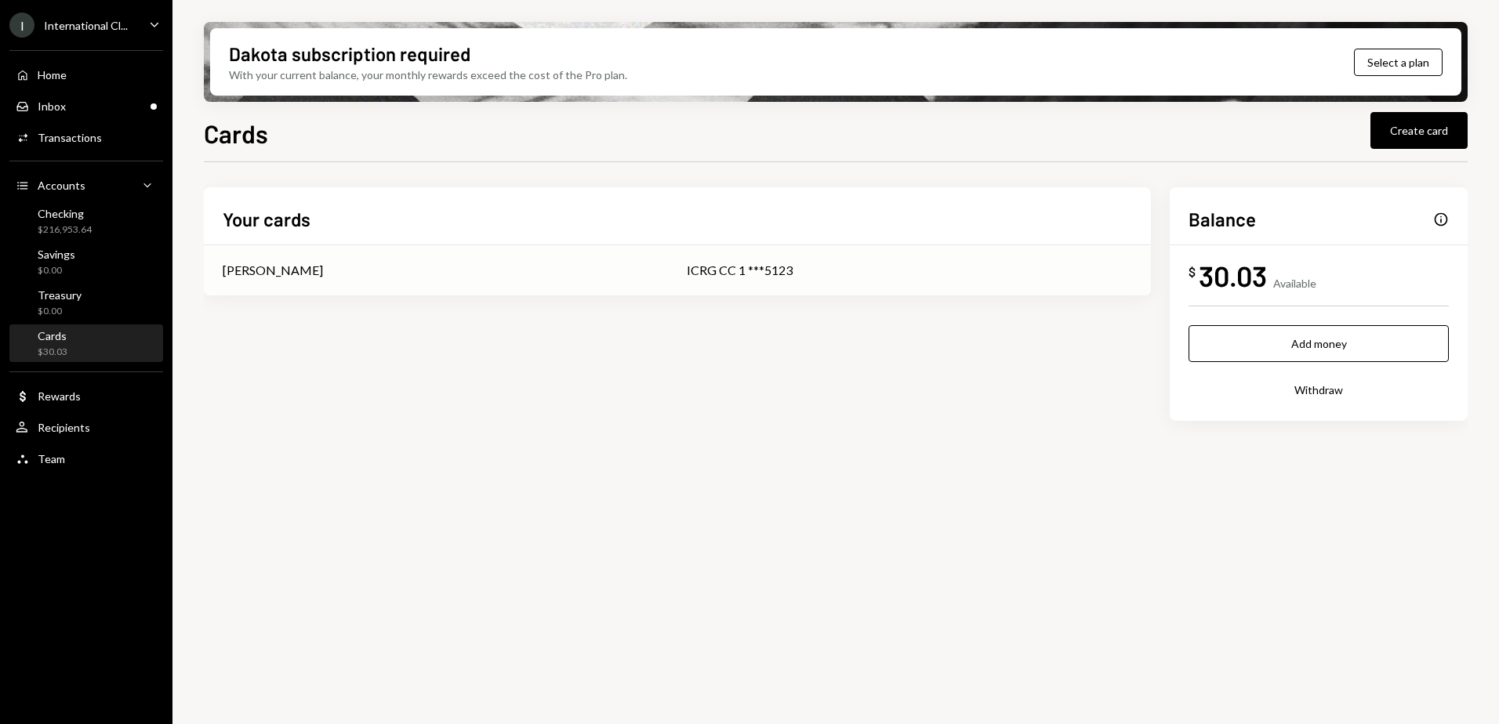
click at [736, 272] on div "ICRG CC 1 ***5123" at bounding box center [909, 270] width 445 height 19
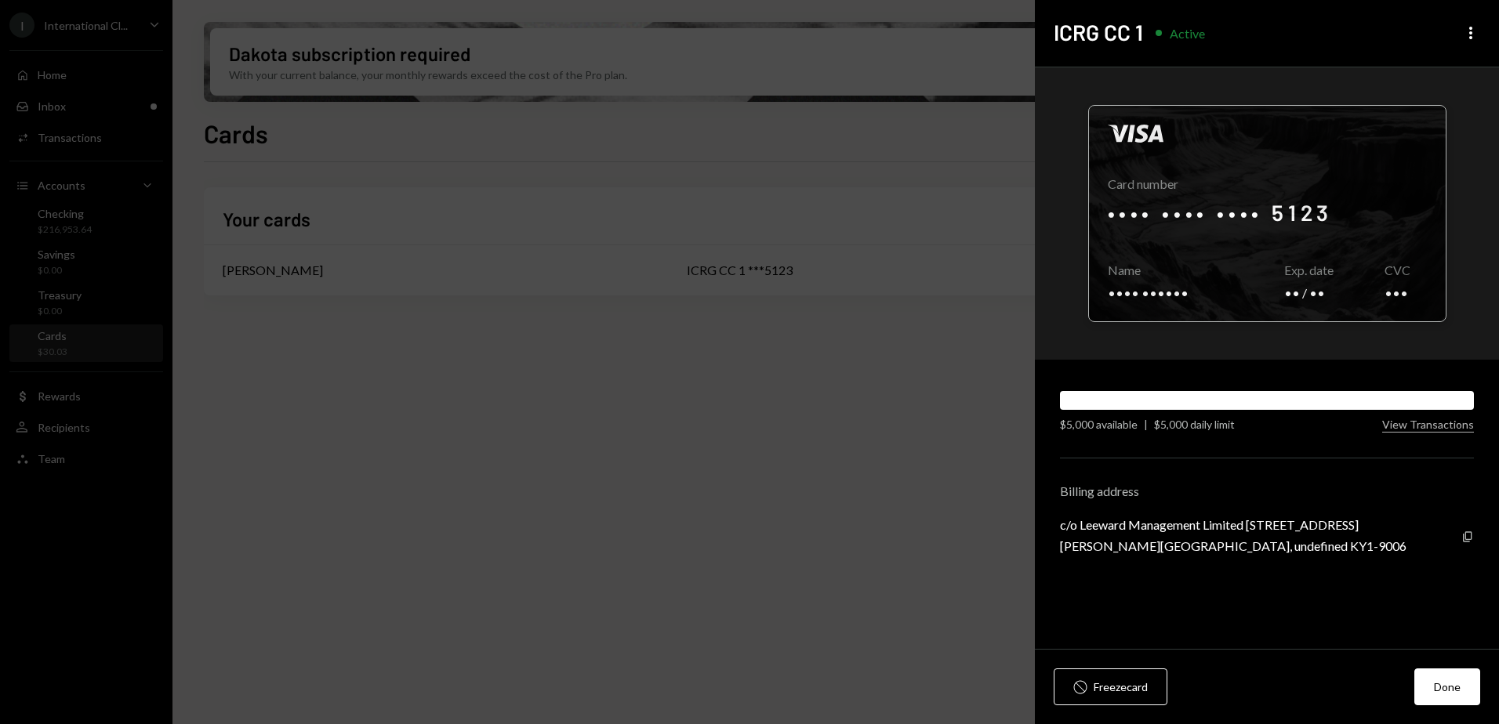
click at [1292, 197] on div at bounding box center [1267, 214] width 357 height 216
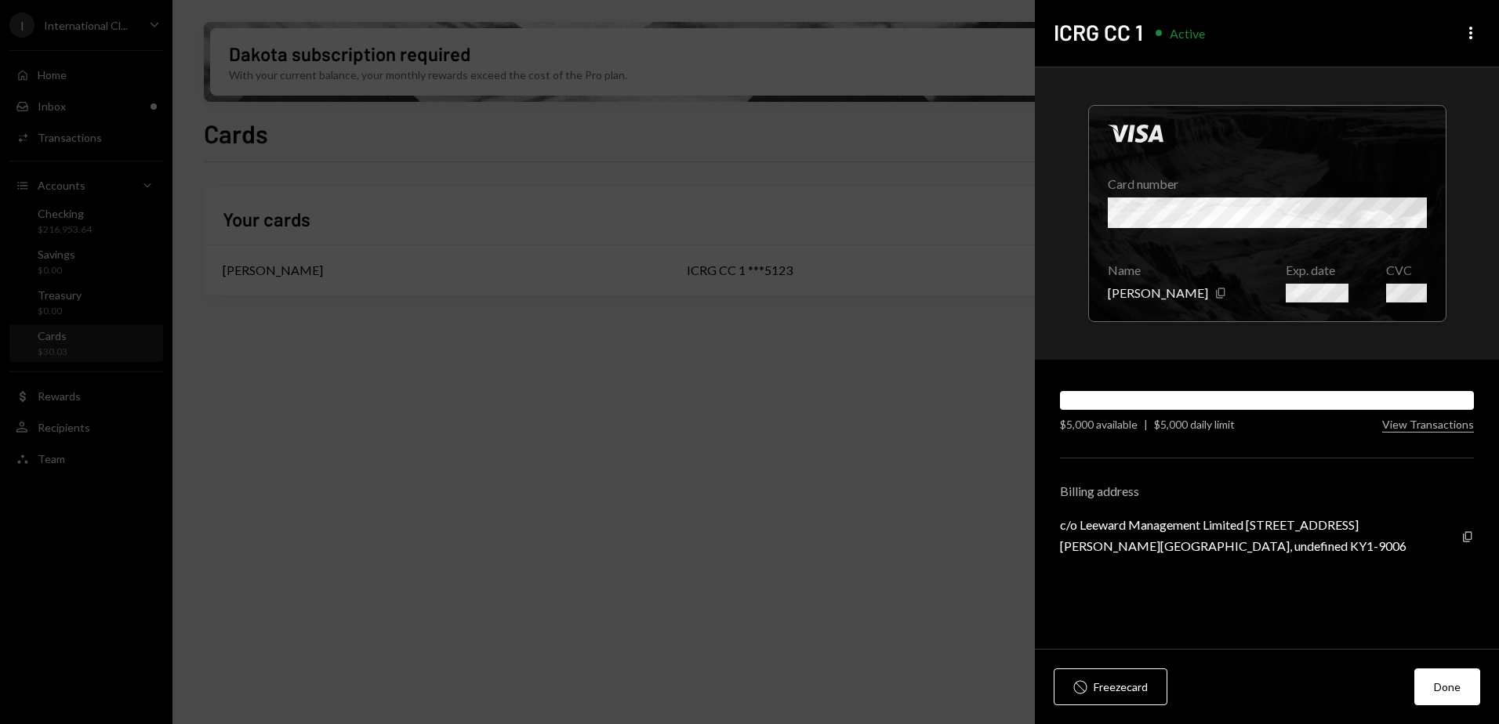
click at [1178, 491] on div "Billing address" at bounding box center [1267, 491] width 414 height 15
drag, startPoint x: 1320, startPoint y: 526, endPoint x: 1334, endPoint y: 538, distance: 18.4
click at [1334, 532] on div "c/o Leeward Management Limited PO Box 144, 3119 9 Forum Lane Camana Bay, Grand …" at bounding box center [1233, 524] width 346 height 15
copy div "3119 9 Forum Lane Camana Bay, Grand Cayman, Cayman Islands"
drag, startPoint x: 1254, startPoint y: 563, endPoint x: 1222, endPoint y: 559, distance: 32.4
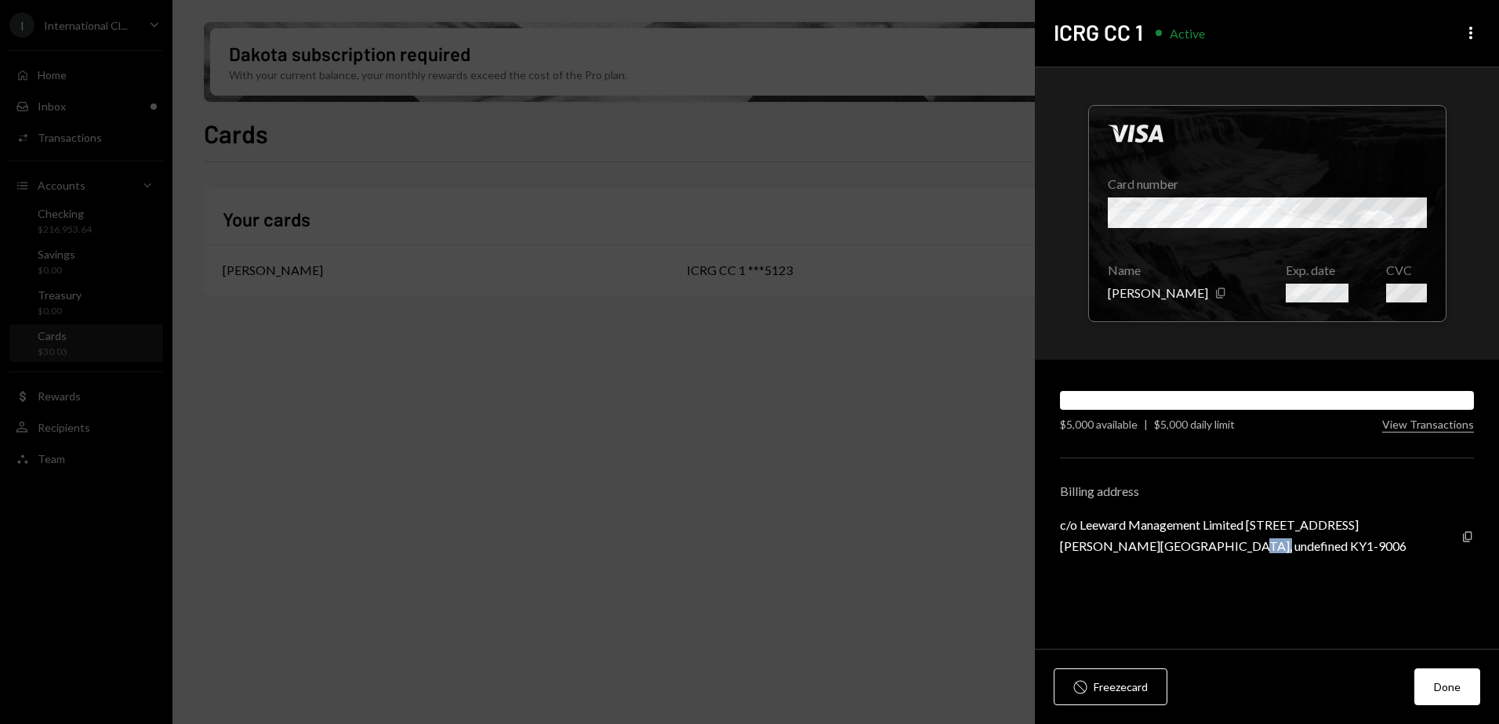
click at [1222, 553] on div "George Town, undefined KY1-9006" at bounding box center [1233, 545] width 346 height 15
drag, startPoint x: 1222, startPoint y: 559, endPoint x: 1263, endPoint y: 564, distance: 41.8
click at [1263, 553] on div "George Town, undefined KY1-9006" at bounding box center [1233, 545] width 346 height 15
copy div "KY1-9006"
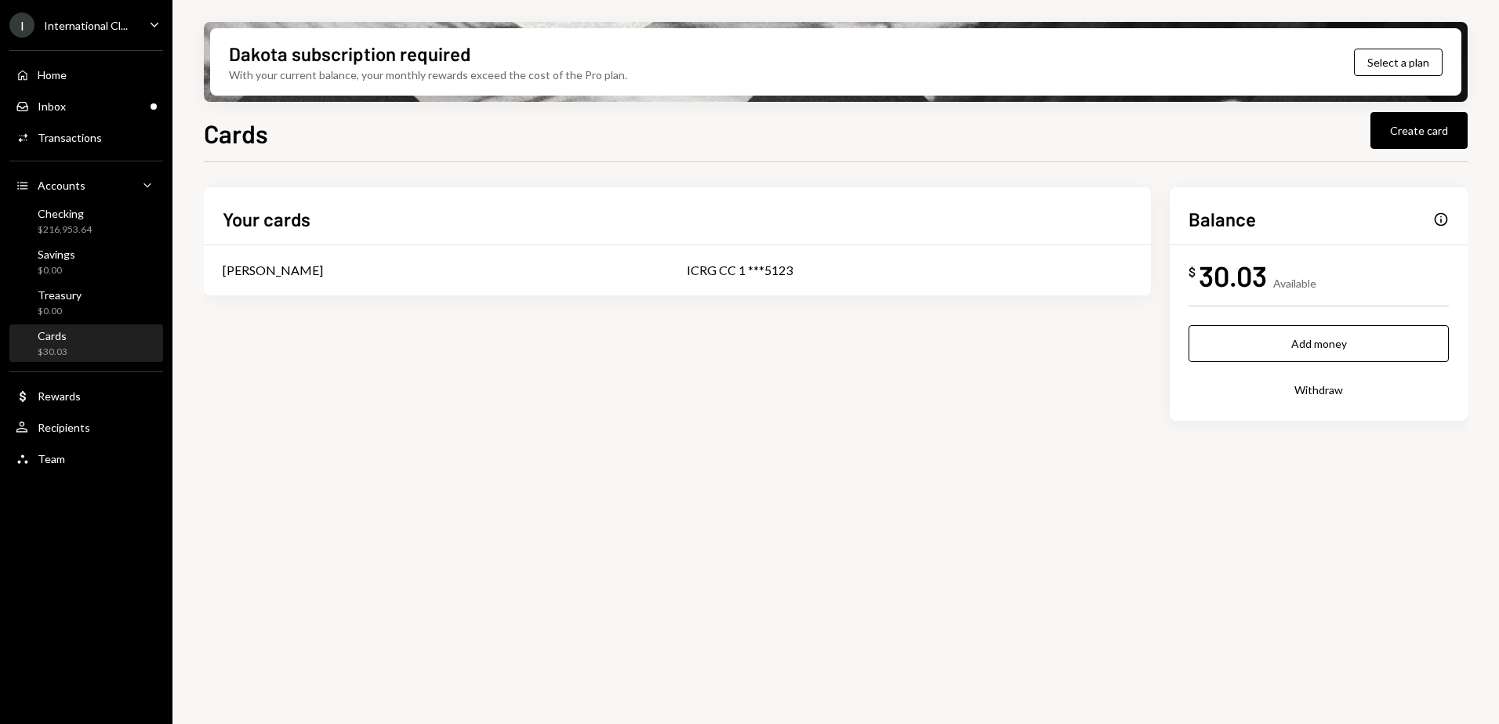
click at [63, 343] on div "Cards $30.03" at bounding box center [53, 344] width 30 height 30
click at [883, 277] on div "ICRG CC 1 ***5123" at bounding box center [909, 270] width 445 height 19
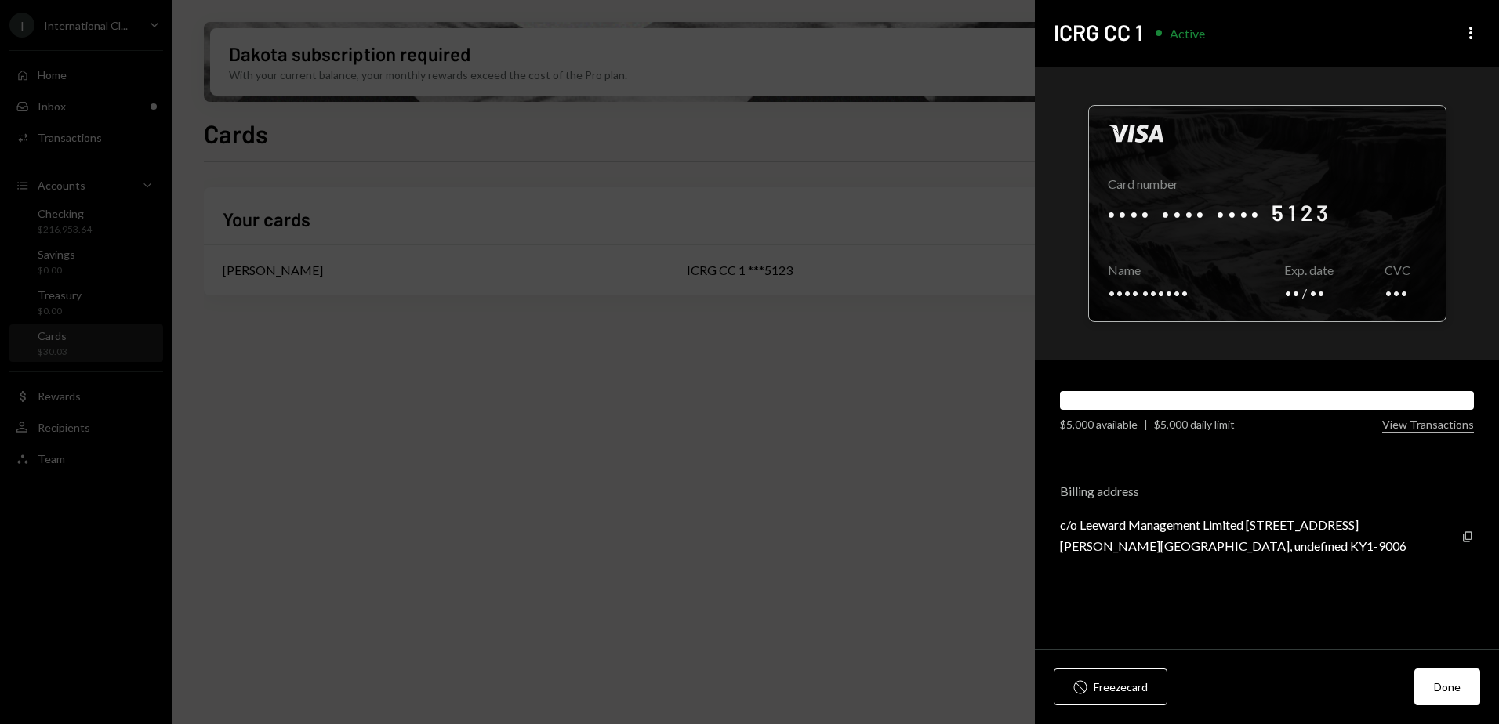
click at [1419, 210] on div at bounding box center [1267, 214] width 357 height 216
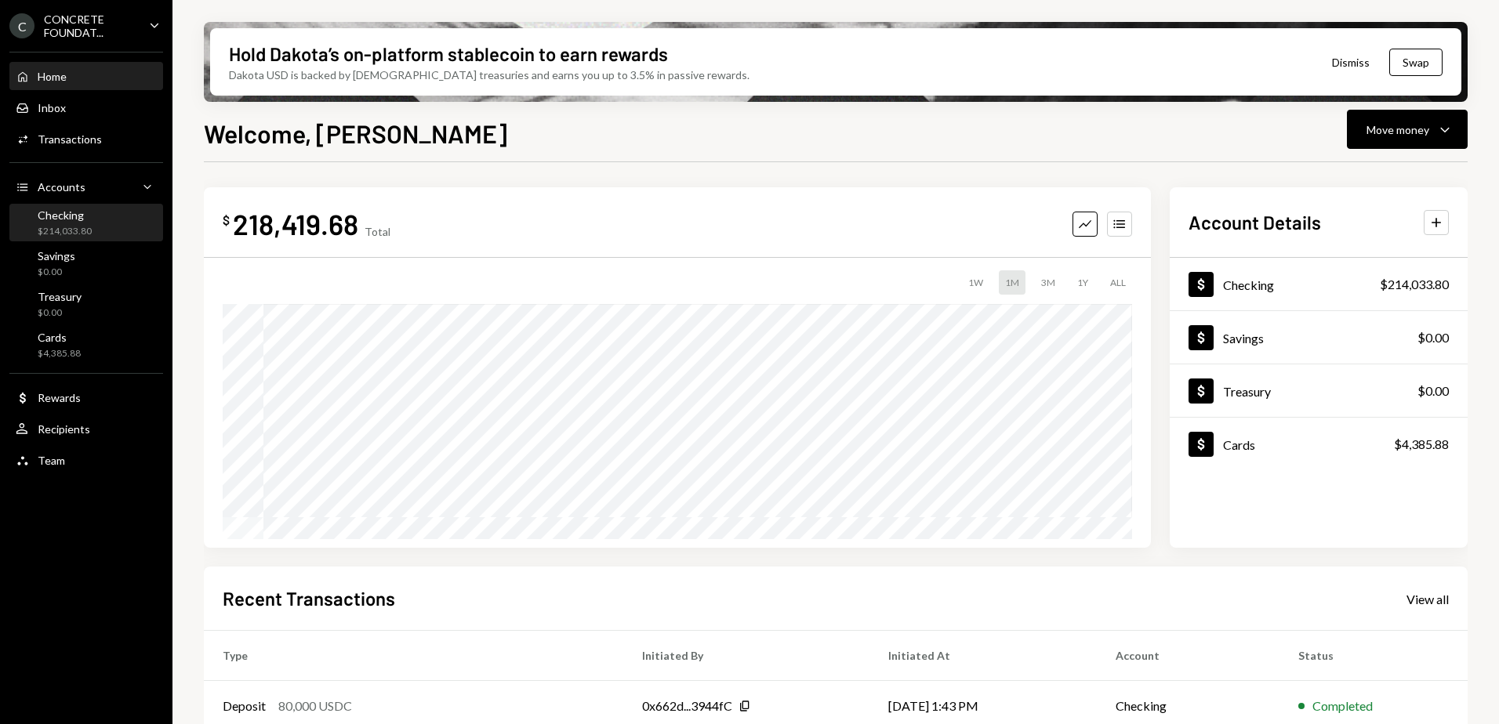
click at [79, 217] on div "Checking" at bounding box center [65, 214] width 54 height 13
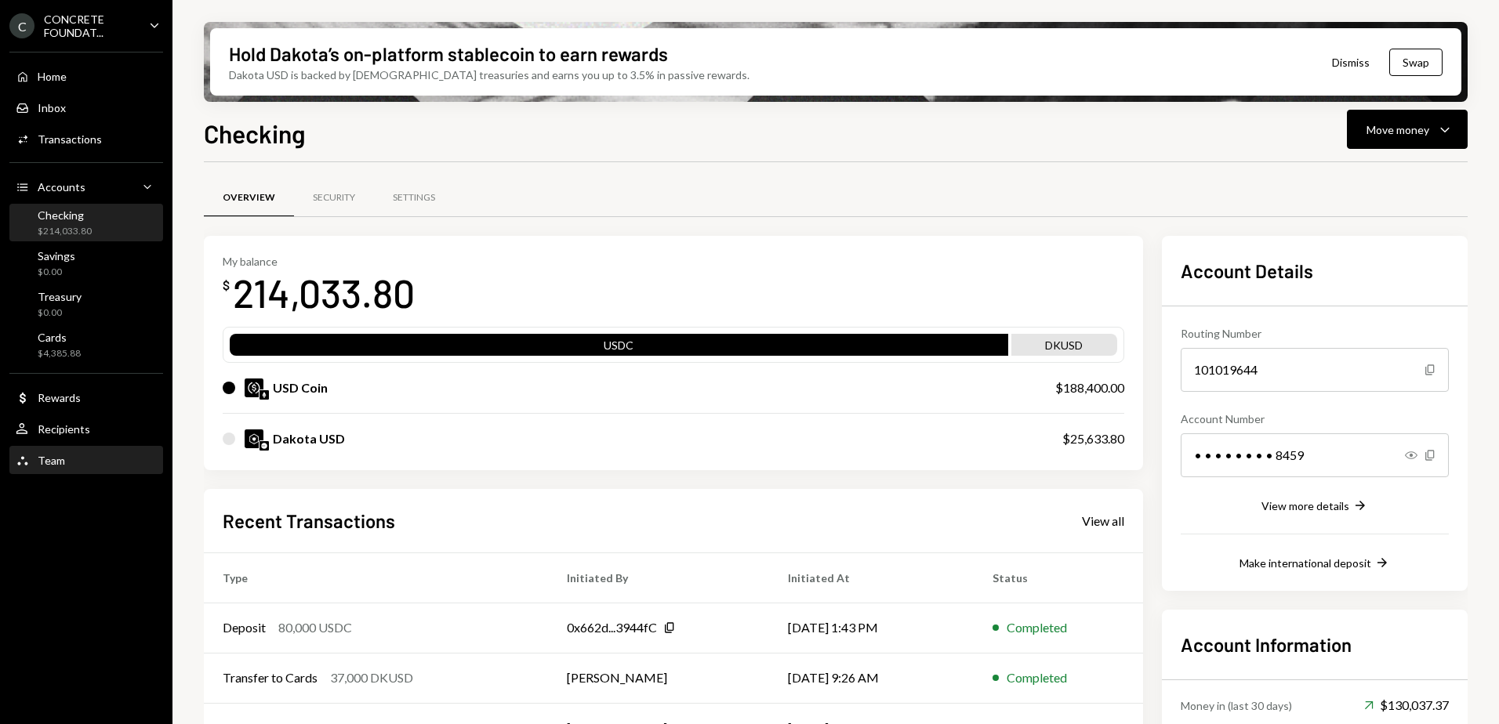
click at [72, 459] on div "Team Team" at bounding box center [86, 461] width 141 height 14
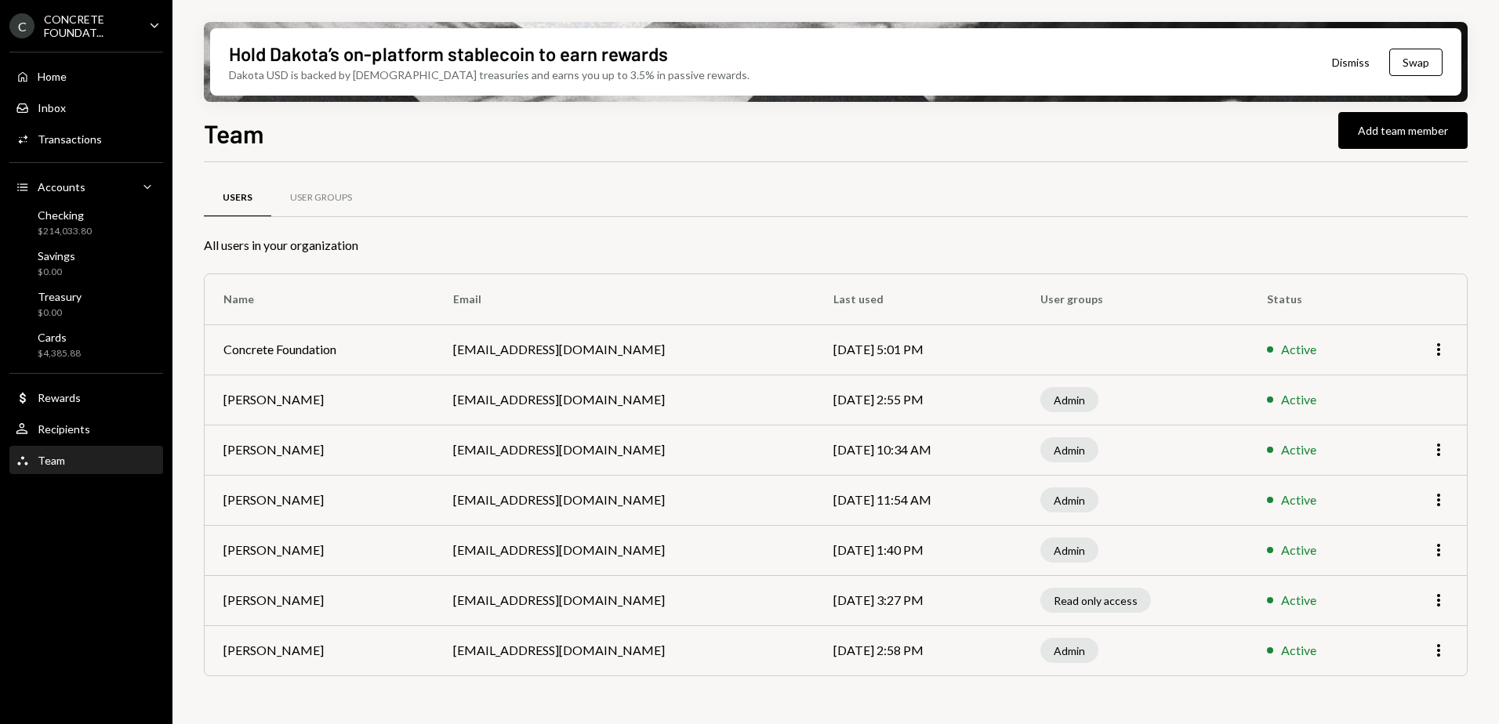
click at [107, 31] on div "CONCRETE FOUNDAT..." at bounding box center [90, 26] width 92 height 27
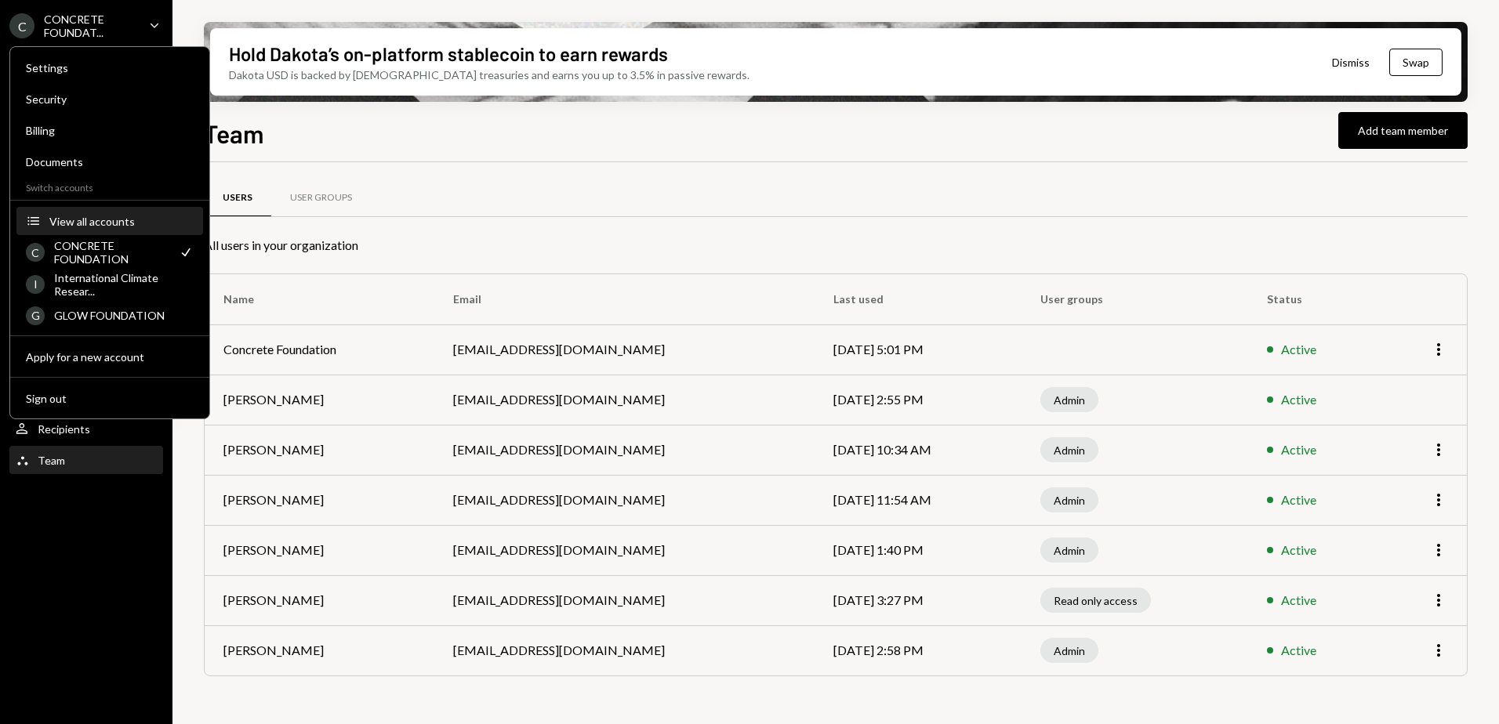
click at [90, 218] on div "View all accounts" at bounding box center [121, 221] width 144 height 13
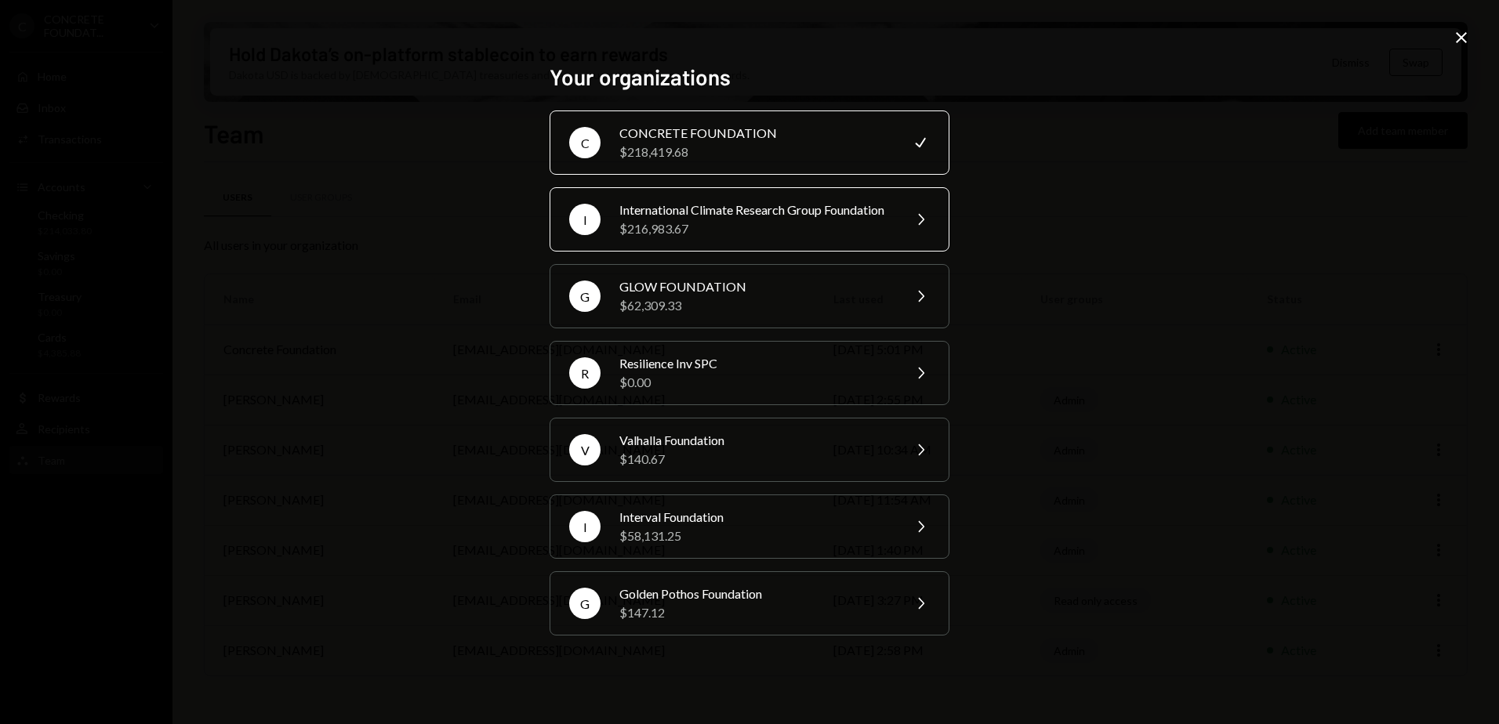
click at [709, 219] on div "International Climate Research Group Foundation" at bounding box center [755, 210] width 273 height 19
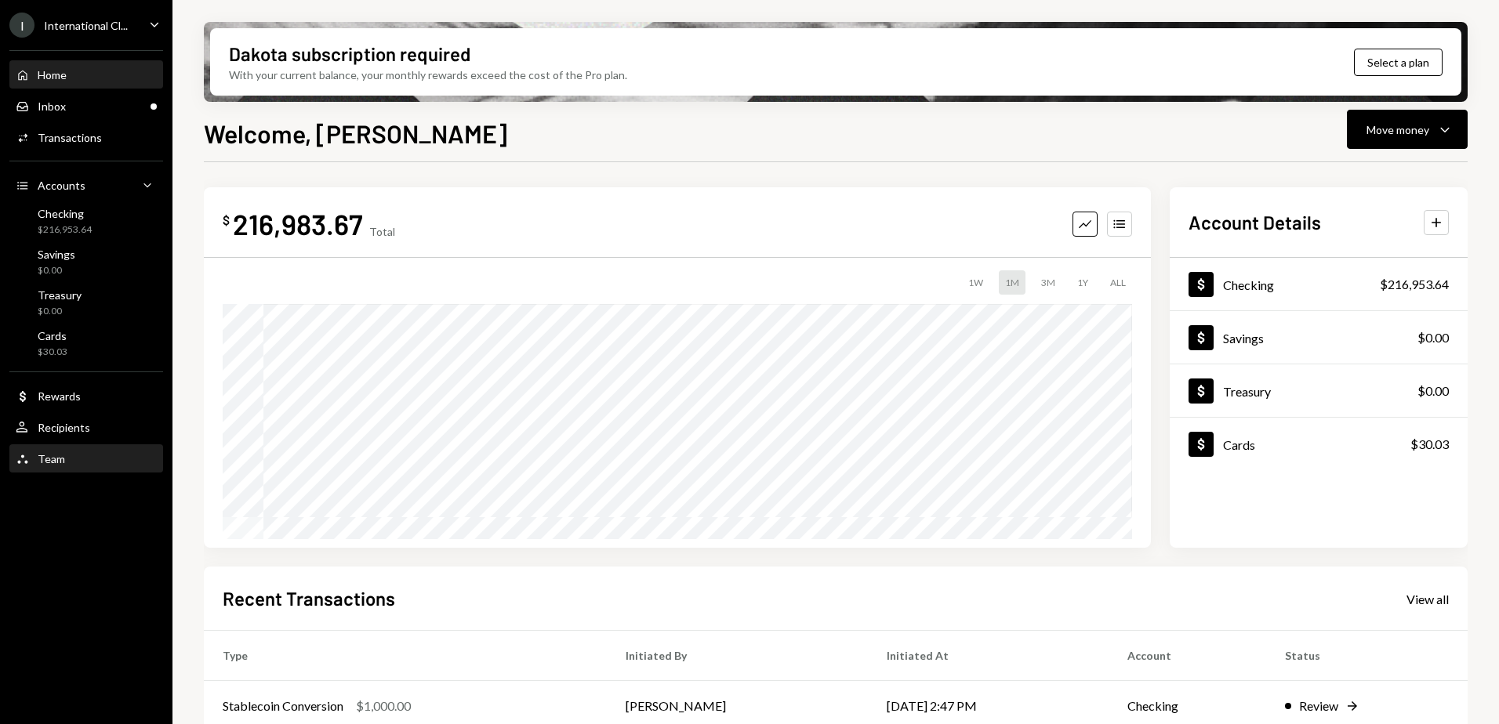
click at [65, 460] on div "Team Team" at bounding box center [86, 459] width 141 height 14
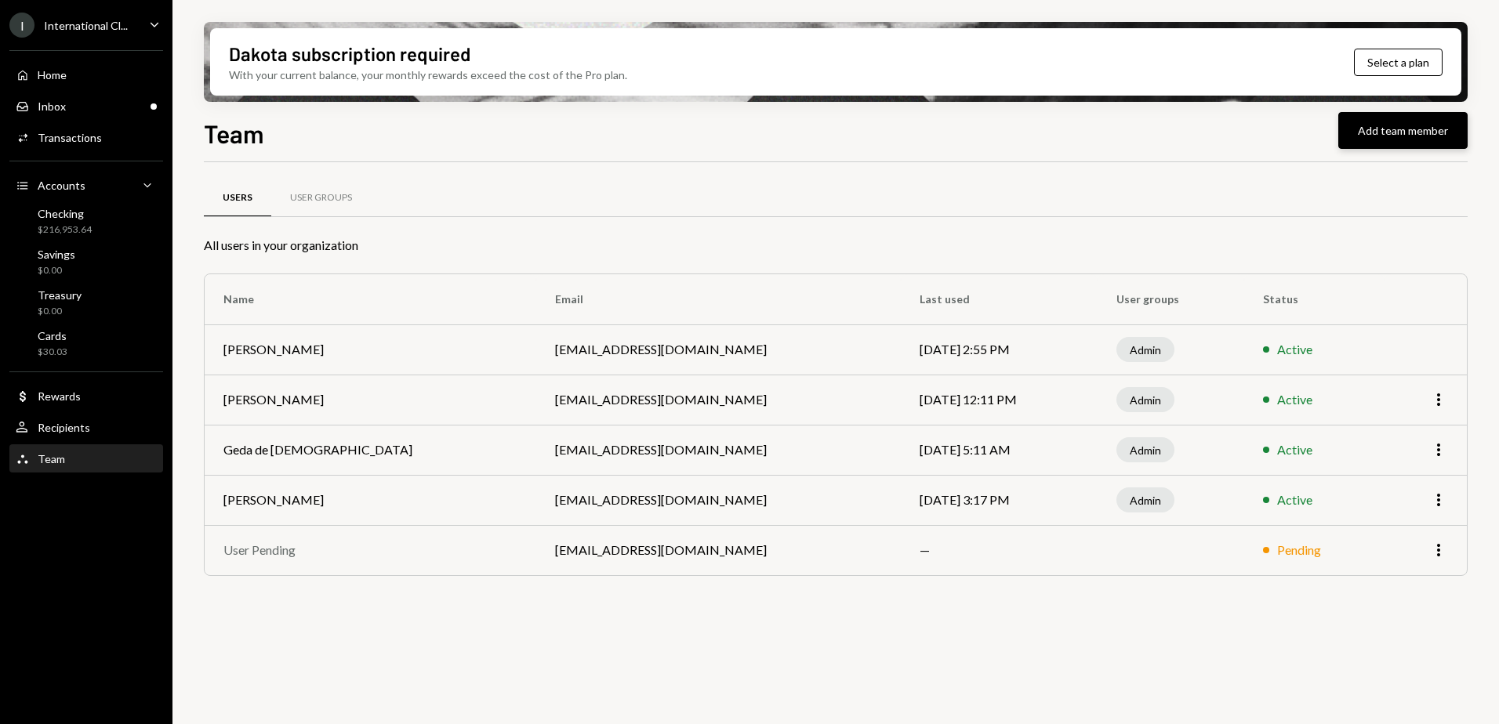
click at [1387, 128] on button "Add team member" at bounding box center [1402, 130] width 129 height 37
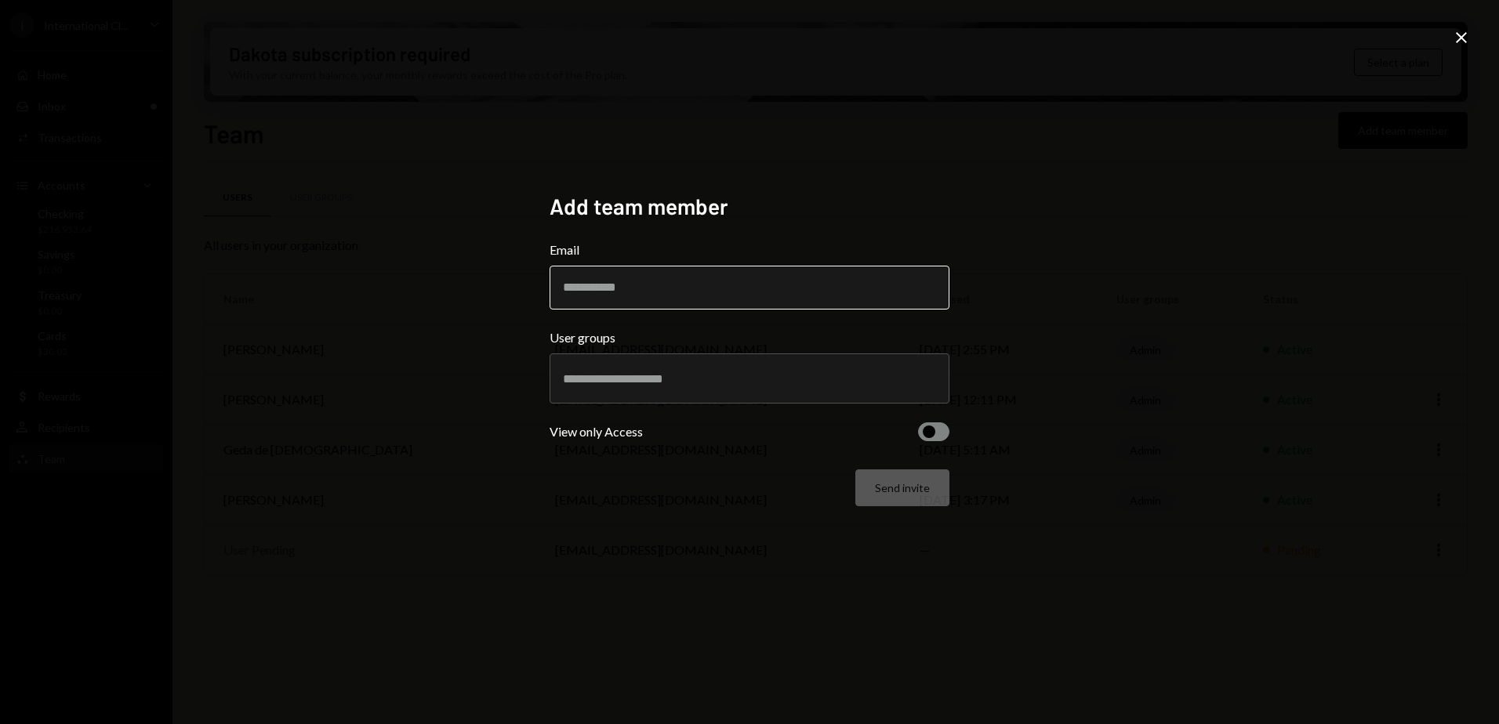
click at [702, 287] on input "Email" at bounding box center [749, 288] width 400 height 44
paste input "**********"
type input "**********"
click at [341, 253] on div "**********" at bounding box center [749, 362] width 1499 height 724
click at [683, 382] on input "text" at bounding box center [749, 379] width 373 height 14
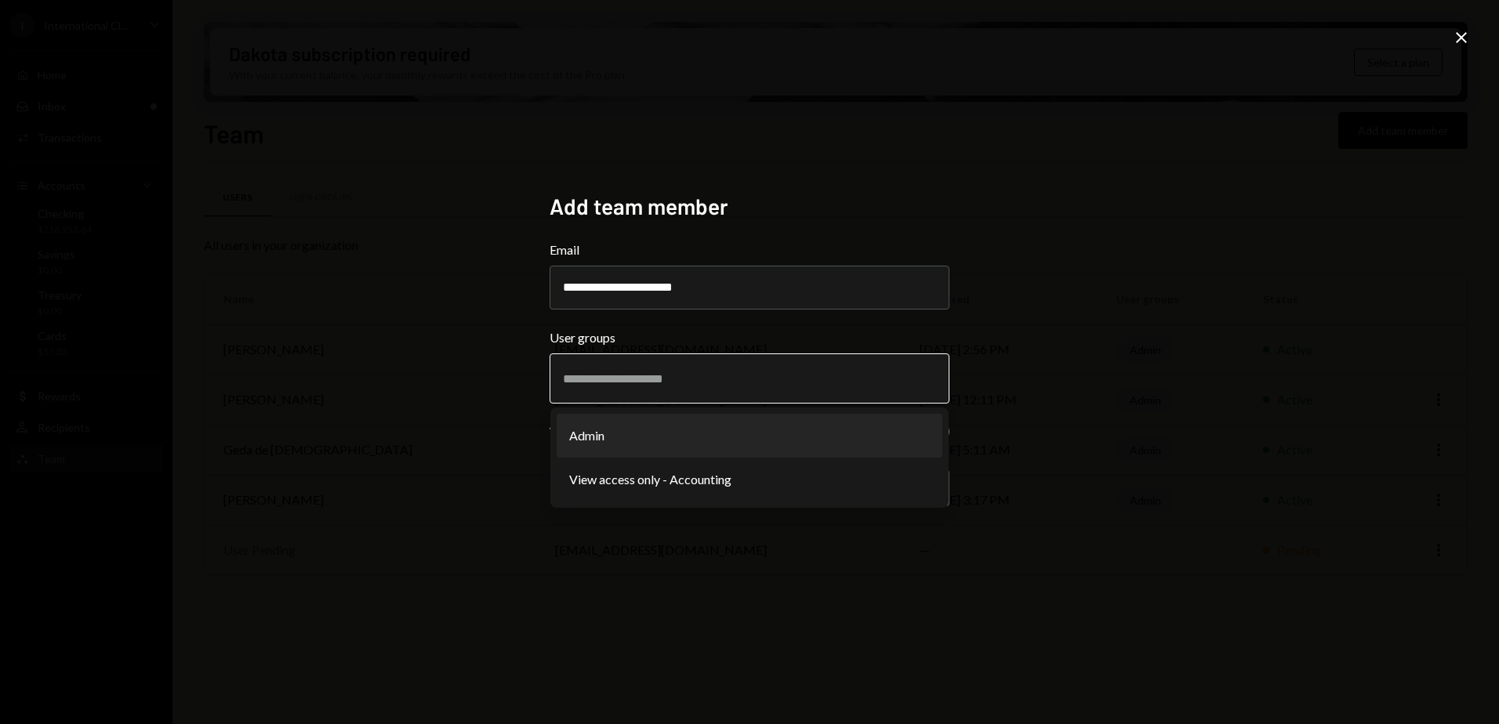
click at [660, 439] on li "Admin" at bounding box center [750, 436] width 386 height 44
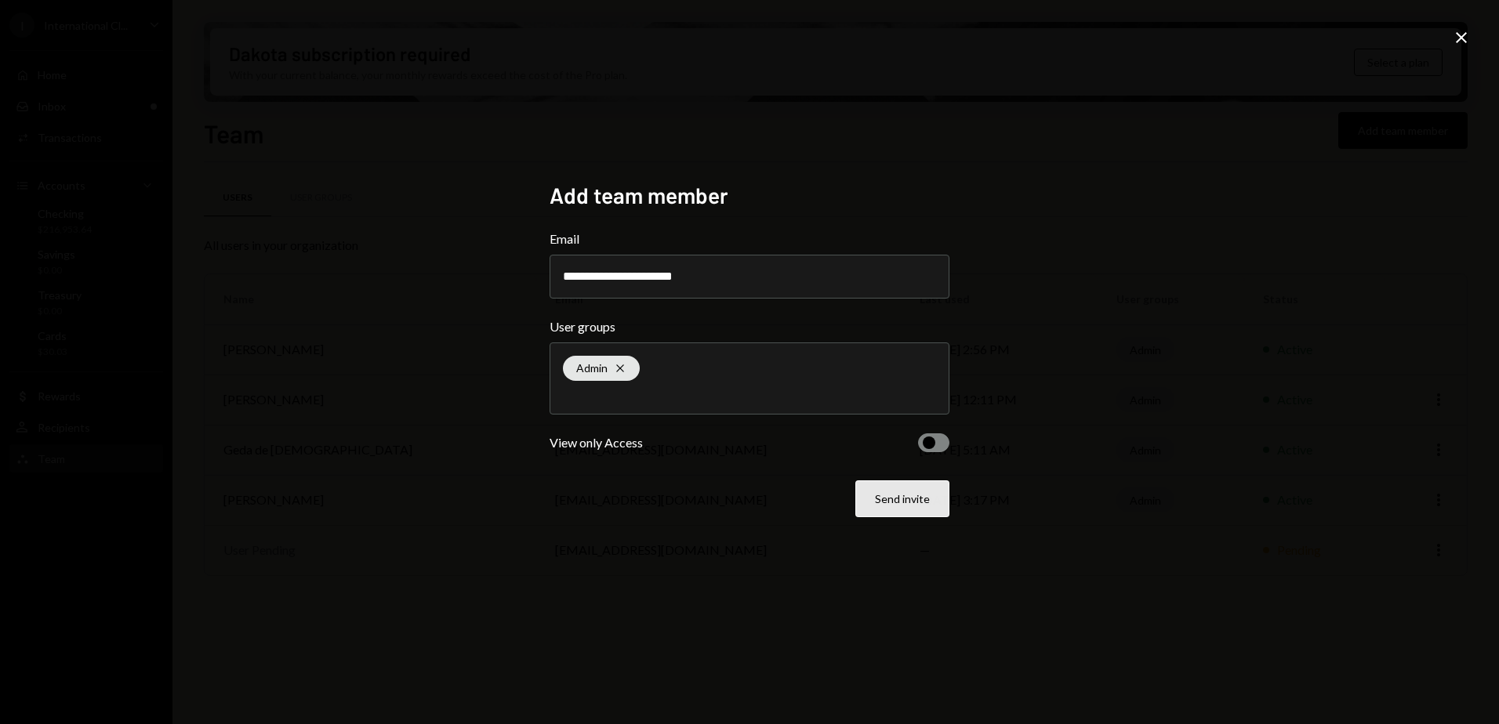
click at [911, 501] on button "Send invite" at bounding box center [902, 498] width 94 height 37
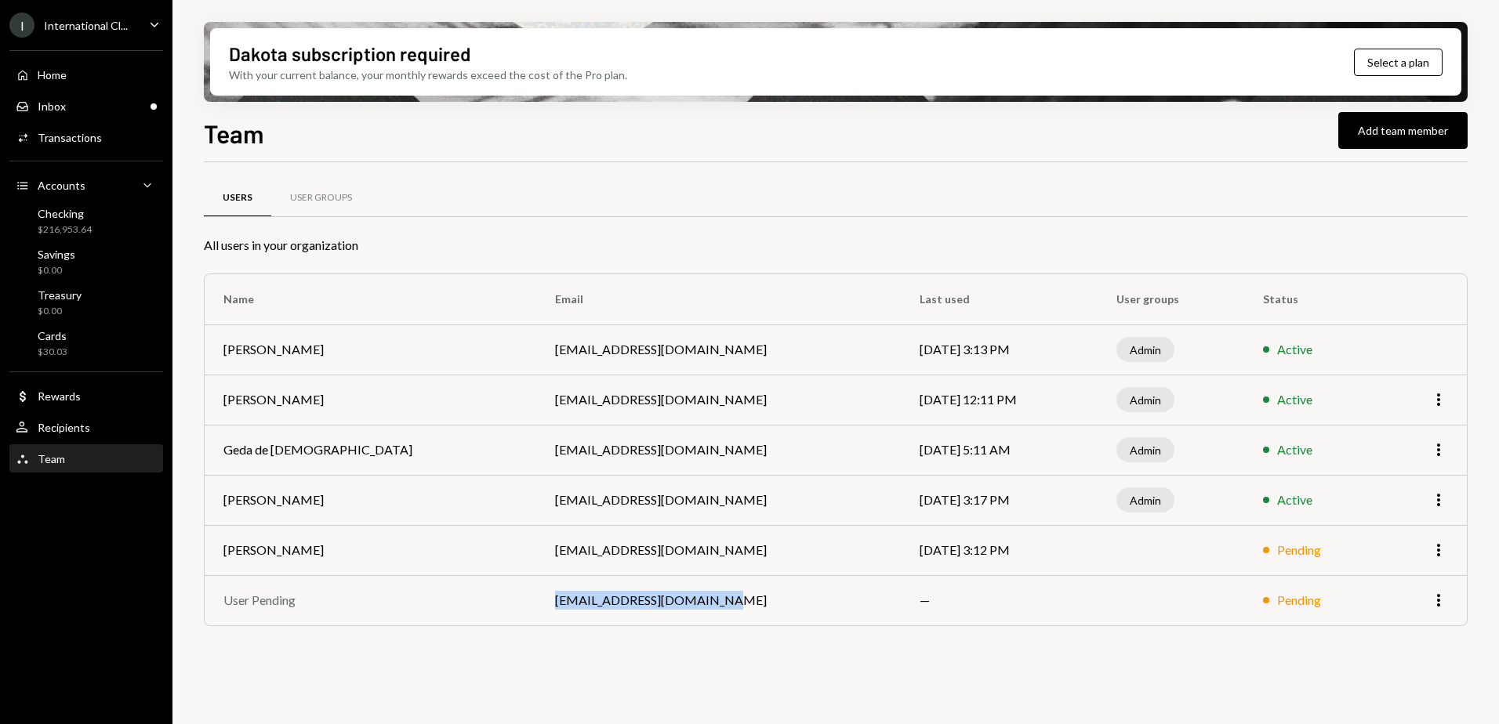
drag, startPoint x: 618, startPoint y: 602, endPoint x: 457, endPoint y: 611, distance: 161.7
click at [536, 611] on td "[EMAIL_ADDRESS][DOMAIN_NAME]" at bounding box center [718, 600] width 364 height 50
copy td "[EMAIL_ADDRESS][DOMAIN_NAME]"
click at [1434, 600] on icon "More" at bounding box center [1438, 600] width 19 height 19
click at [1393, 634] on div "Remove" at bounding box center [1402, 633] width 78 height 27
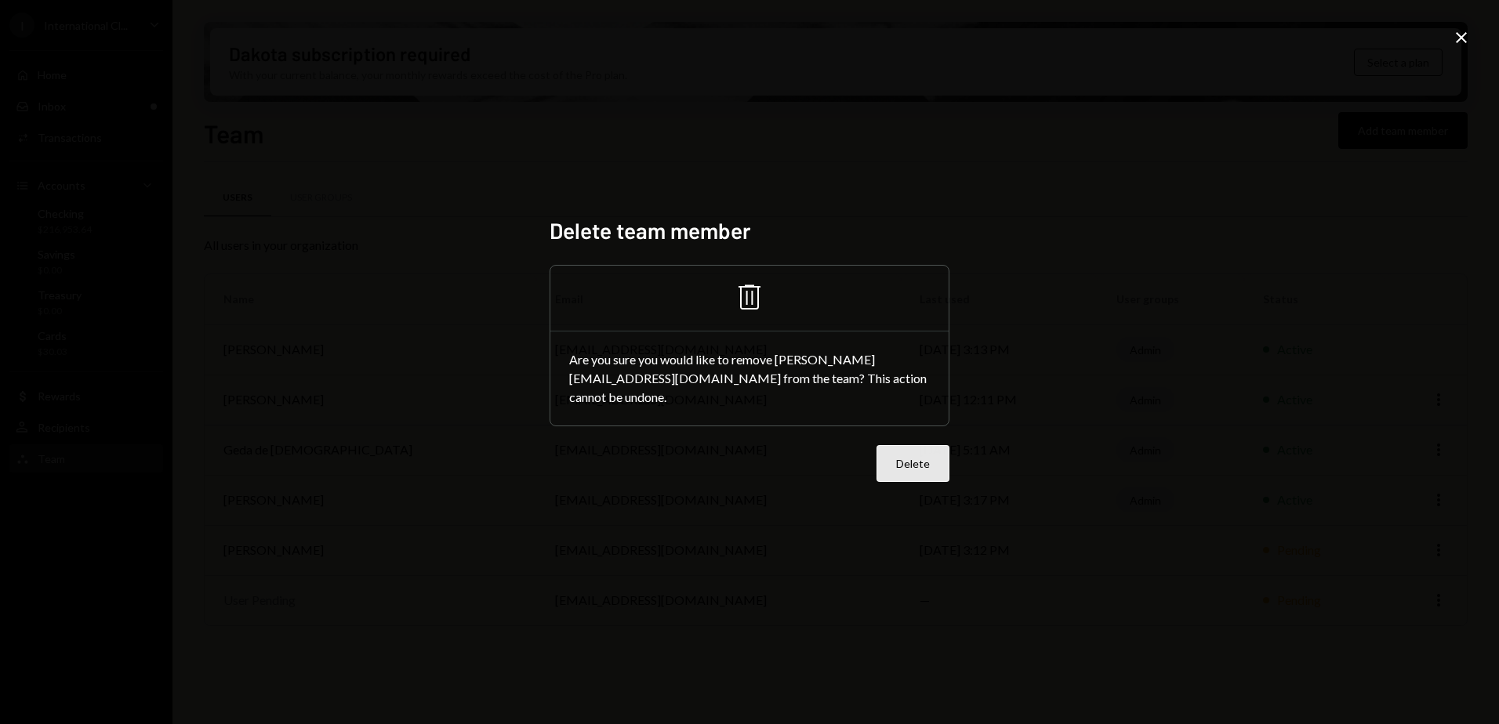
click at [928, 458] on button "Delete" at bounding box center [912, 463] width 73 height 37
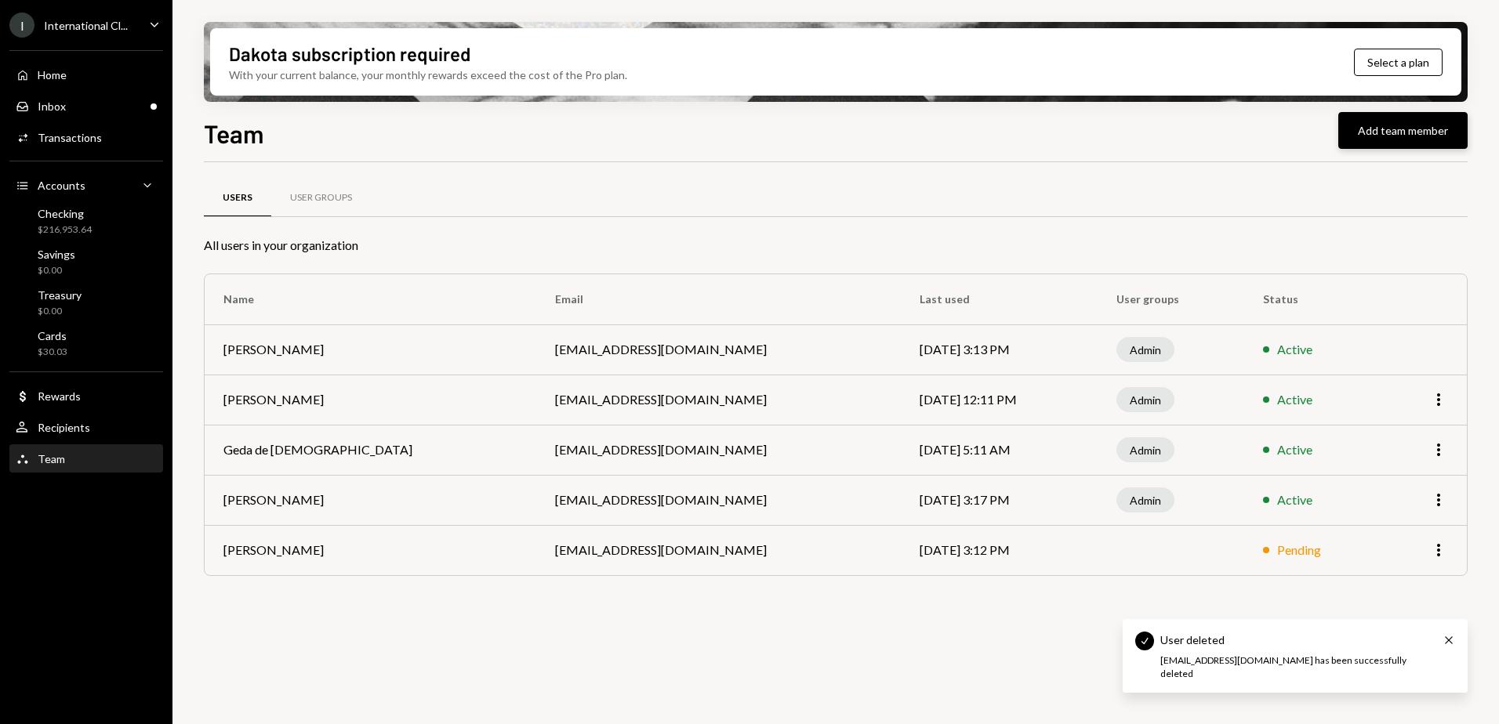
click at [1405, 131] on button "Add team member" at bounding box center [1402, 130] width 129 height 37
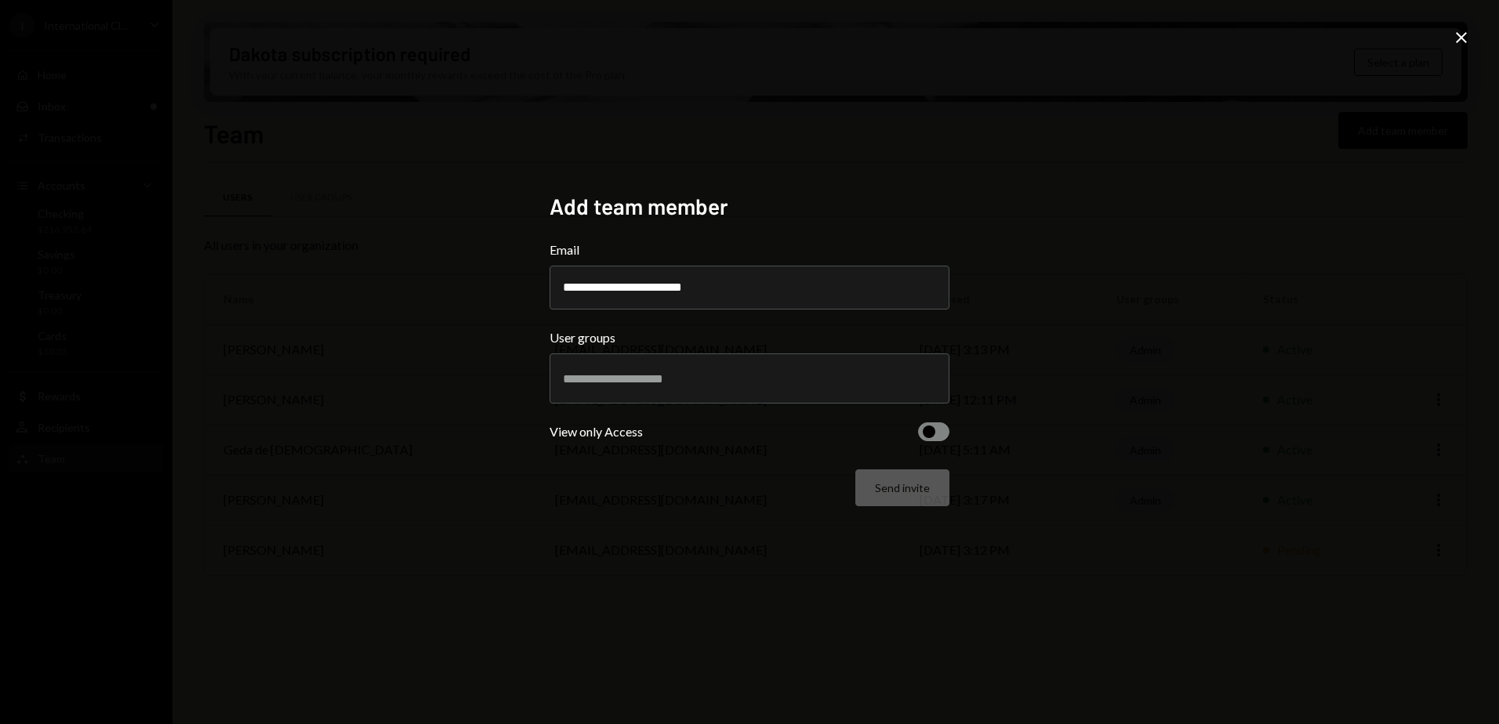
type input "**********"
click at [628, 387] on div at bounding box center [749, 378] width 373 height 39
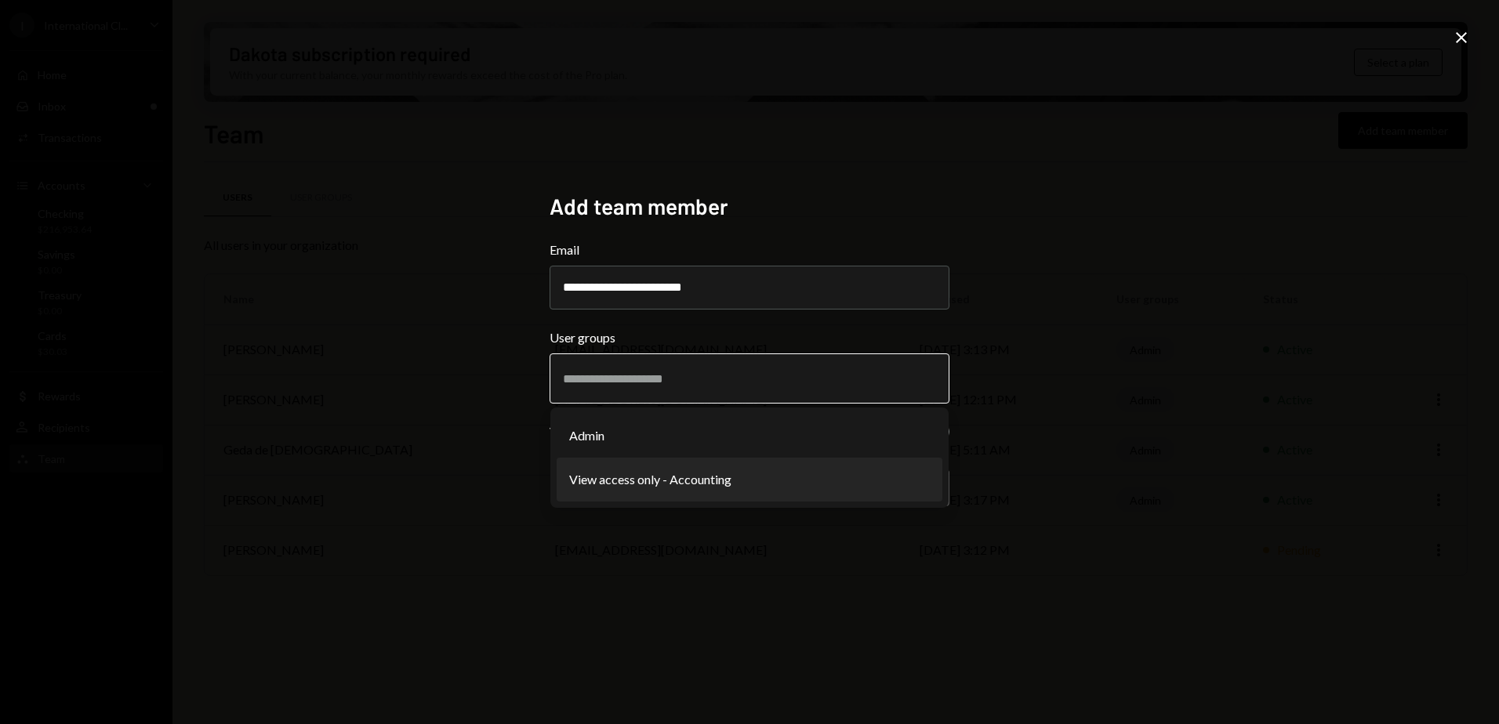
click at [682, 484] on li "View access only - Accounting" at bounding box center [750, 480] width 386 height 44
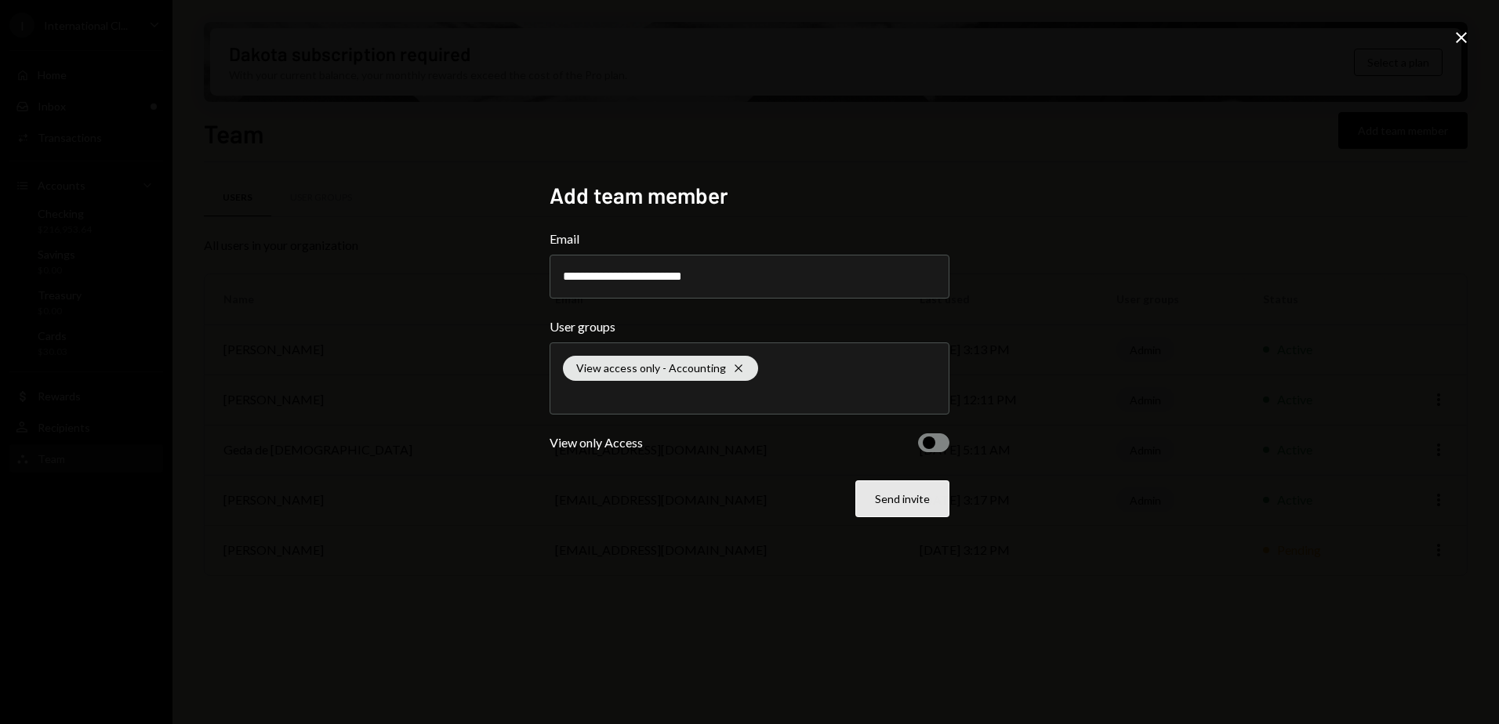
click at [905, 500] on button "Send invite" at bounding box center [902, 498] width 94 height 37
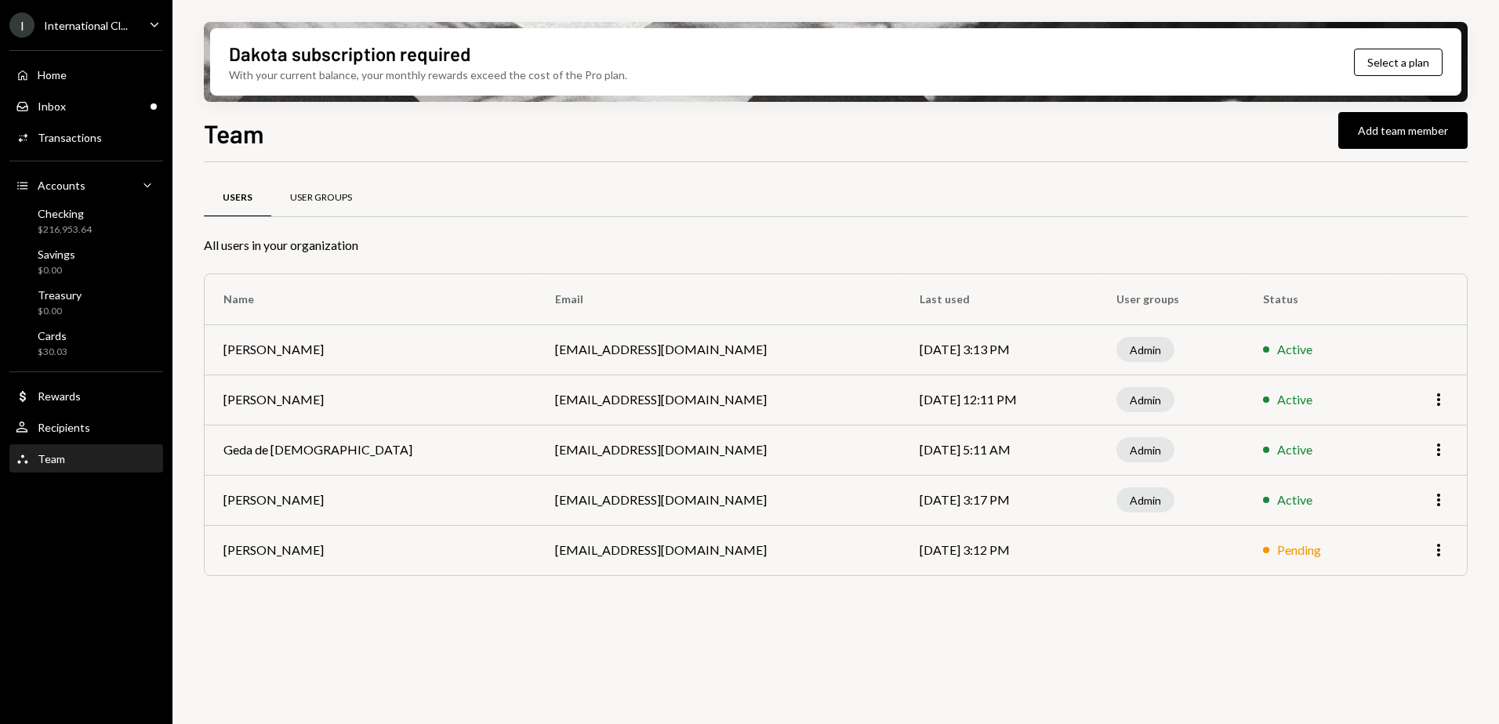
click at [317, 187] on div "User Groups" at bounding box center [321, 198] width 100 height 38
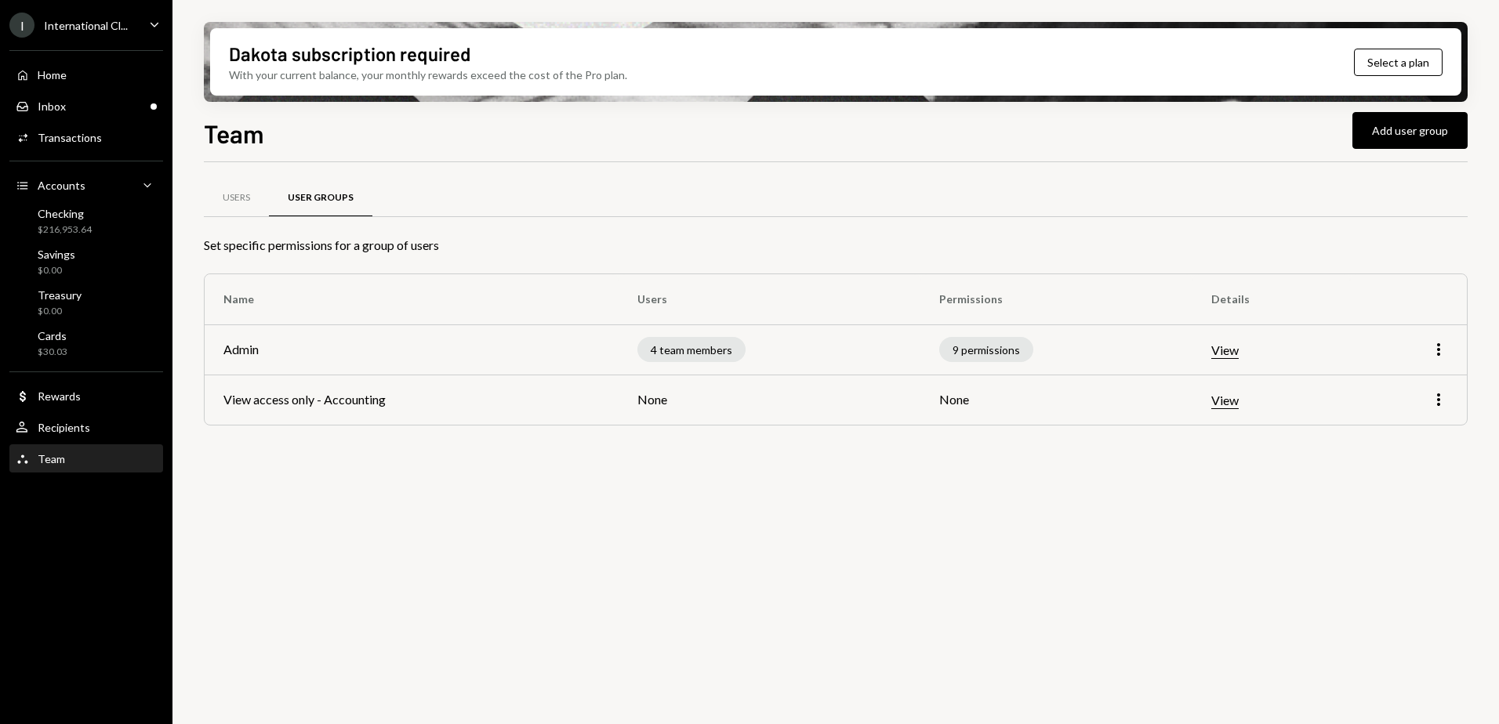
click at [242, 198] on div "Users" at bounding box center [236, 197] width 27 height 13
